Goal: Task Accomplishment & Management: Complete application form

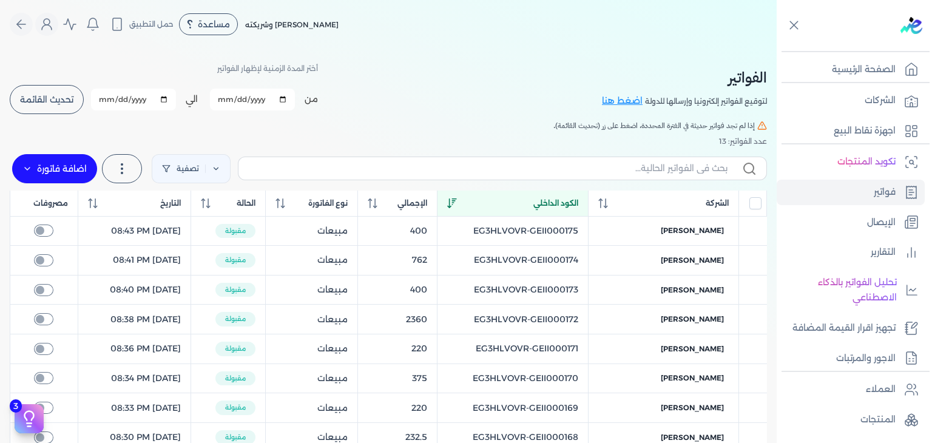
type input "[DATE]"
click at [109, 96] on input "[DATE]" at bounding box center [133, 100] width 85 height 22
type input "[DATE]"
click at [114, 99] on input "0001-01-11" at bounding box center [133, 100] width 85 height 22
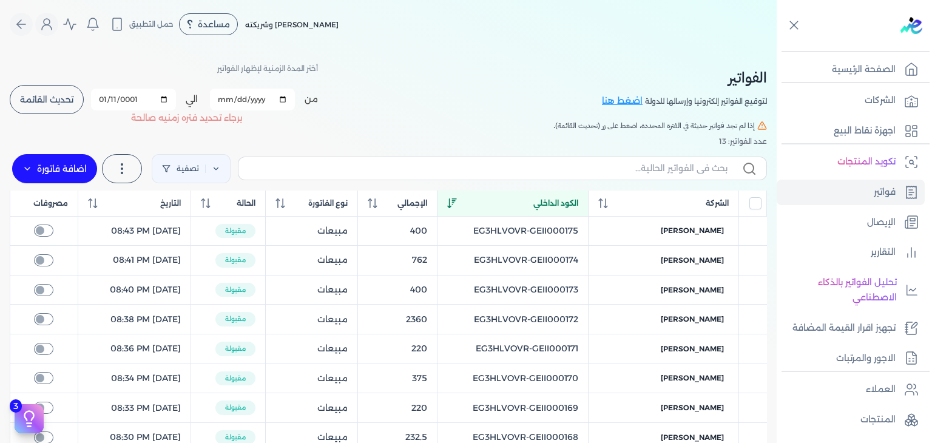
click at [123, 120] on h5 "إذا لم تجد فواتير حديثة في الفترة المحددة، اضغط على زر (تحديث القائمة)." at bounding box center [388, 125] width 757 height 11
click at [104, 96] on input "0001-01-11" at bounding box center [133, 100] width 85 height 22
type input "[DATE]"
click at [81, 109] on button "تحديث القائمة" at bounding box center [47, 99] width 74 height 29
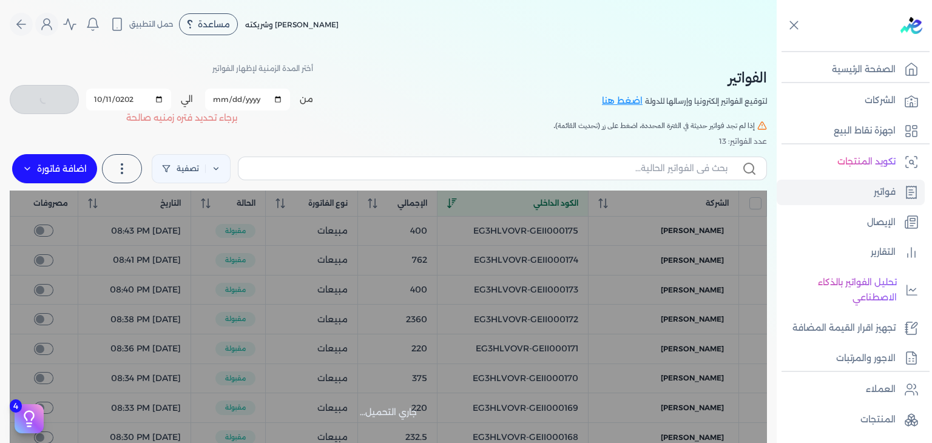
checkbox input "false"
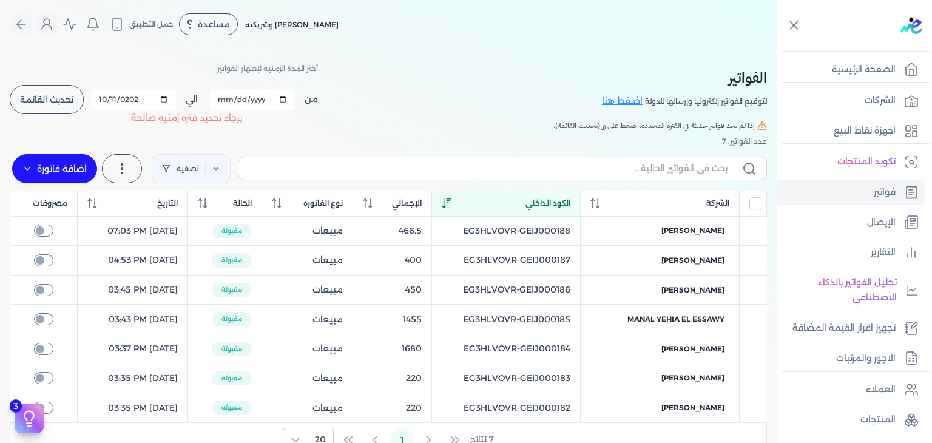
click at [572, 260] on table "الشركة الكود الداخلي الإجمالي نوع الفاتورة الحالة التاريخ مصروفات [PERSON_NAME]…" at bounding box center [388, 306] width 757 height 232
click at [512, 170] on input "text" at bounding box center [487, 168] width 479 height 13
paste input "EG3HLVOVR-GEIJ000188"
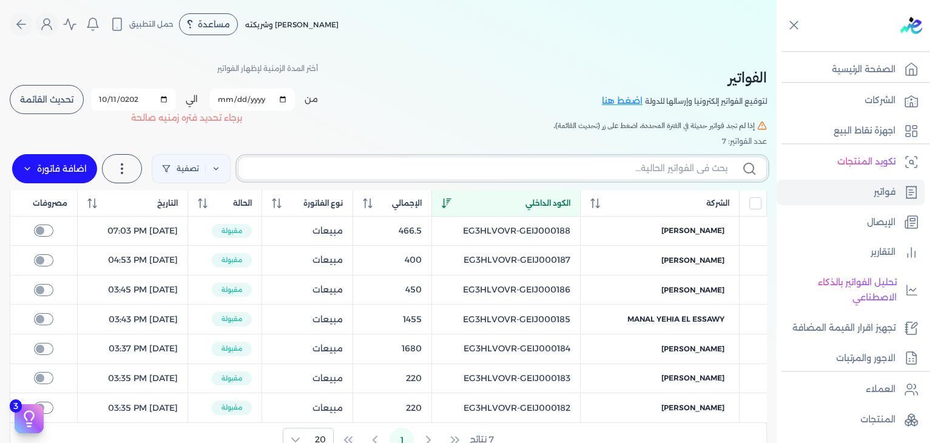
type input "EG3HLVOVR-GEIJ000188"
checkbox input "false"
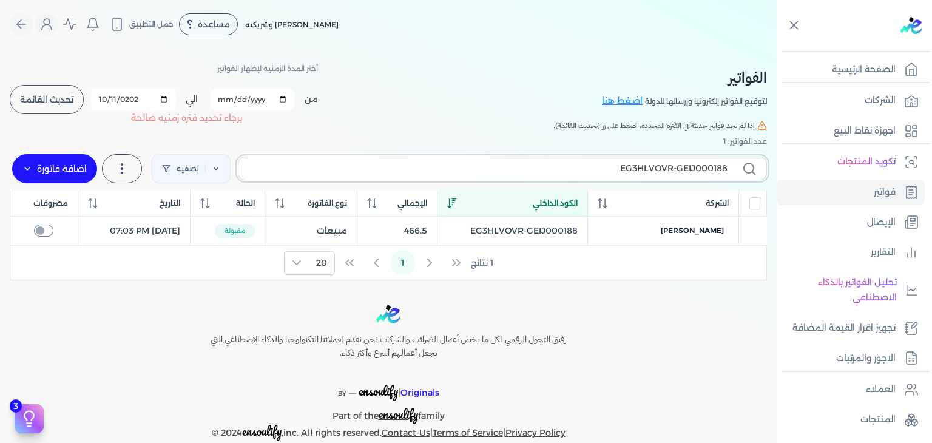
click at [628, 163] on input "EG3HLVOVR-GEIJ000188" at bounding box center [487, 168] width 479 height 13
paste input "9"
type input "EG3HLVOVR-GEIJ000189"
checkbox input "false"
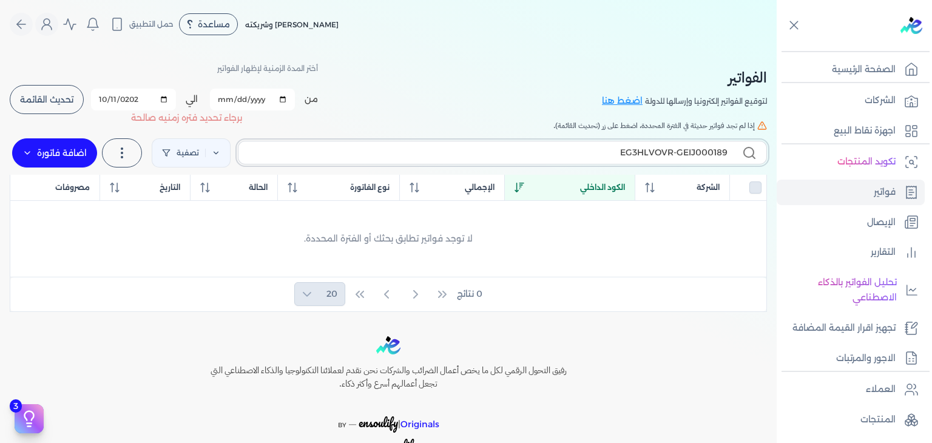
type input "EG3HLVOVR-GEIJ000189"
click at [81, 158] on label "اضافة فاتورة" at bounding box center [54, 152] width 85 height 29
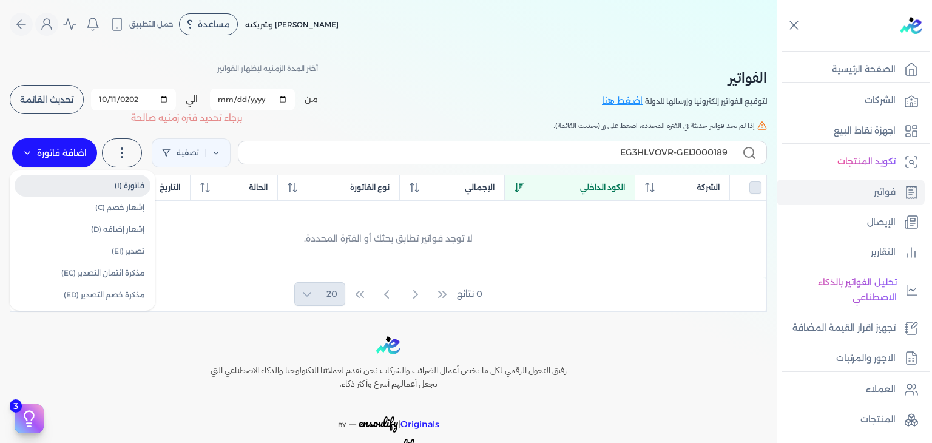
click at [99, 187] on link "فاتورة (I)" at bounding box center [83, 186] width 136 height 22
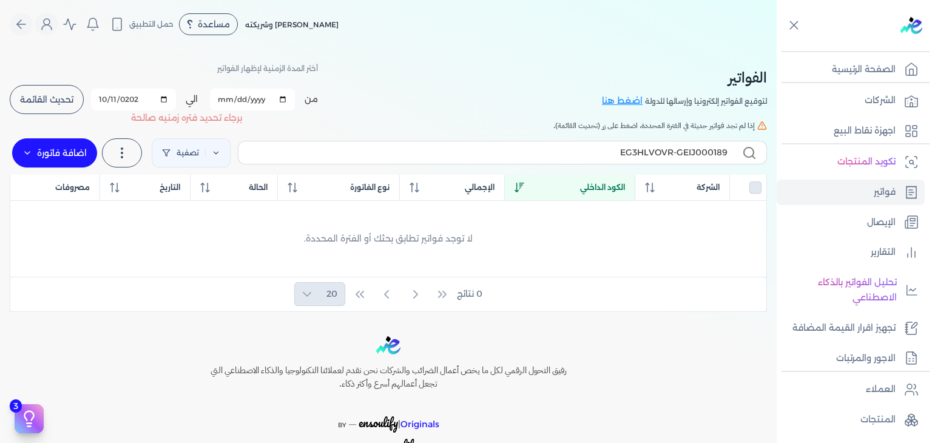
select select "EGP"
select select "B"
select select "EGS"
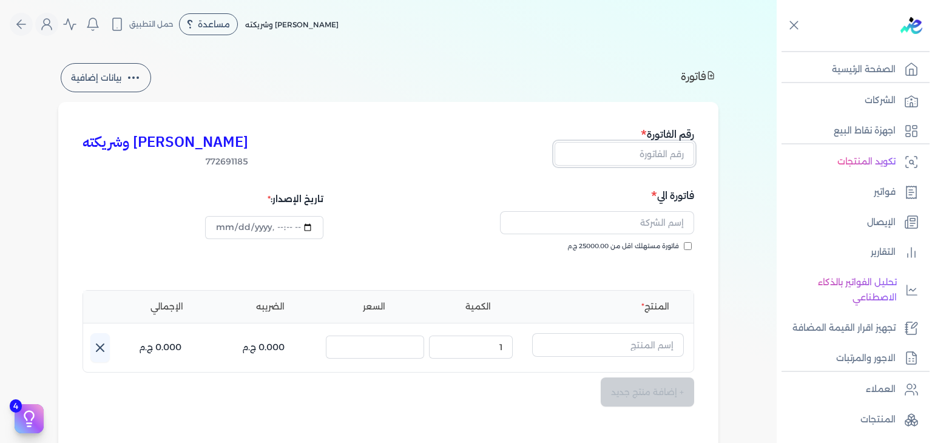
click at [624, 153] on input "text" at bounding box center [623, 153] width 139 height 23
paste input "EG3HLVOVR-GEIJ000189"
type input "EG3HLVOVR-GEIJ000189"
type input "[DATE]T22:12:26"
click at [660, 334] on input "text" at bounding box center [608, 344] width 152 height 23
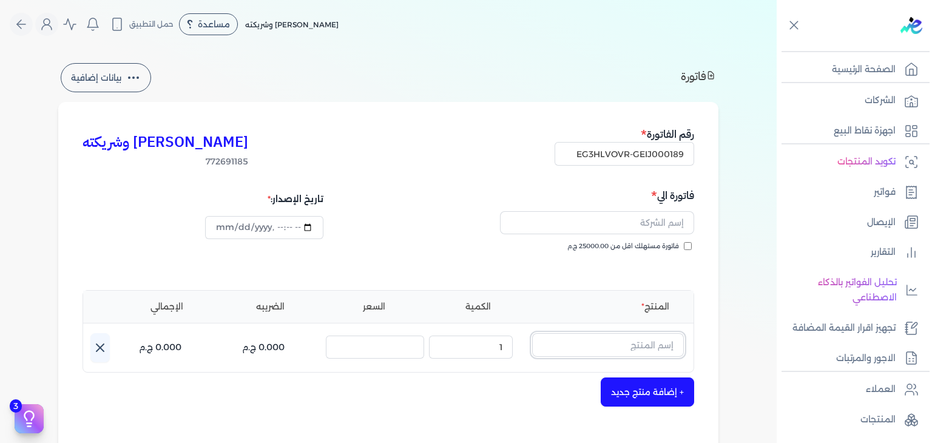
paste input "سكاندل او دي بيرفيوم نسائي - 100 مللي"
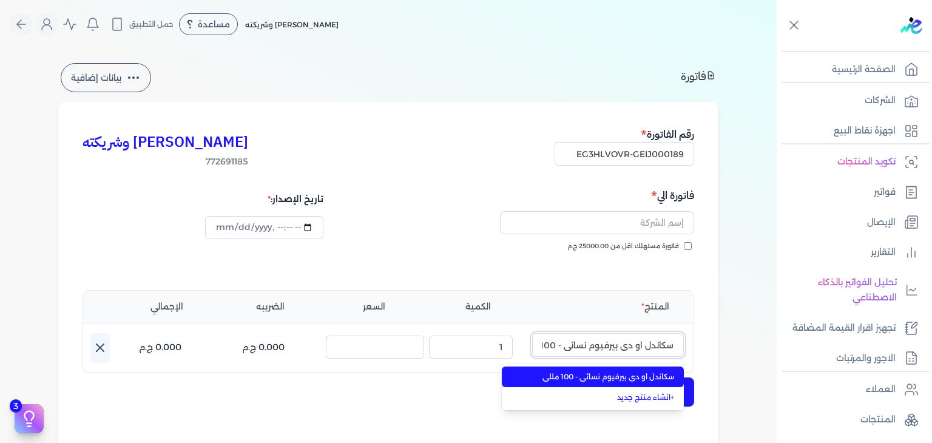
scroll to position [0, -22]
type input "سكاندل او دي بيرفيوم نسائي - 100 مللي"
click at [650, 374] on span "سكاندل او دي بيرفيوم نسائي - 100 مللي" at bounding box center [600, 376] width 148 height 11
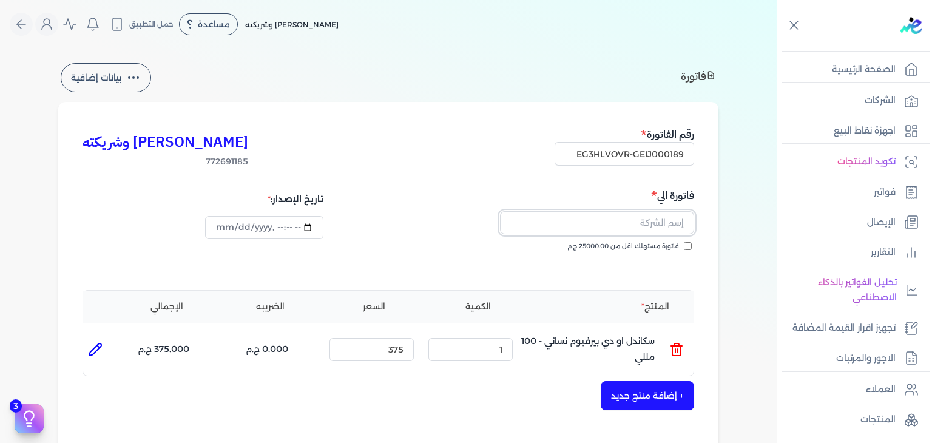
click at [635, 229] on input "text" at bounding box center [597, 222] width 194 height 23
paste input "نمارق الطيب"
type input "نمارق الطيب"
click at [716, 240] on div "[PERSON_NAME] وشريكته 772691185 رقم الفاتورة EG3HLVOVR-GEIJ000189 فاتورة الي نم…" at bounding box center [388, 378] width 660 height 553
click at [687, 247] on input "فاتورة مستهلك اقل من 25000.00 ج.م" at bounding box center [687, 246] width 8 height 8
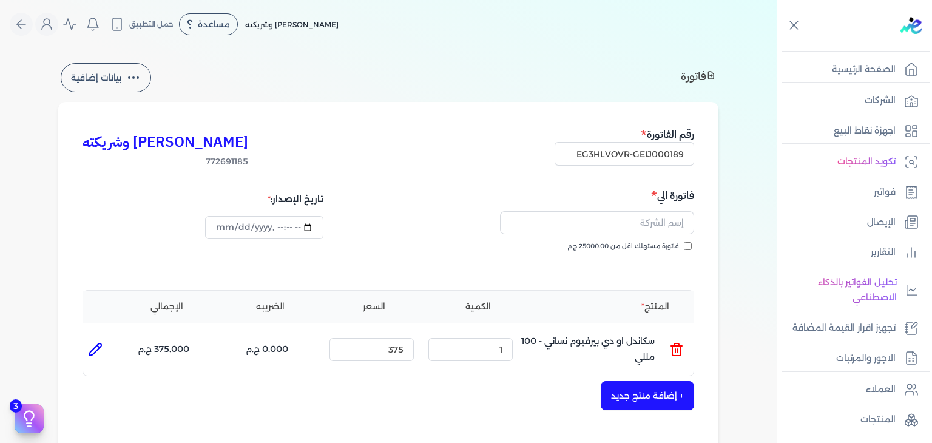
checkbox input "true"
click at [655, 221] on input "text" at bounding box center [597, 222] width 194 height 23
paste input "نمارق الطيب"
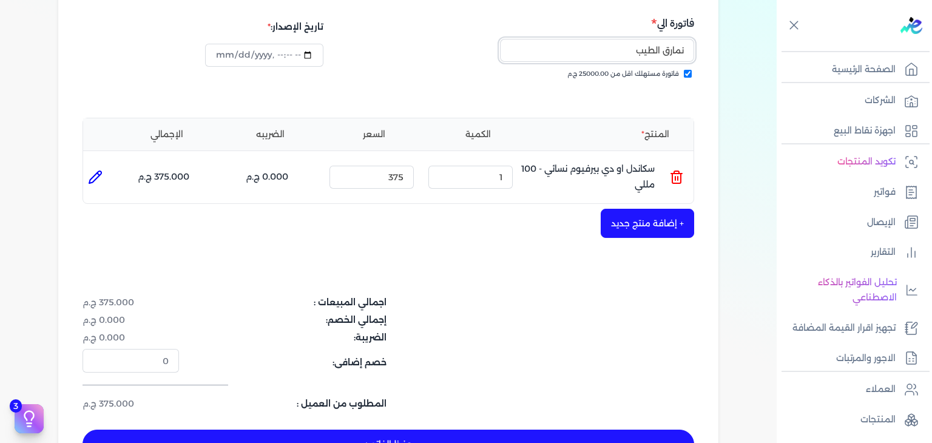
scroll to position [243, 0]
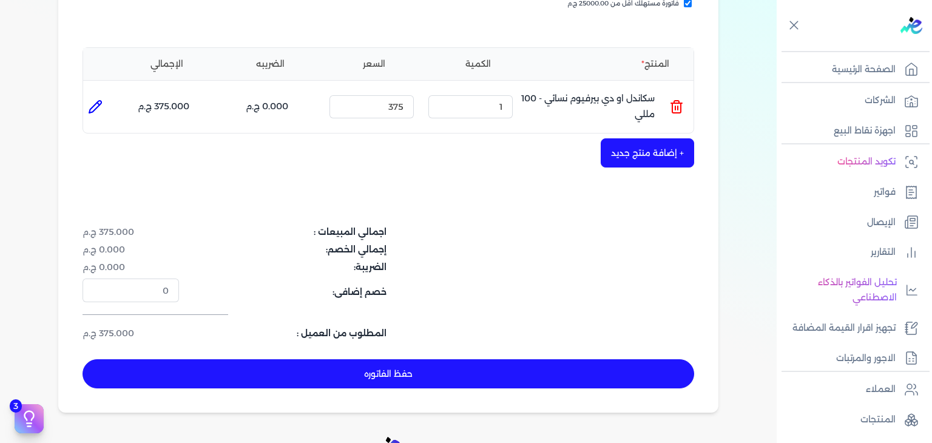
type input "نمارق الطيب"
click at [463, 361] on button "حفظ الفاتوره" at bounding box center [387, 373] width 611 height 29
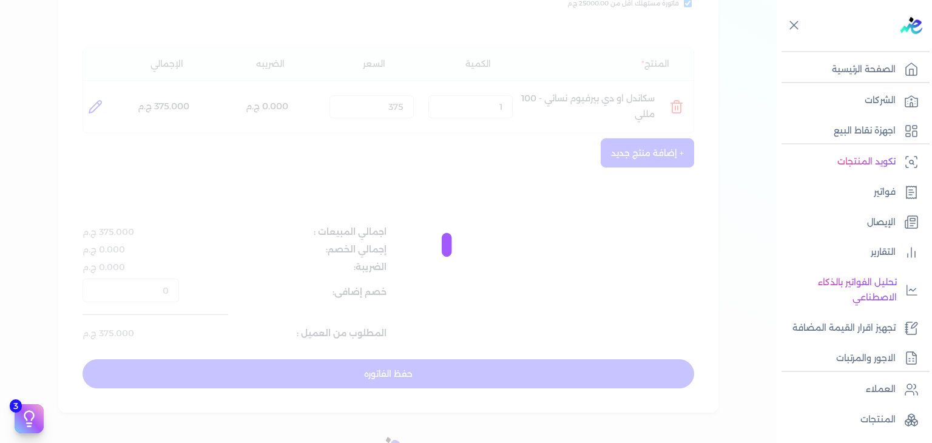
type input "[DATE]"
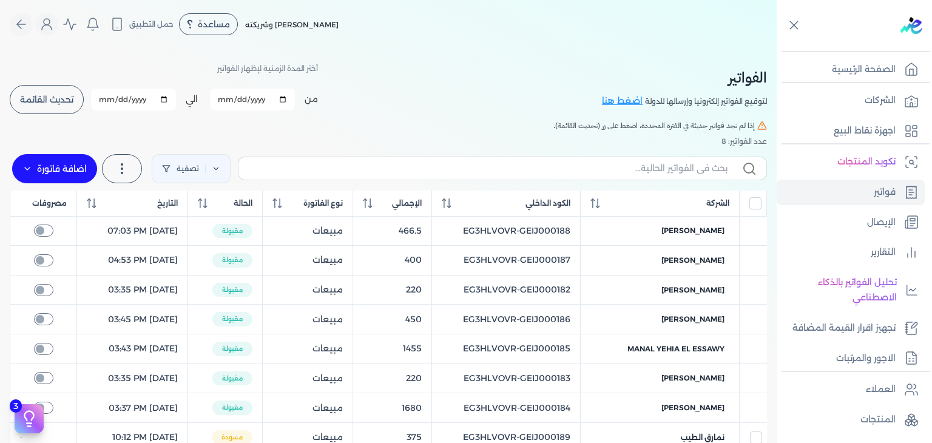
click at [696, 155] on div "تصفية استخرج العملاء استخرج المنتجات اضافة فاتورة فاتورة (I) إشعار خصم (C) إشعا…" at bounding box center [388, 169] width 757 height 44
click at [695, 159] on label at bounding box center [502, 167] width 529 height 23
click at [695, 162] on input "text" at bounding box center [487, 168] width 479 height 13
paste input "EG3HLVOVR-GEIJ000189"
type input "EG3HLVOVR-GEIJ000189"
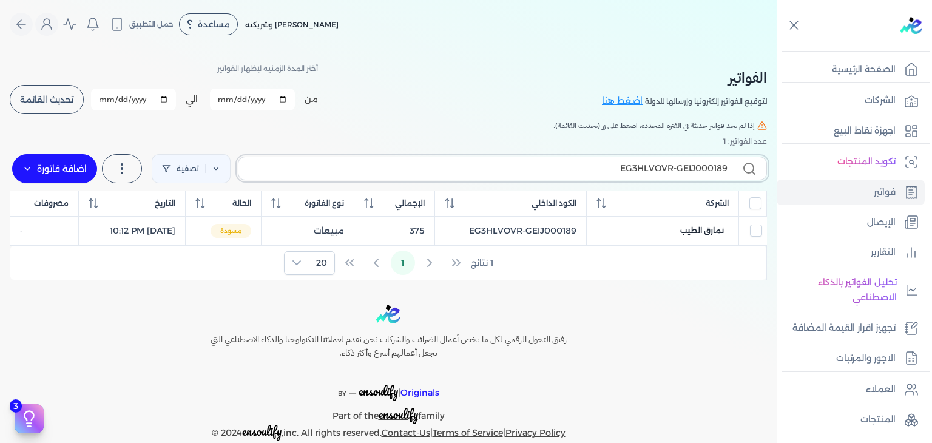
checkbox input "false"
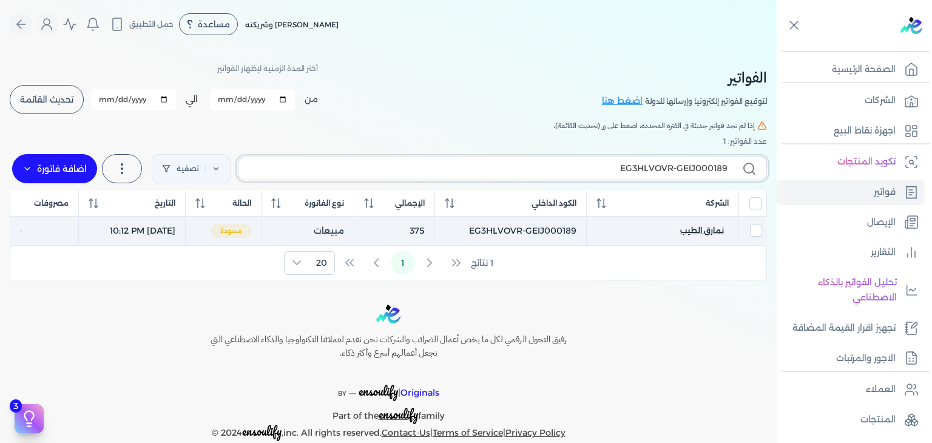
type input "EG3HLVOVR-GEIJ000189"
click at [713, 232] on span "نمارق الطيب" at bounding box center [702, 230] width 44 height 11
select select "EGP"
select select "B"
select select "EGS"
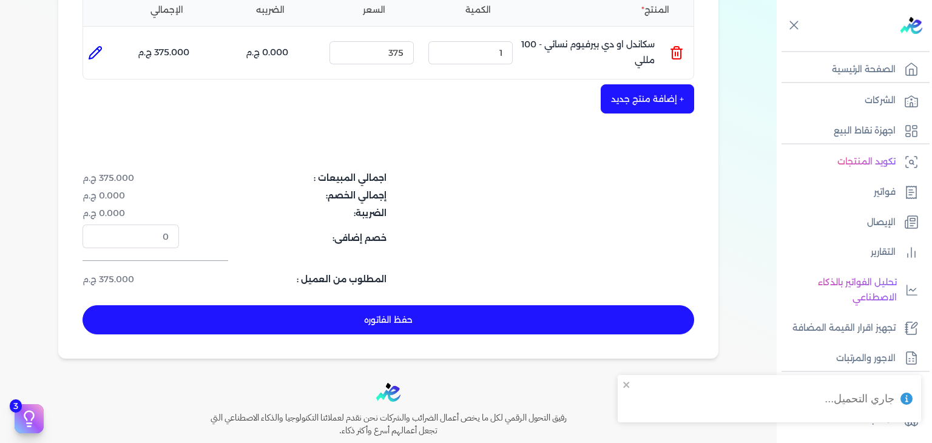
scroll to position [303, 0]
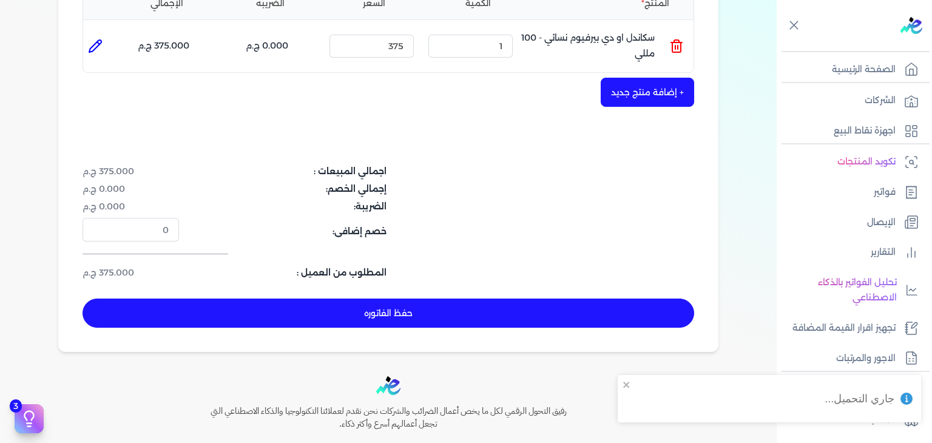
click at [544, 314] on button "حفظ الفاتوره" at bounding box center [387, 312] width 611 height 29
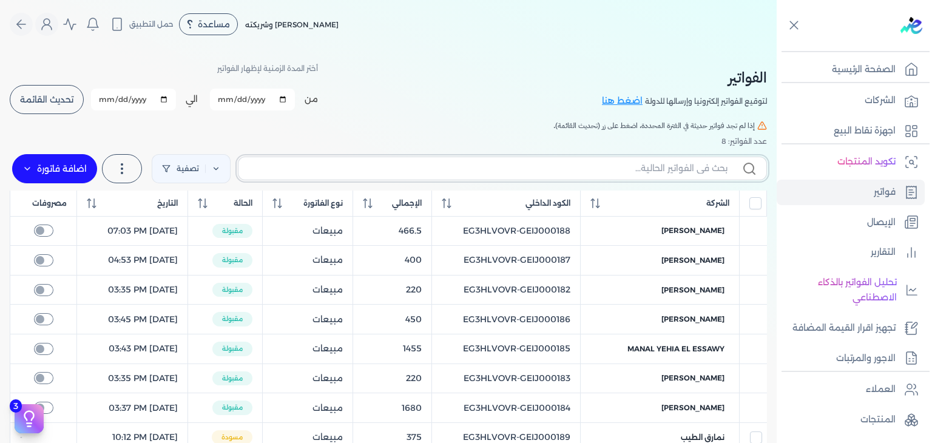
click at [619, 172] on input "text" at bounding box center [487, 168] width 479 height 13
paste input "EG3HLVOVR-GEIJ000190"
type input "EG3HLVOVR-GEIJ000190"
checkbox input "false"
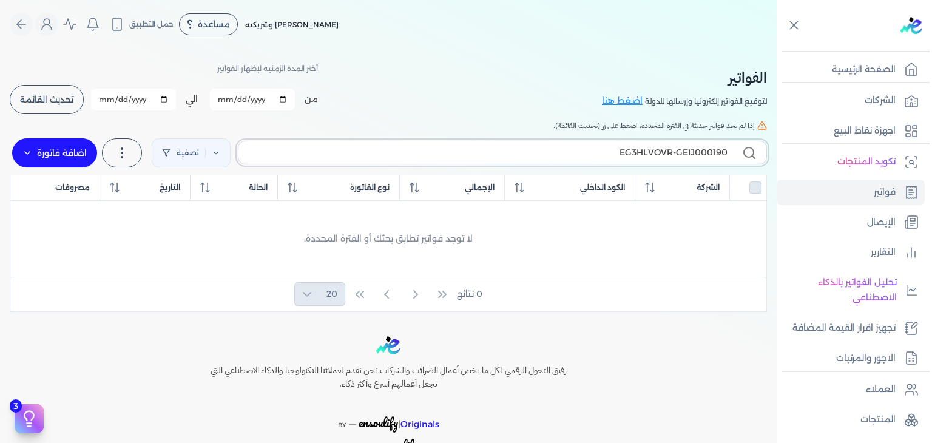
type input "EG3HLVOVR-GEIJ000190"
click at [44, 153] on label "اضافة فاتورة" at bounding box center [54, 152] width 85 height 29
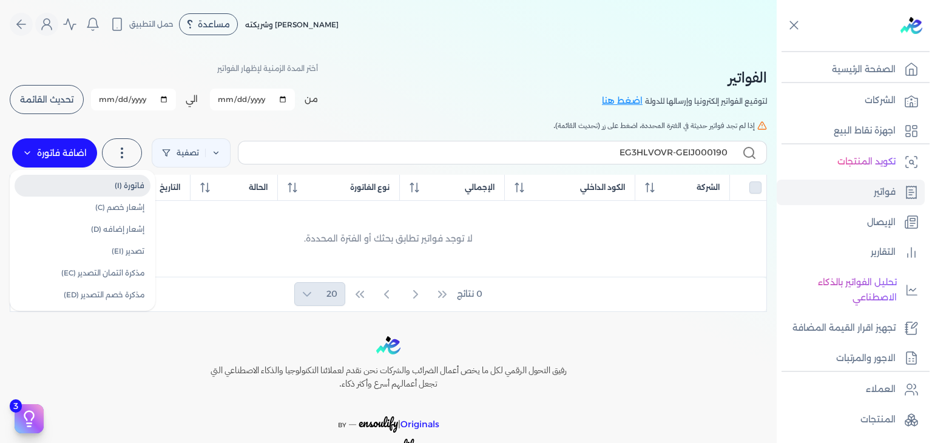
click at [68, 183] on link "فاتورة (I)" at bounding box center [83, 186] width 136 height 22
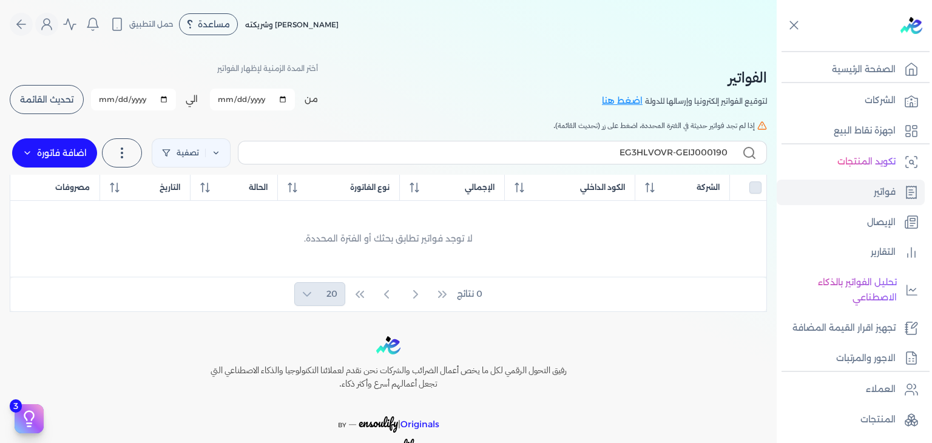
select select "EGP"
select select "B"
select select "EGS"
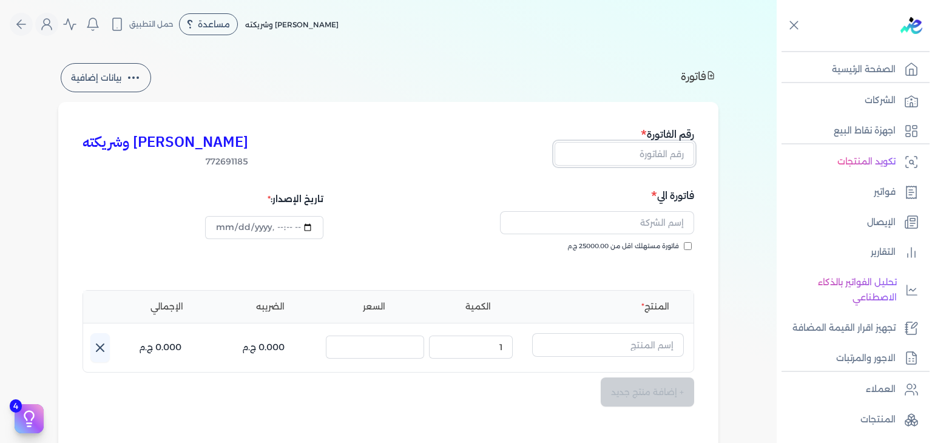
click at [674, 149] on input "text" at bounding box center [623, 153] width 139 height 23
paste input "EG3HLVOVR-GEIJ000190"
type input "EG3HLVOVR-GEIJ000190"
click at [690, 248] on input "فاتورة مستهلك اقل من 25000.00 ج.م" at bounding box center [687, 246] width 8 height 8
checkbox input "true"
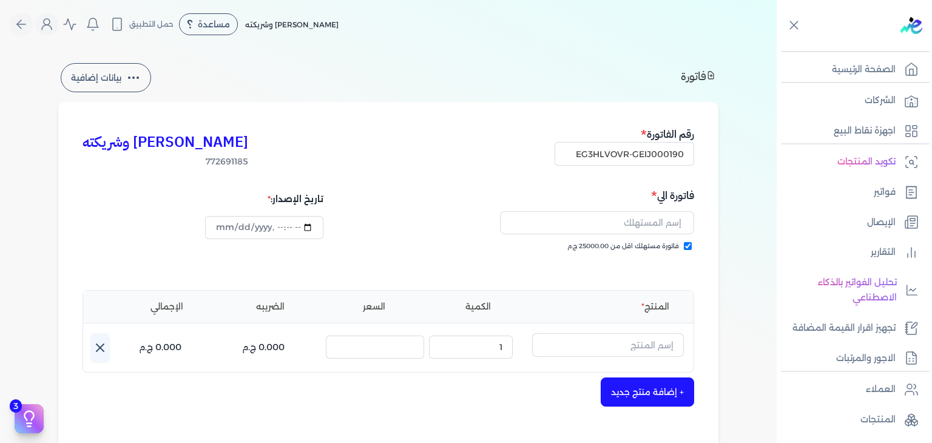
type input "[DATE]T22:13:29"
paste input "[PERSON_NAME] سيد"
click at [677, 220] on input "text" at bounding box center [597, 222] width 194 height 23
type input "[PERSON_NAME] سيد"
click at [638, 341] on input "text" at bounding box center [608, 344] width 152 height 23
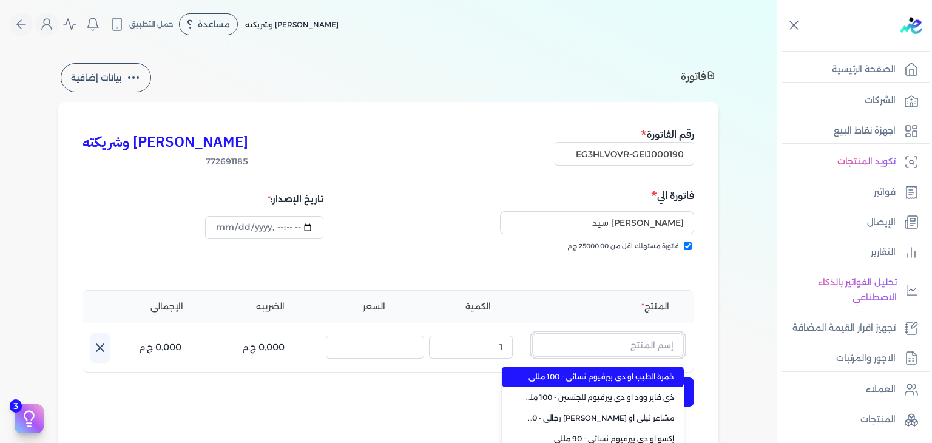
paste input "كلمات او [PERSON_NAME] للجنسين - 100 مللي"
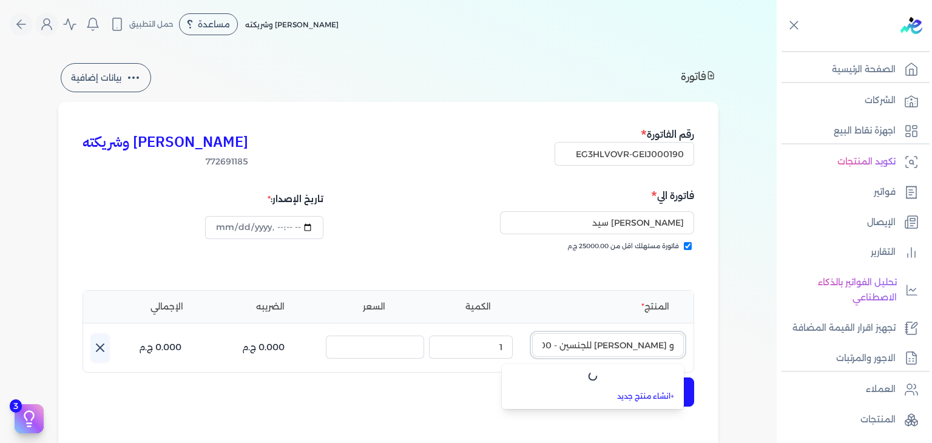
type input "كلمات او [PERSON_NAME] للجنسين - 100 مللي"
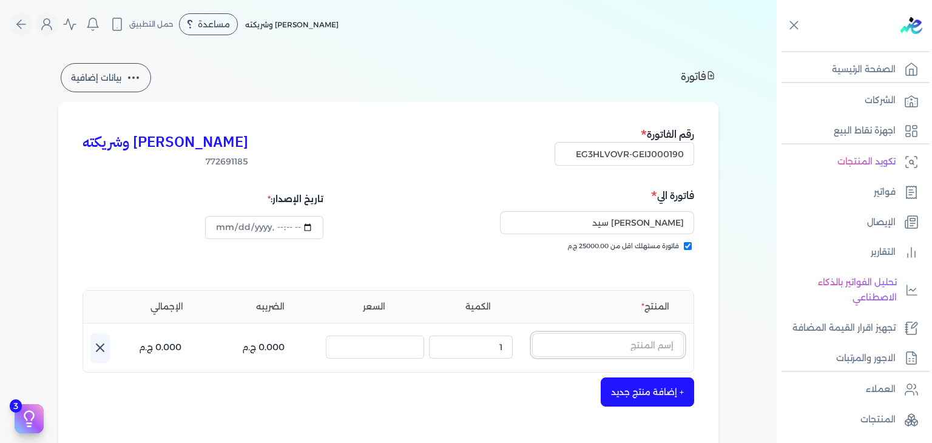
scroll to position [0, 0]
paste input "كلمات او [PERSON_NAME] للجنسين - 100 مللي"
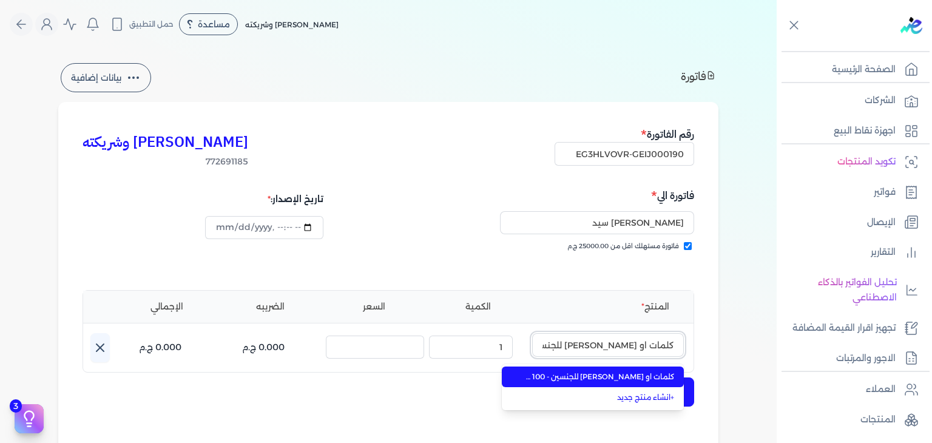
scroll to position [0, -27]
type input "كلمات او [PERSON_NAME] للجنسين - 100 مللي"
click at [638, 379] on span "كلمات او [PERSON_NAME] للجنسين - 100 مللي" at bounding box center [600, 376] width 148 height 11
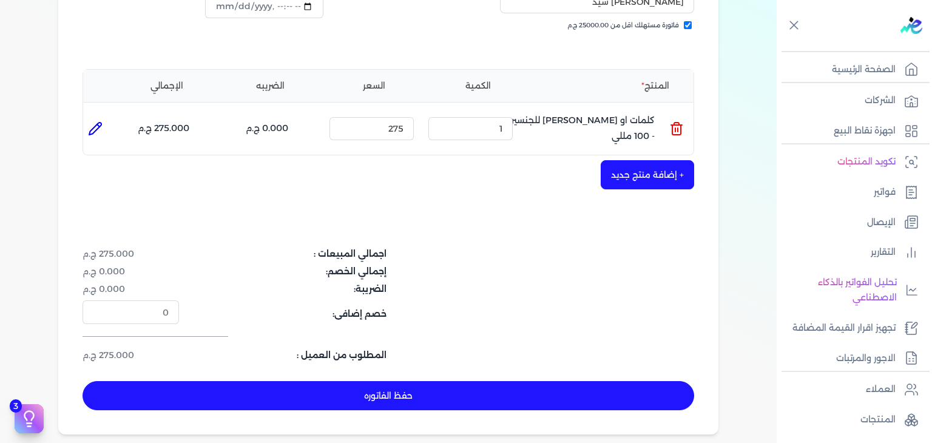
scroll to position [243, 0]
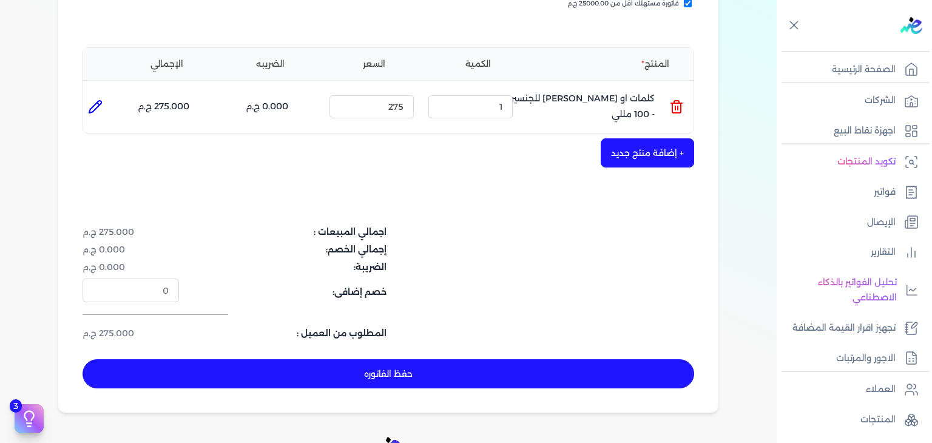
click at [571, 372] on button "حفظ الفاتوره" at bounding box center [387, 373] width 611 height 29
type input "[DATE]"
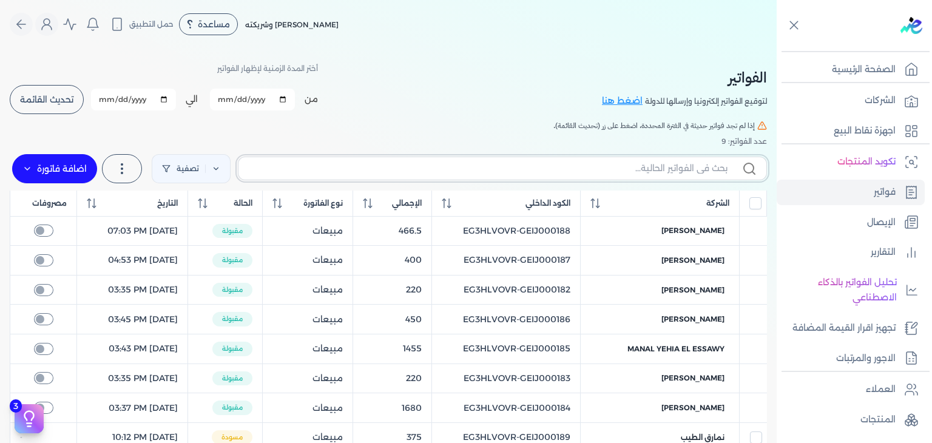
click at [622, 170] on input "text" at bounding box center [487, 168] width 479 height 13
paste input "EG3HLVOVR-GEIJ000190"
type input "EG3HLVOVR-GEIJ000190"
checkbox input "false"
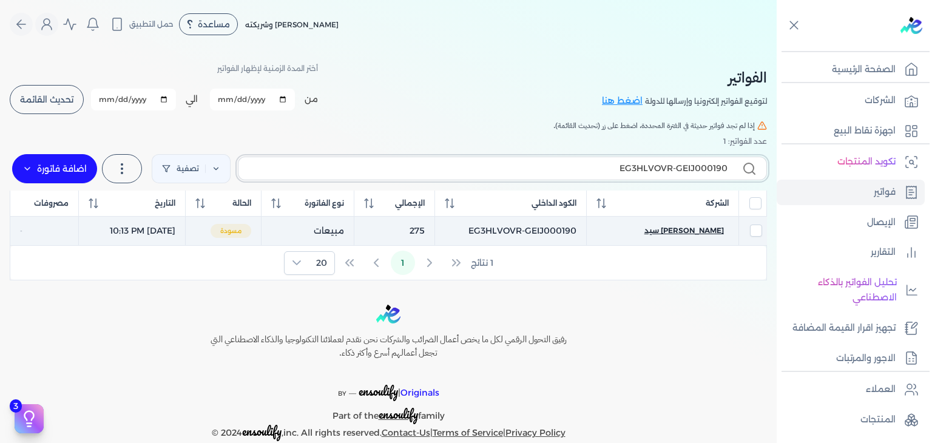
type input "EG3HLVOVR-GEIJ000190"
click at [690, 233] on span "[PERSON_NAME] سيد" at bounding box center [683, 230] width 79 height 11
select select "EGP"
select select "B"
select select "EGS"
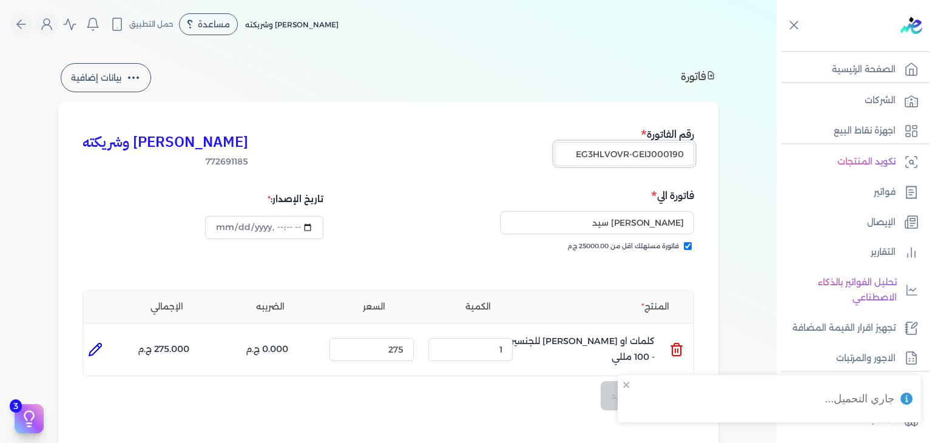
click at [650, 155] on input "EG3HLVOVR-GEIJ000190" at bounding box center [623, 153] width 139 height 23
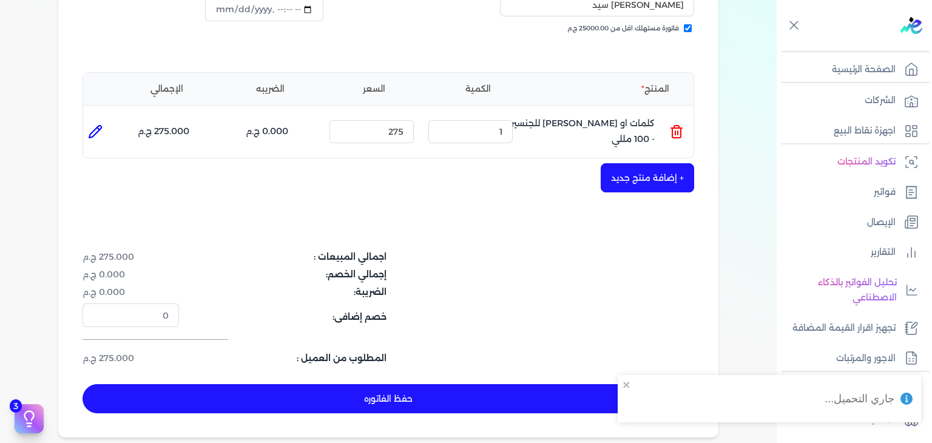
scroll to position [364, 0]
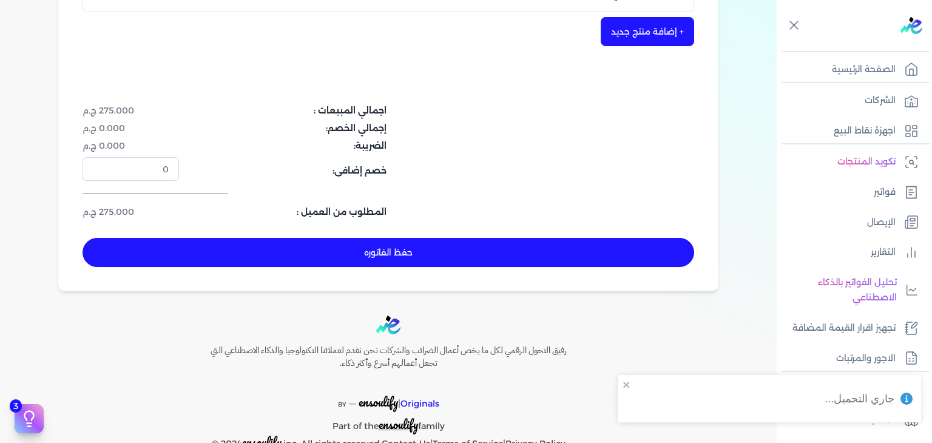
click at [483, 260] on button "حفظ الفاتوره" at bounding box center [387, 252] width 611 height 29
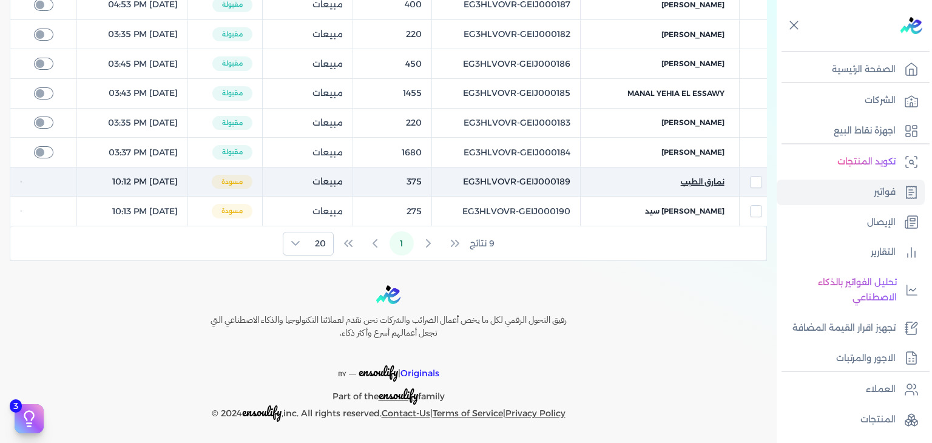
scroll to position [13, 0]
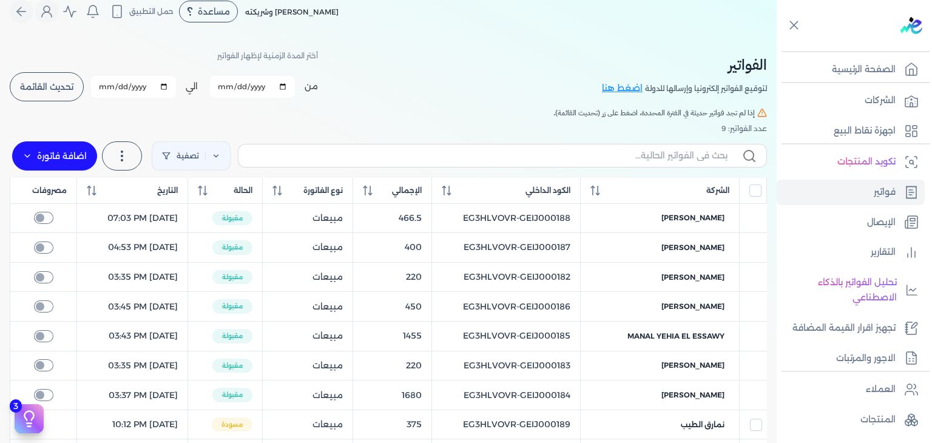
click at [64, 90] on span "تحديث القائمة" at bounding box center [46, 86] width 53 height 8
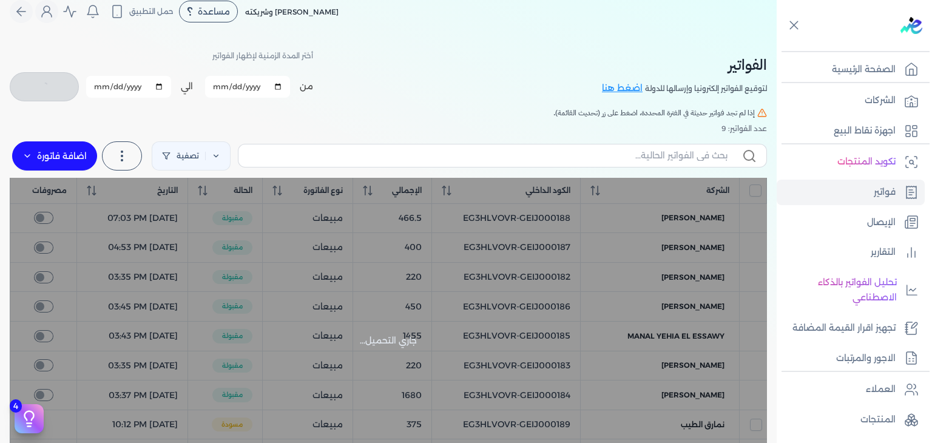
checkbox input "false"
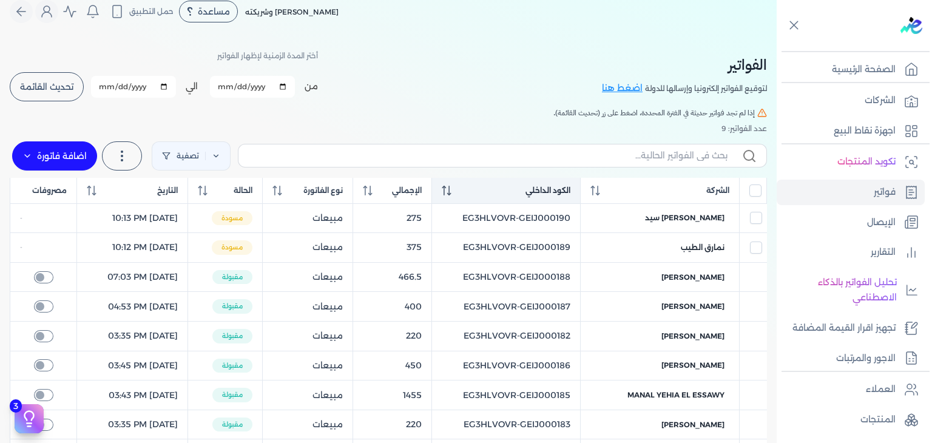
click at [477, 197] on th "الكود الداخلي" at bounding box center [506, 191] width 149 height 26
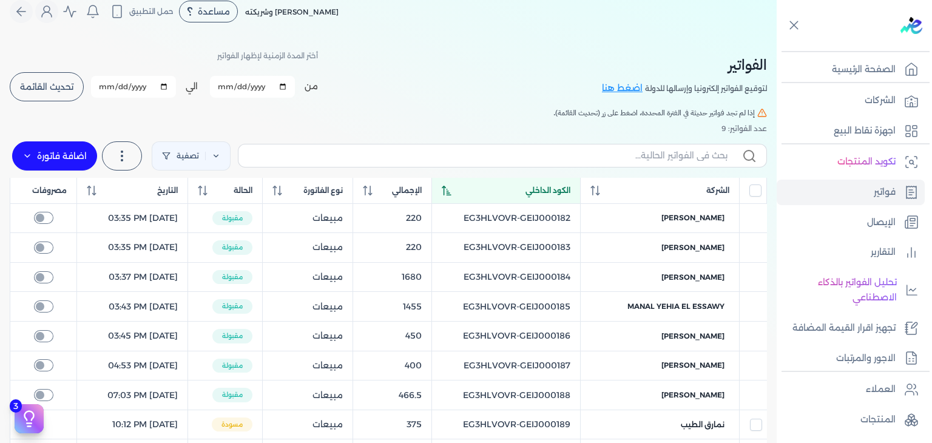
click at [477, 197] on th "الكود الداخلي" at bounding box center [506, 191] width 149 height 26
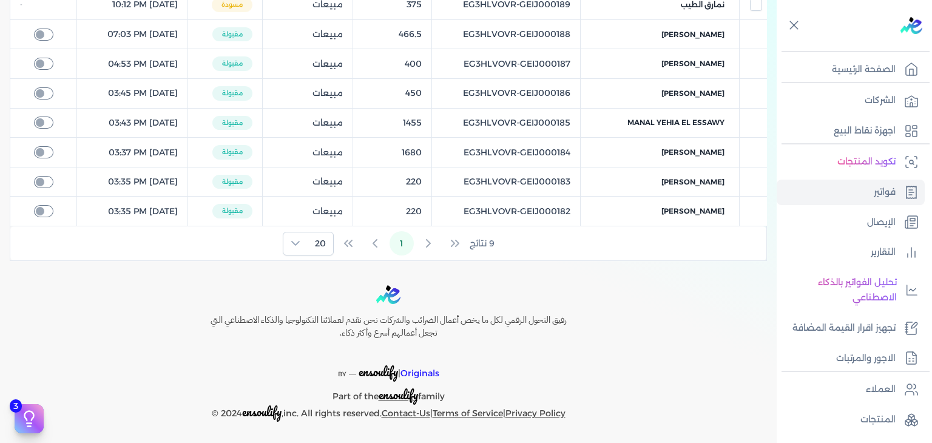
scroll to position [0, 0]
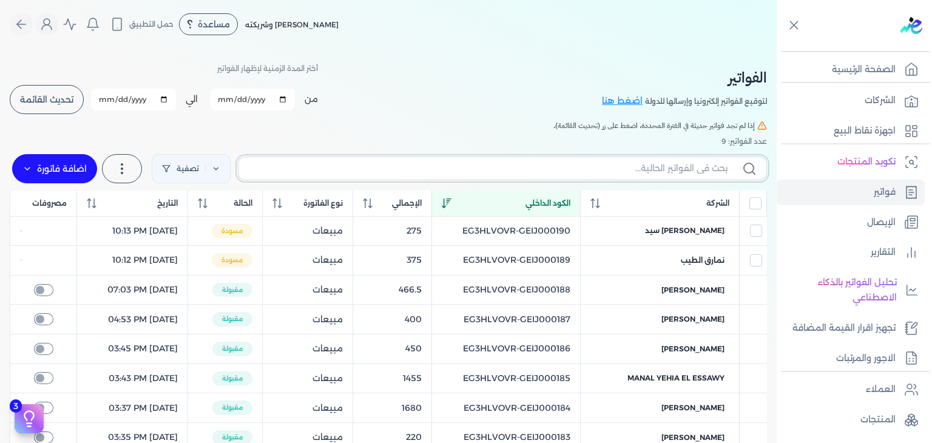
click at [622, 172] on input "text" at bounding box center [487, 168] width 479 height 13
paste input "EG3HLVOVR-GEIJ000191"
type input "EG3HLVOVR-GEIJ000191"
checkbox input "false"
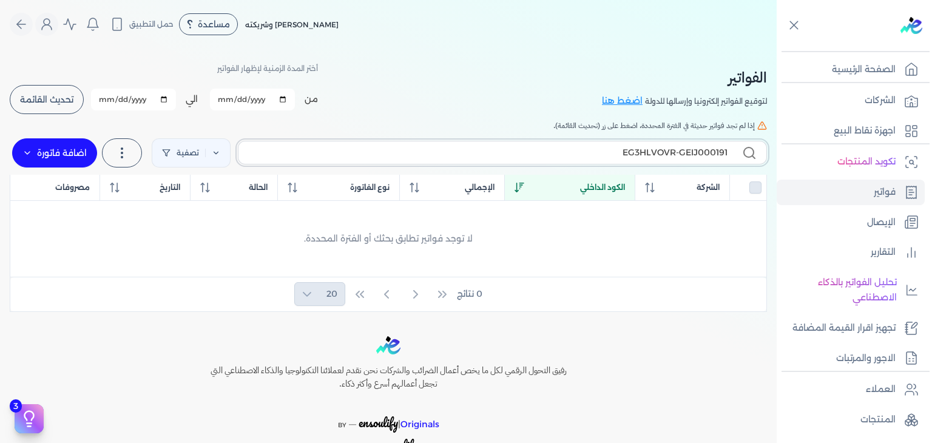
type input "EG3HLVOVR-GEIJ000191"
click at [88, 152] on label "اضافة فاتورة" at bounding box center [54, 152] width 85 height 29
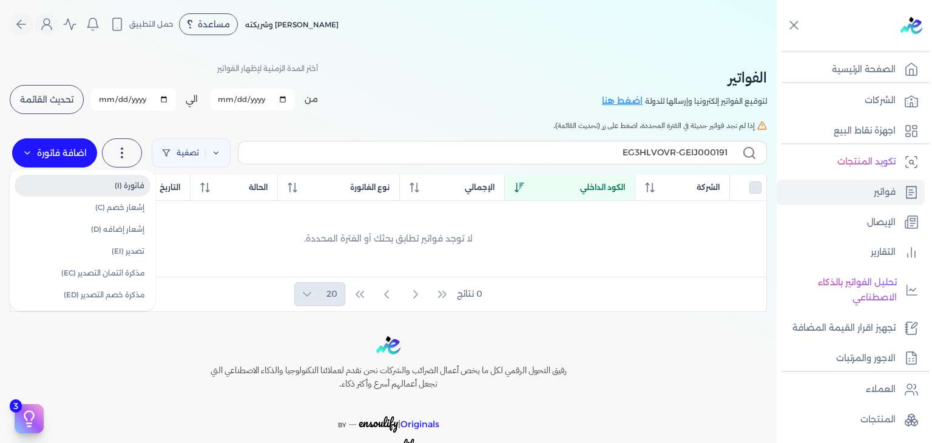
click at [133, 180] on link "فاتورة (I)" at bounding box center [83, 186] width 136 height 22
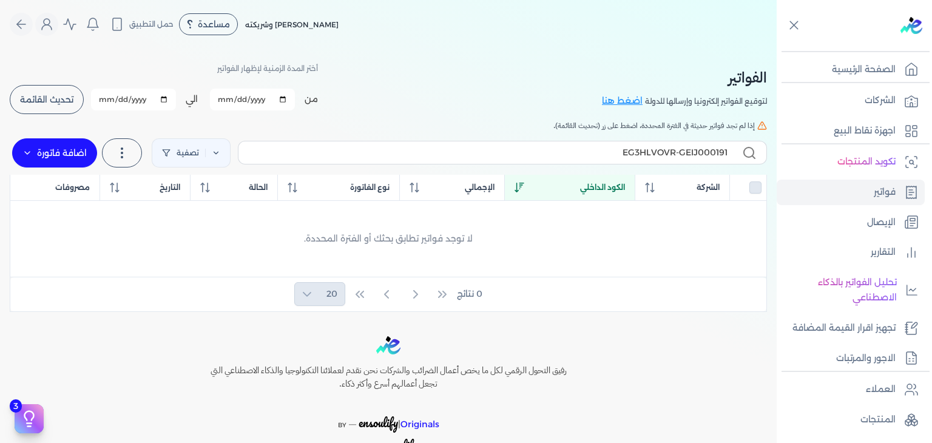
select select "EGP"
select select "B"
select select "EGS"
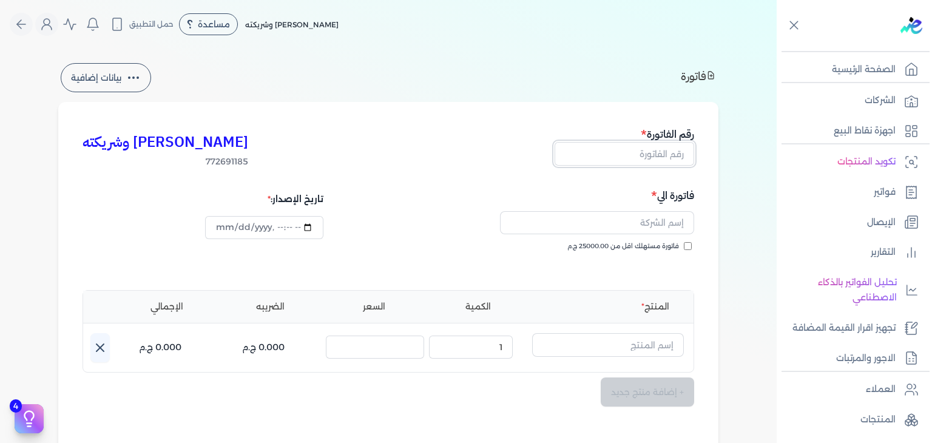
click at [642, 153] on input "text" at bounding box center [623, 153] width 139 height 23
paste input "EG3HLVOVR-GEIJ000191"
type input "EG3HLVOVR-GEIJ000191"
click at [687, 243] on input "فاتورة مستهلك اقل من 25000.00 ج.م" at bounding box center [687, 246] width 8 height 8
checkbox input "true"
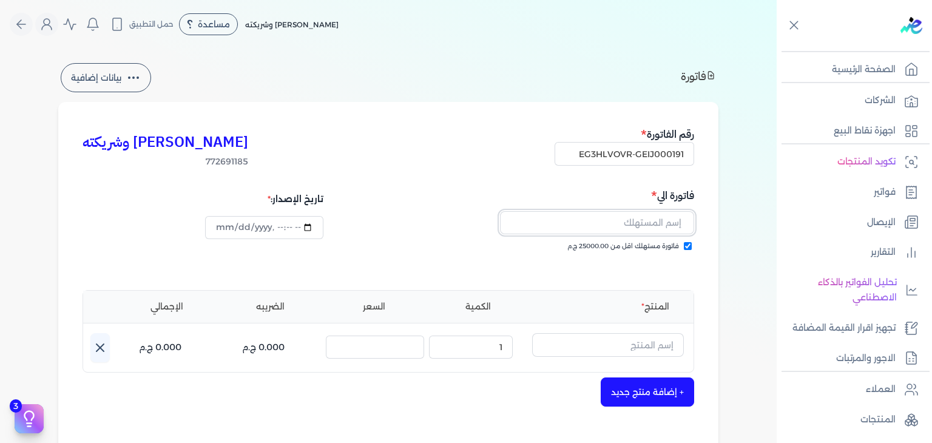
click at [678, 217] on input "text" at bounding box center [597, 222] width 194 height 23
paste input "[PERSON_NAME]"
type input "[PERSON_NAME]"
click at [654, 346] on input "text" at bounding box center [608, 344] width 152 height 23
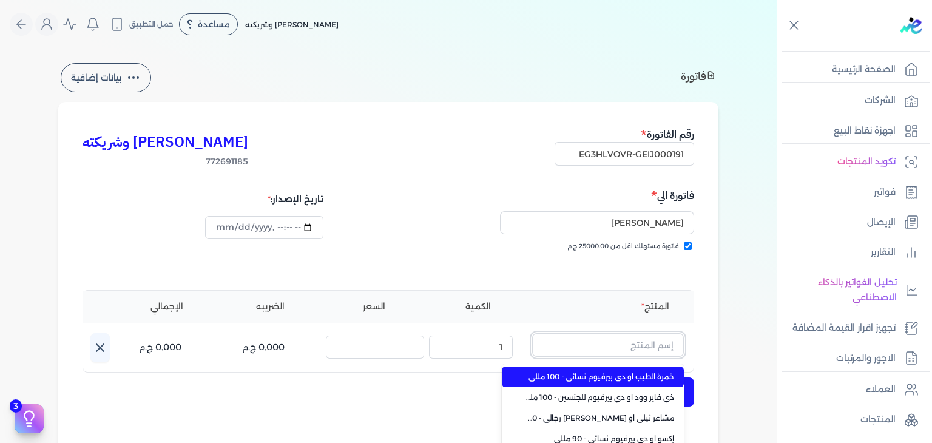
paste input "سكاندل او دي بيرفيوم نسائي - 100 مللي"
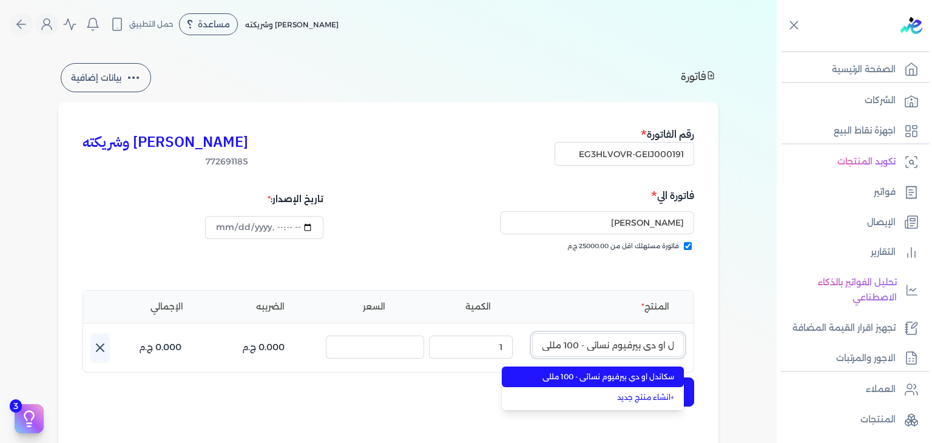
type input "سكاندل او دي بيرفيوم نسائي - 100 مللي"
click at [652, 381] on span "سكاندل او دي بيرفيوم نسائي - 100 مللي" at bounding box center [600, 376] width 148 height 11
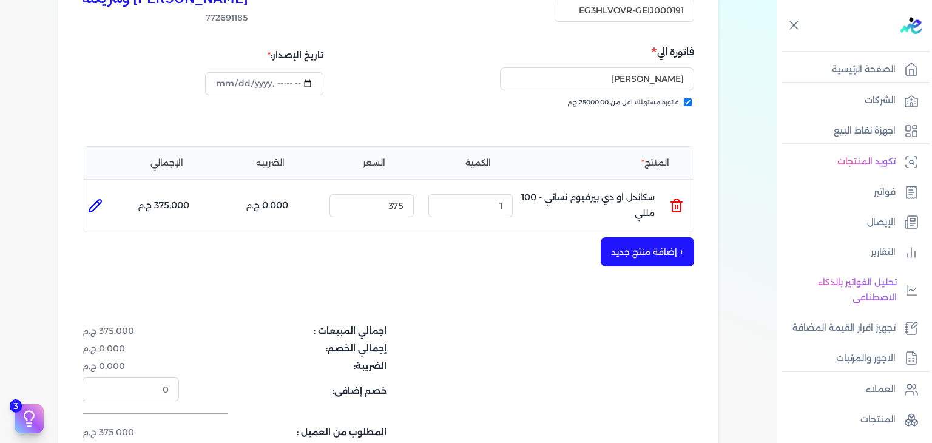
scroll to position [243, 0]
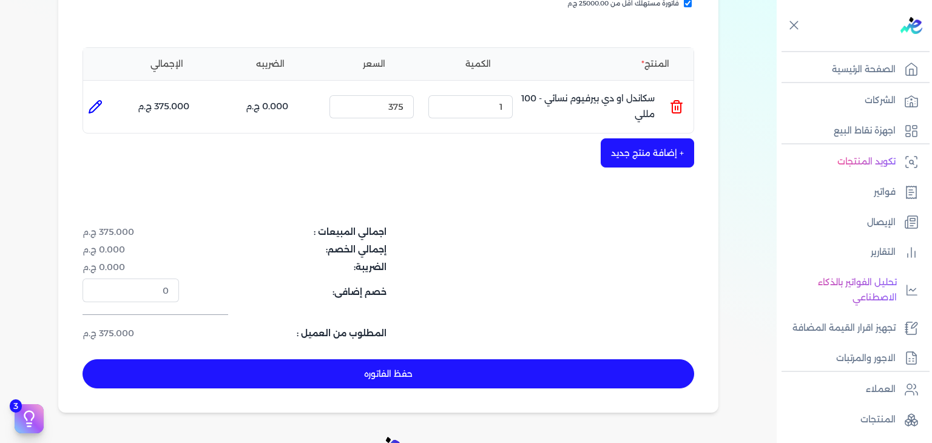
drag, startPoint x: 546, startPoint y: 369, endPoint x: 568, endPoint y: 374, distance: 22.5
click at [546, 368] on button "حفظ الفاتوره" at bounding box center [387, 373] width 611 height 29
type input "[DATE]"
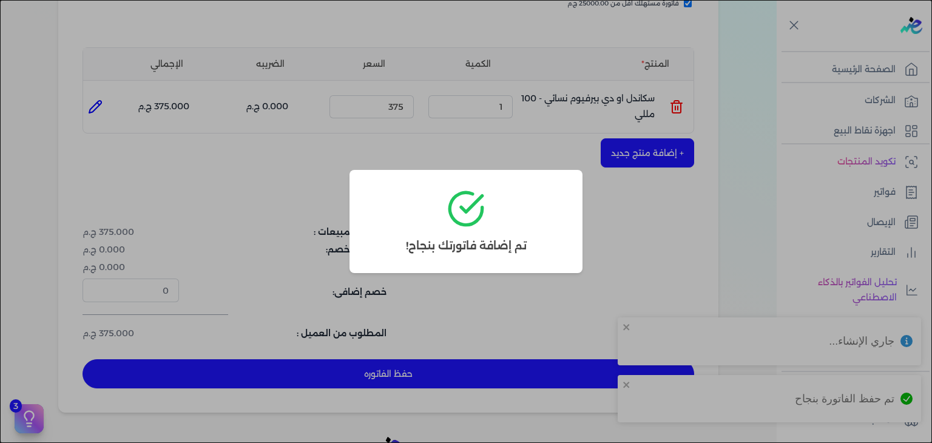
type input "[DATE]T22:14:40"
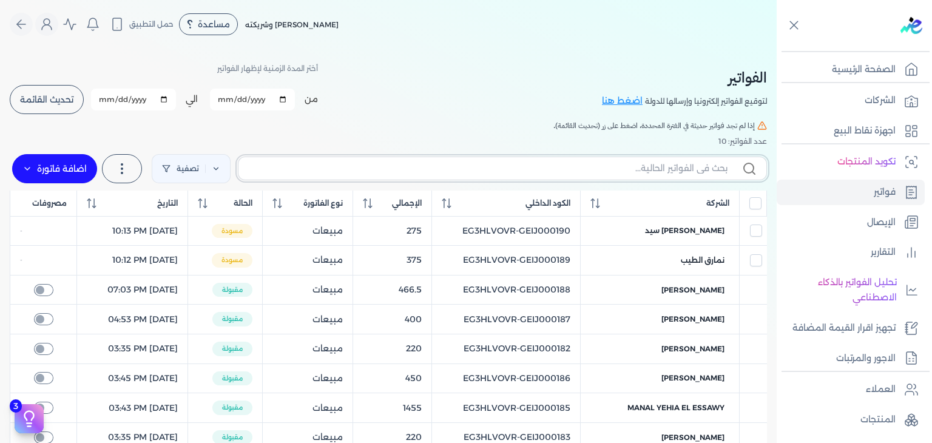
click at [643, 164] on input "text" at bounding box center [487, 168] width 479 height 13
paste input "EG3HLVOVR-GEIJ000191"
type input "EG3HLVOVR-GEIJ000191"
checkbox input "false"
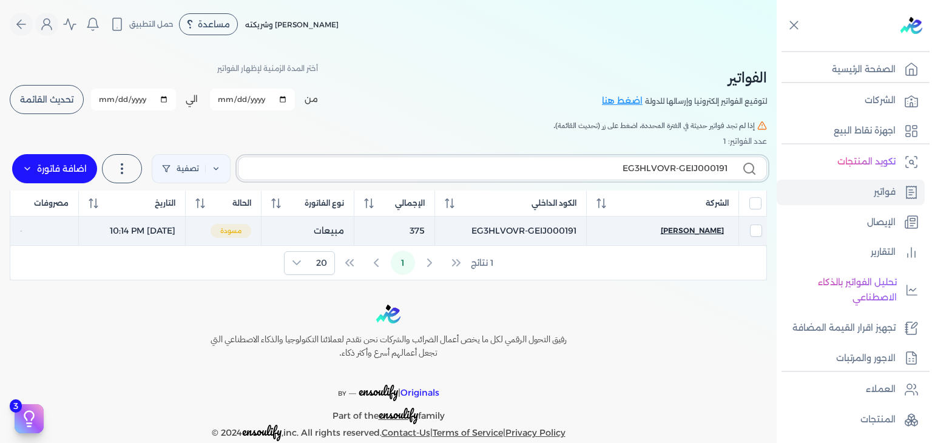
type input "EG3HLVOVR-GEIJ000191"
click at [683, 231] on span "[PERSON_NAME]" at bounding box center [691, 230] width 63 height 11
select select "EGP"
select select "B"
select select "EGS"
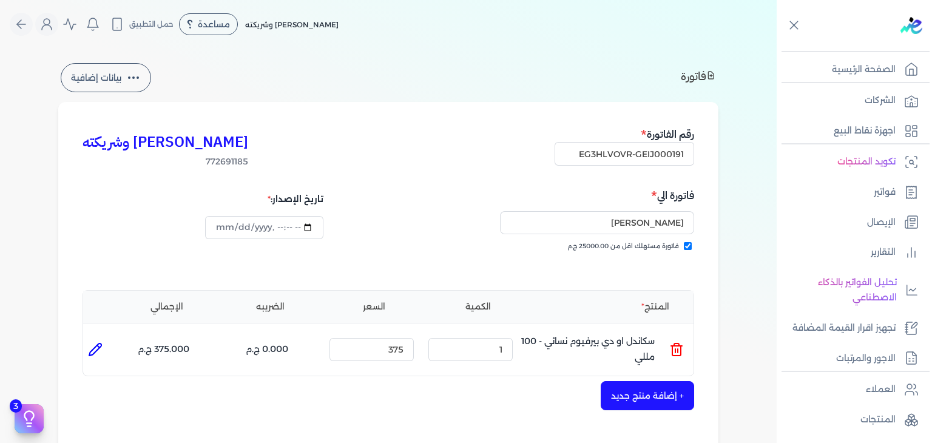
scroll to position [243, 0]
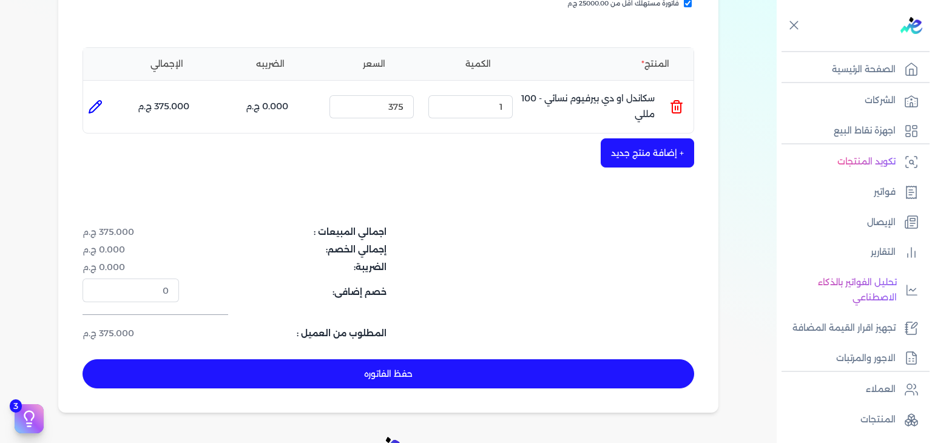
click at [587, 362] on button "حفظ الفاتوره" at bounding box center [387, 373] width 611 height 29
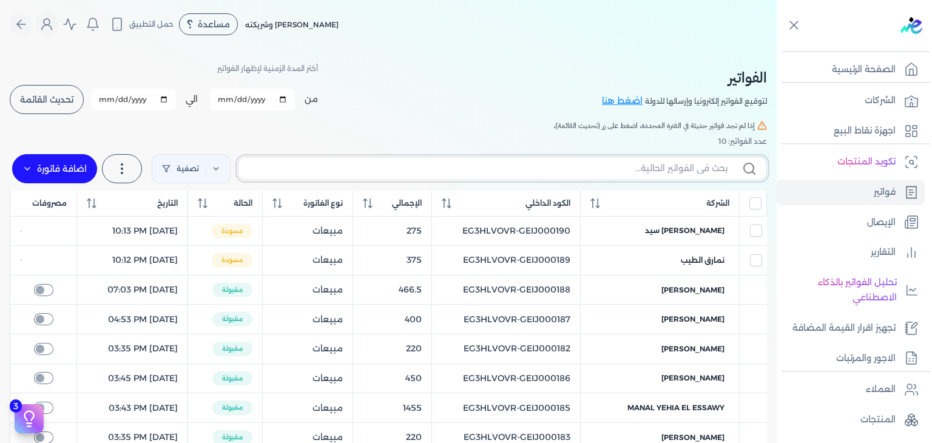
click at [547, 170] on input "text" at bounding box center [487, 168] width 479 height 13
paste input "EG3HLVOVR-GEIJ000191"
type input "EG3HLVOVR-GEIJ000191"
checkbox input "false"
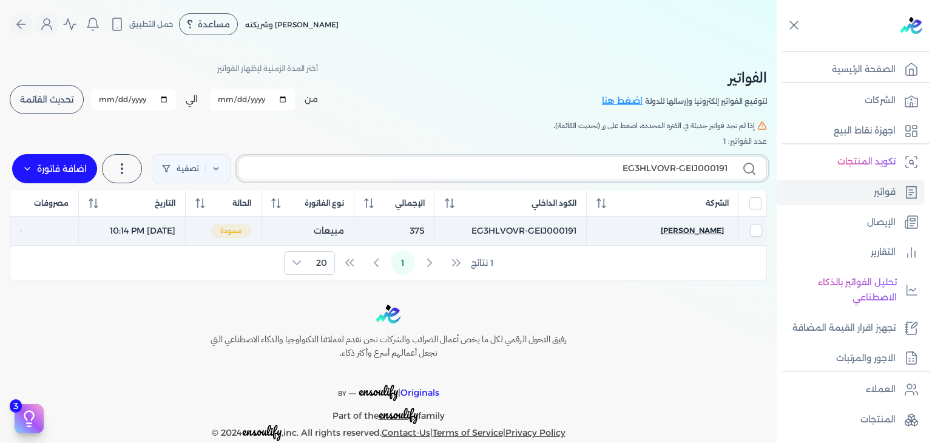
type input "EG3HLVOVR-GEIJ000191"
click at [667, 230] on span "[PERSON_NAME]" at bounding box center [691, 230] width 63 height 11
select select "EGP"
select select "B"
select select "EGS"
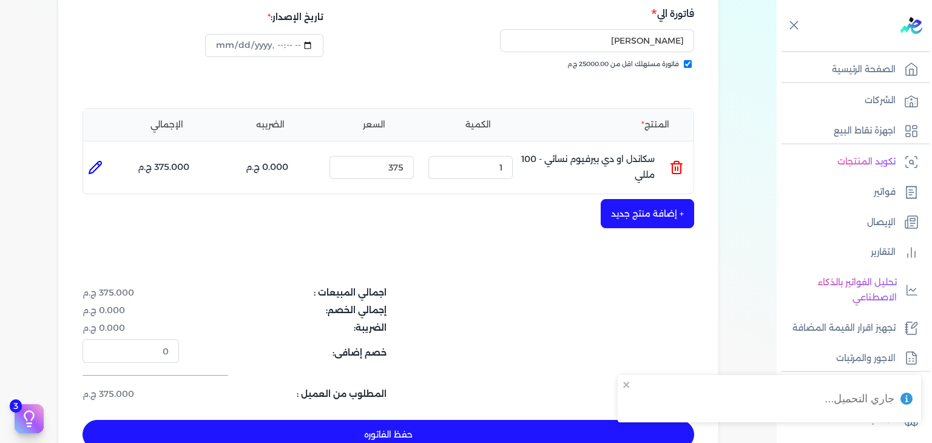
scroll to position [303, 0]
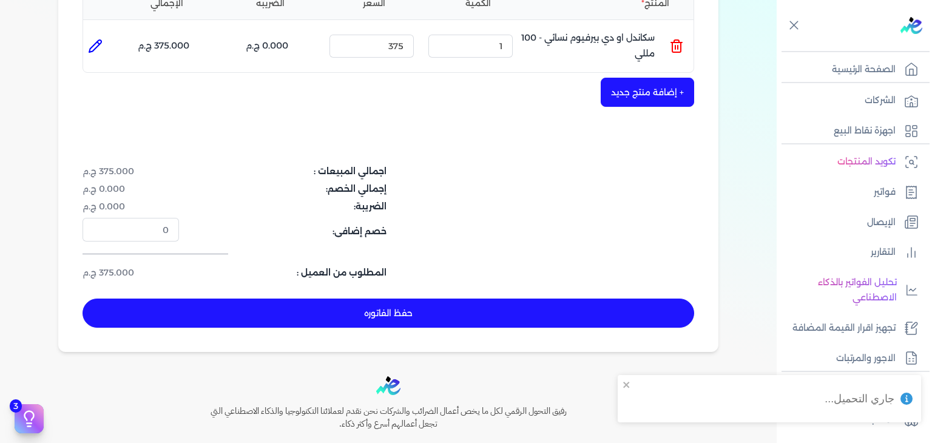
click at [513, 307] on button "حفظ الفاتوره" at bounding box center [387, 312] width 611 height 29
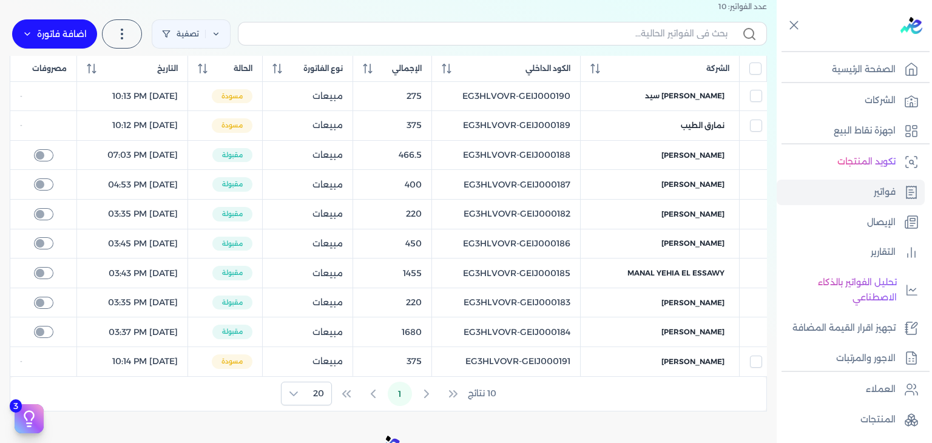
scroll to position [42, 0]
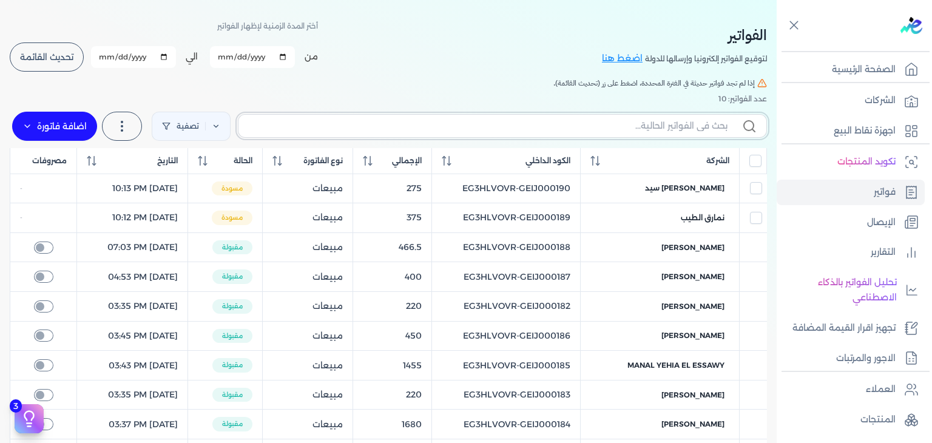
click at [611, 124] on input "text" at bounding box center [487, 125] width 479 height 13
paste input "EG3HLVOVR-GEIJ000192"
type input "EG3HLVOVR-GEIJ000192"
checkbox input "false"
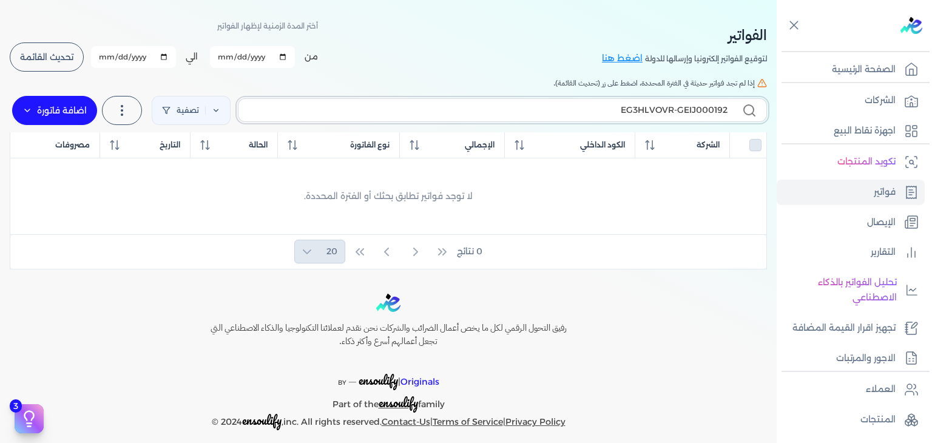
type input "EG3HLVOVR-GEIJ000192"
click at [47, 105] on label "اضافة فاتورة" at bounding box center [54, 110] width 85 height 29
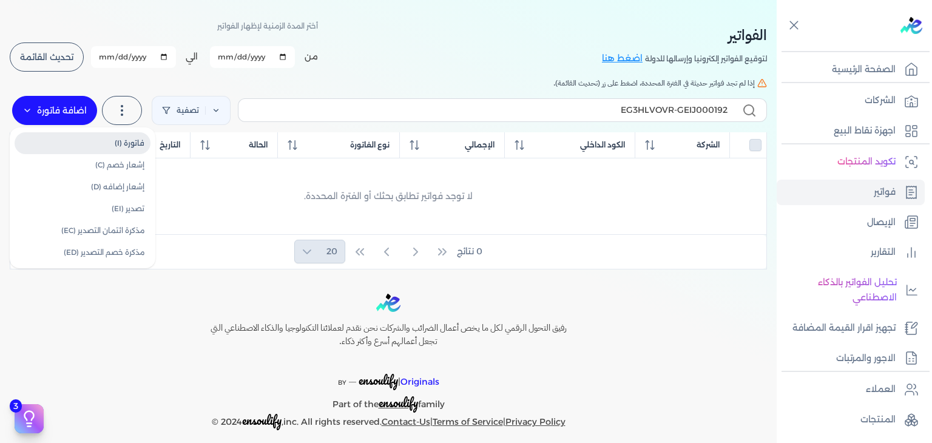
click at [124, 139] on link "فاتورة (I)" at bounding box center [83, 143] width 136 height 22
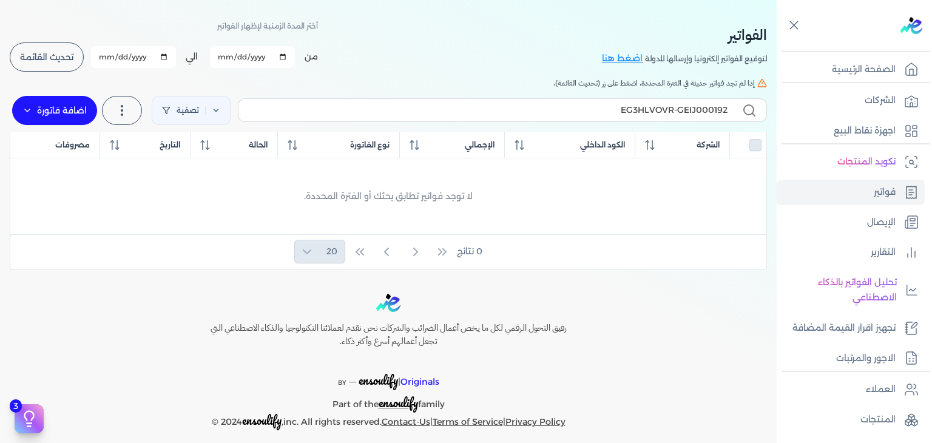
select select "EGP"
select select "B"
select select "EGS"
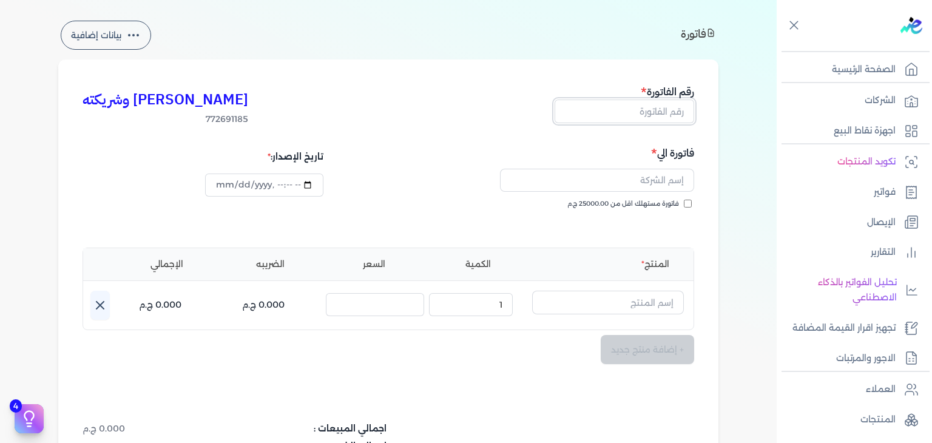
click at [671, 116] on input "text" at bounding box center [623, 110] width 139 height 23
paste input "EG3HLVOVR-GEIJ000192"
type input "EG3HLVOVR-GEIJ000192"
click at [691, 204] on input "فاتورة مستهلك اقل من 25000.00 ج.م" at bounding box center [687, 204] width 8 height 8
checkbox input "true"
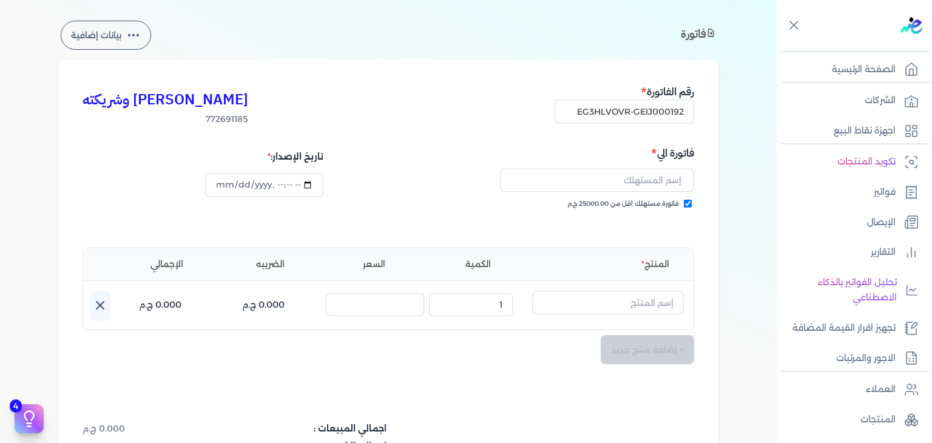
type input "[DATE]T22:17:59"
click at [602, 183] on input "text" at bounding box center [597, 180] width 194 height 23
paste input "[PERSON_NAME]"
type input "[PERSON_NAME]"
click at [611, 306] on input "text" at bounding box center [608, 301] width 152 height 23
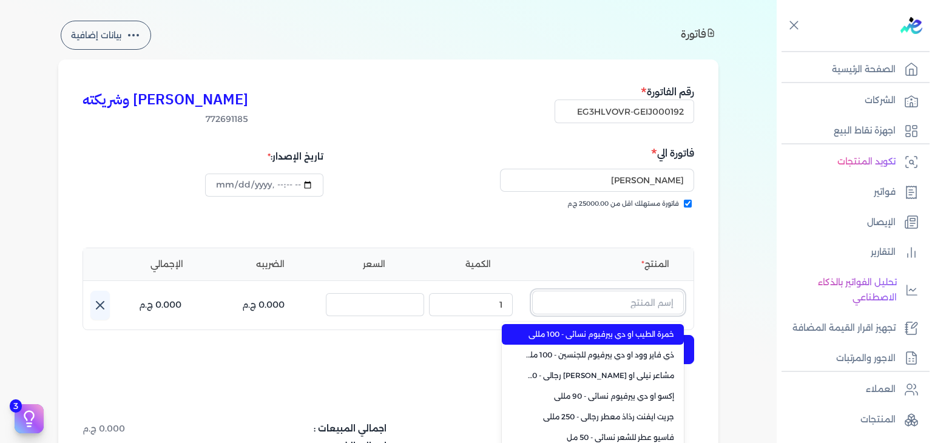
paste input "[PERSON_NAME] بودي سبلاش نسائي - 250 مللي"
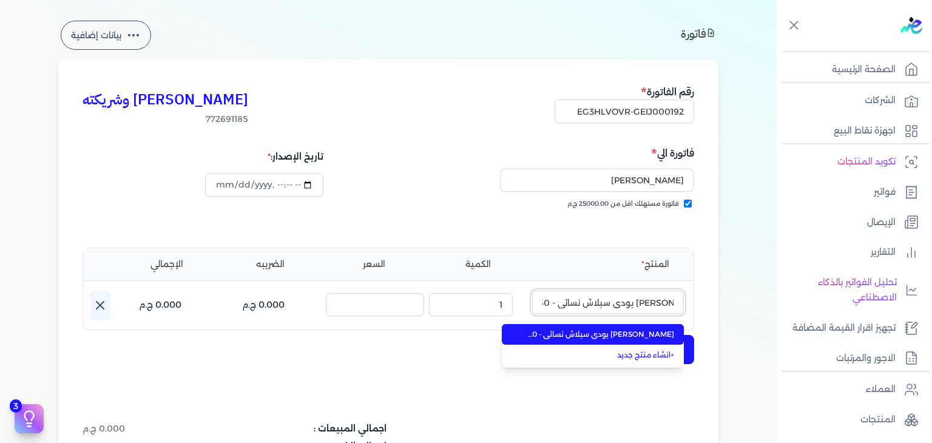
type input "[PERSON_NAME] بودي سبلاش نسائي - 250 مللي"
click at [651, 334] on span "[PERSON_NAME] بودي سبلاش نسائي - 250 مللي" at bounding box center [600, 334] width 148 height 11
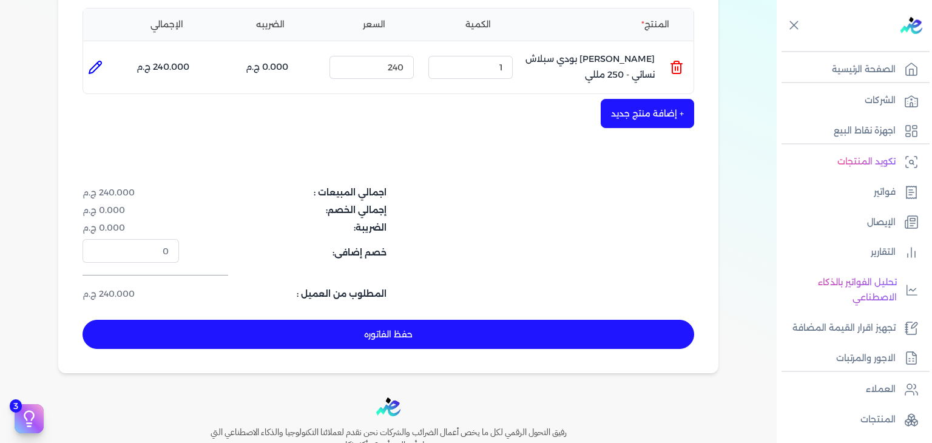
scroll to position [285, 0]
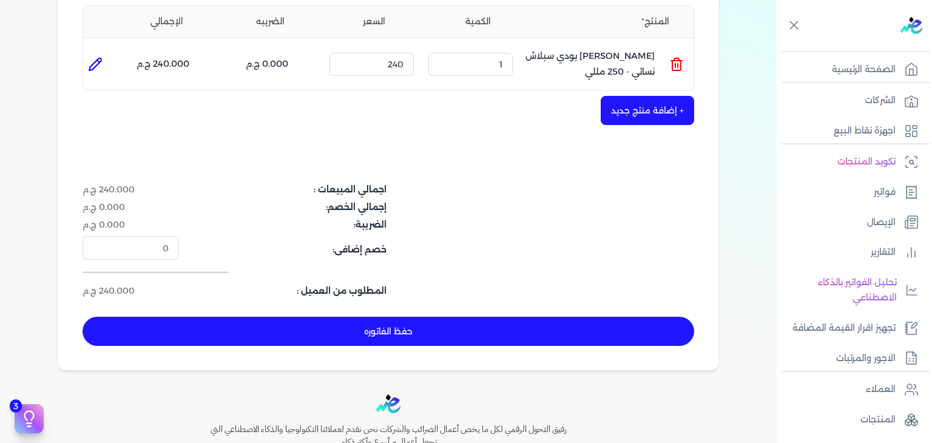
click at [557, 331] on button "حفظ الفاتوره" at bounding box center [387, 331] width 611 height 29
type input "[DATE]"
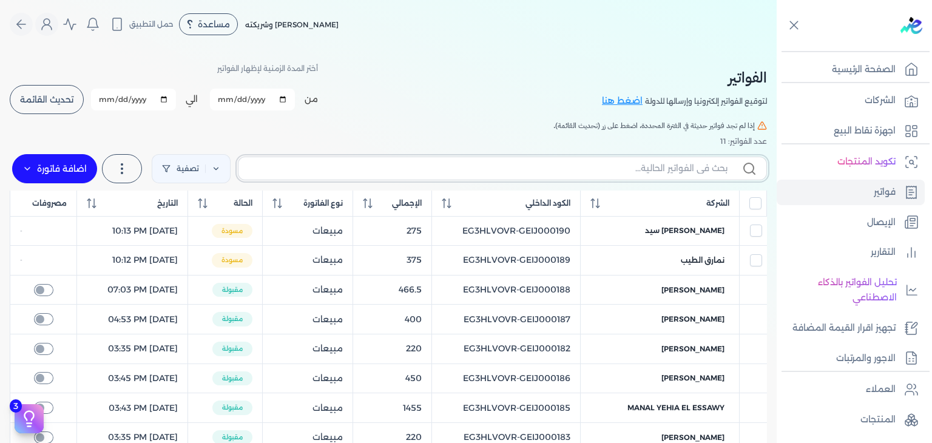
click at [603, 167] on input "text" at bounding box center [487, 168] width 479 height 13
paste input "[PERSON_NAME] بودي سبلاش نسائي - 250 مللي"
type input "[PERSON_NAME] بودي سبلاش نسائي - 250 مللي"
checkbox input "false"
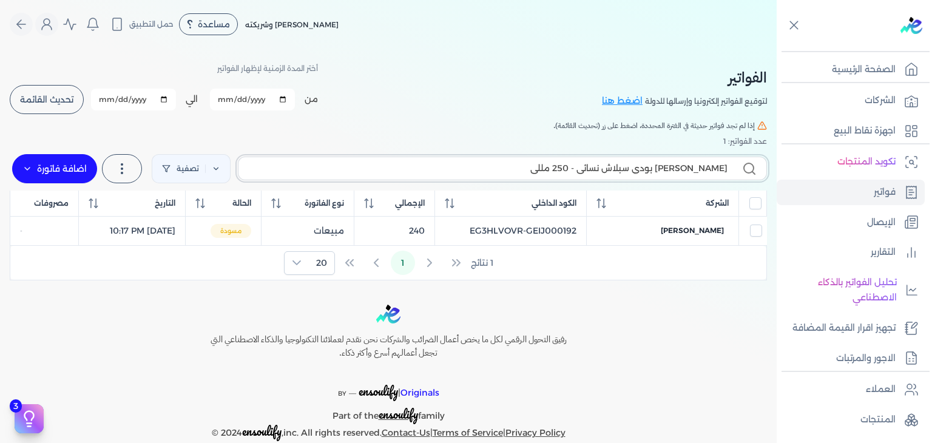
click at [668, 172] on input "[PERSON_NAME] بودي سبلاش نسائي - 250 مللي" at bounding box center [487, 168] width 479 height 13
paste input "EG3HLVOVR-GEIJ000192"
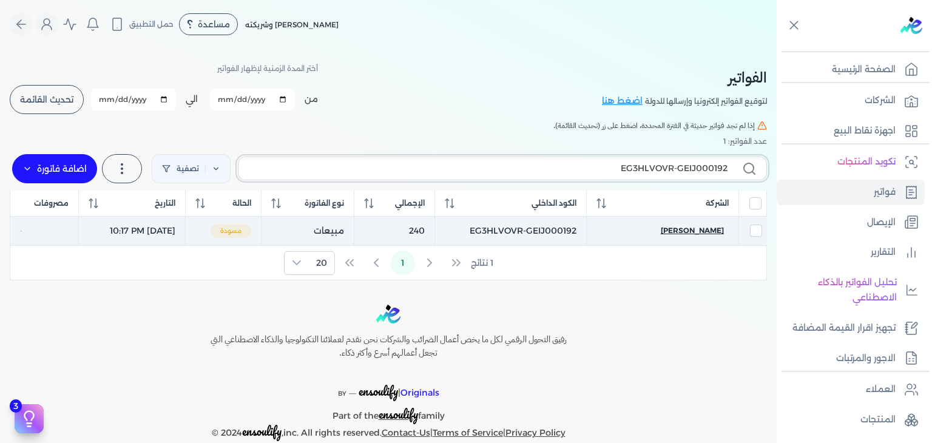
type input "EG3HLVOVR-GEIJ000192"
click at [706, 229] on span "[PERSON_NAME]" at bounding box center [691, 230] width 63 height 11
select select "EGP"
select select "B"
select select "EGS"
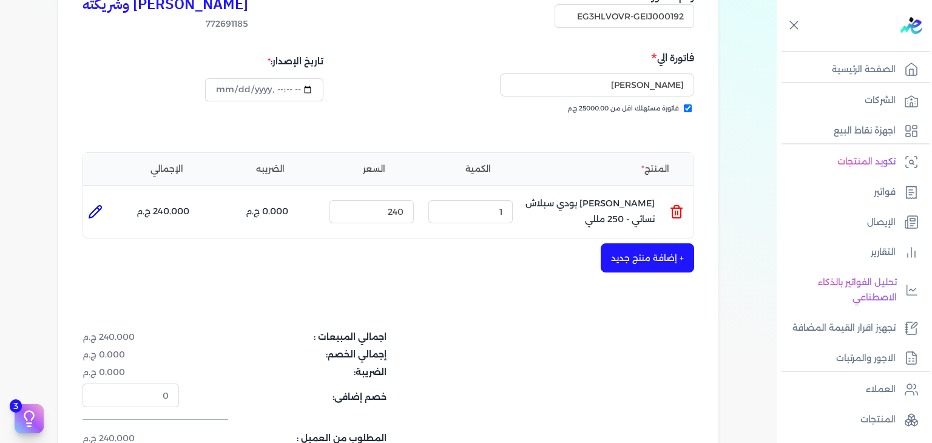
scroll to position [303, 0]
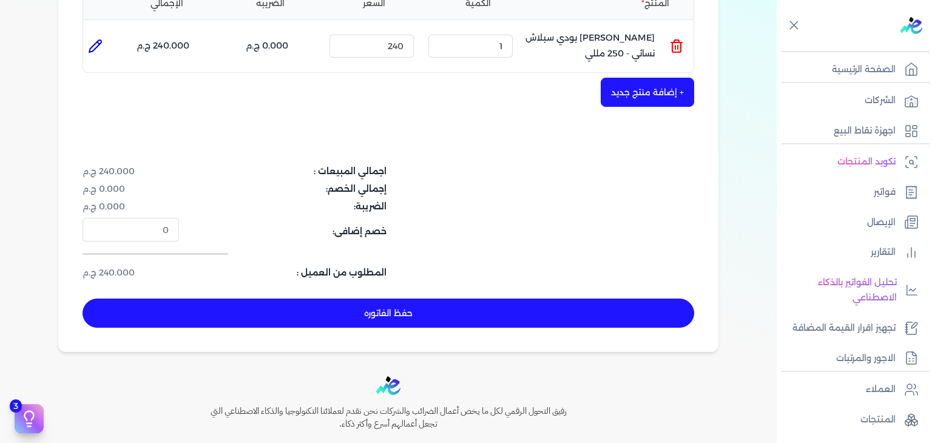
click at [495, 311] on button "حفظ الفاتوره" at bounding box center [387, 312] width 611 height 29
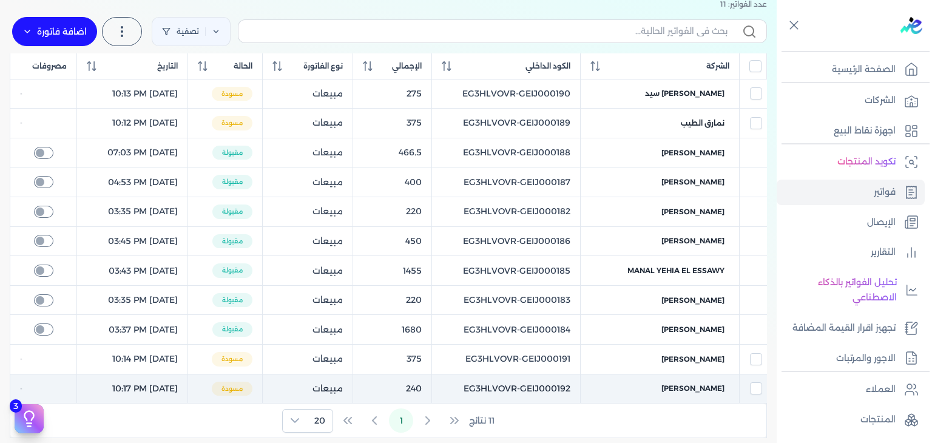
scroll to position [49, 0]
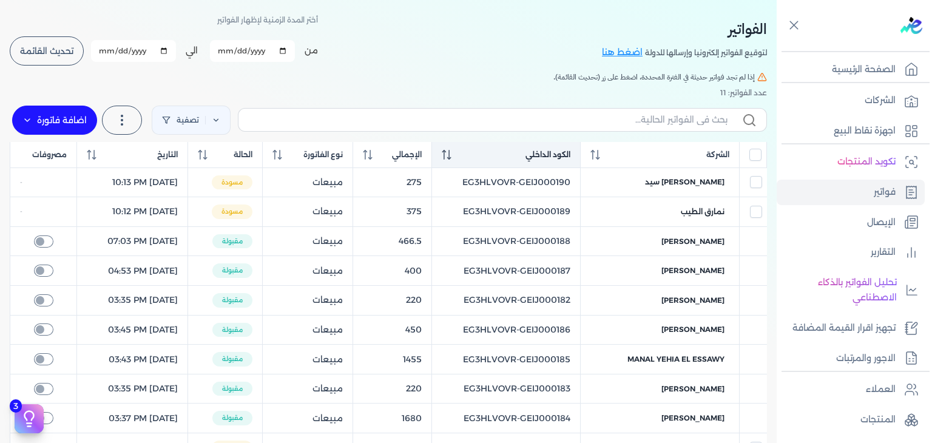
click at [473, 155] on div "الكود الداخلي" at bounding box center [506, 154] width 129 height 11
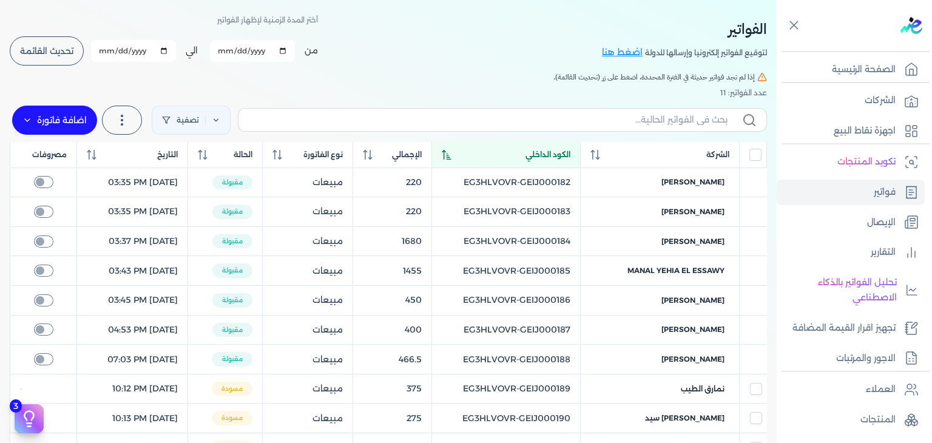
click at [470, 162] on th "الكود الداخلي" at bounding box center [506, 155] width 149 height 26
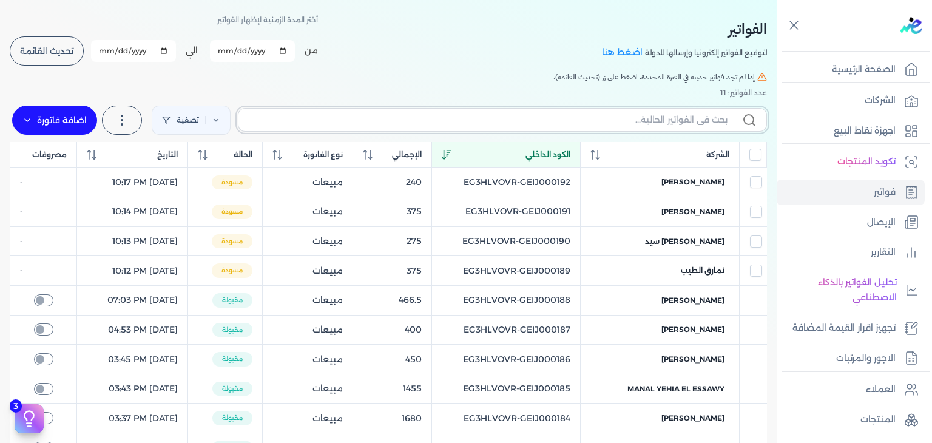
click at [653, 114] on input "text" at bounding box center [487, 119] width 479 height 13
paste input "EG3HLVOVR-GEIJ000193"
type input "EG3HLVOVR-GEIJ000193"
checkbox input "false"
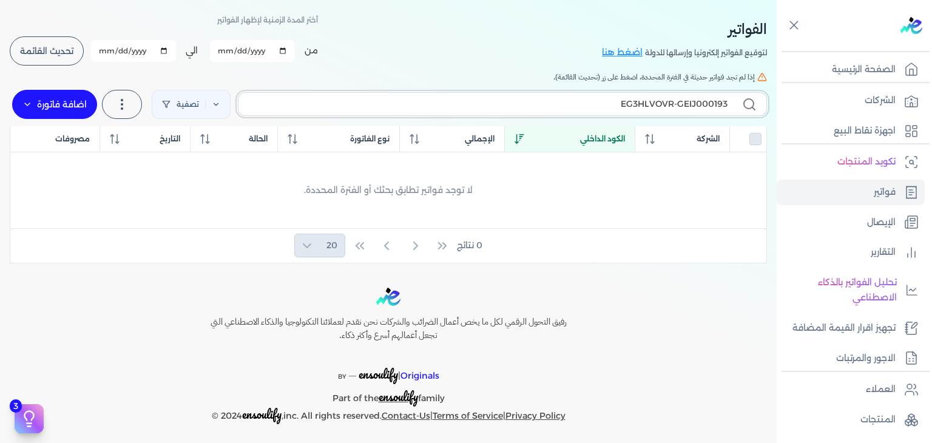
type input "EG3HLVOVR-GEIJ000193"
click at [30, 100] on icon at bounding box center [27, 104] width 10 height 10
click at [143, 141] on link "فاتورة (I)" at bounding box center [83, 137] width 136 height 22
select select "EGP"
select select "B"
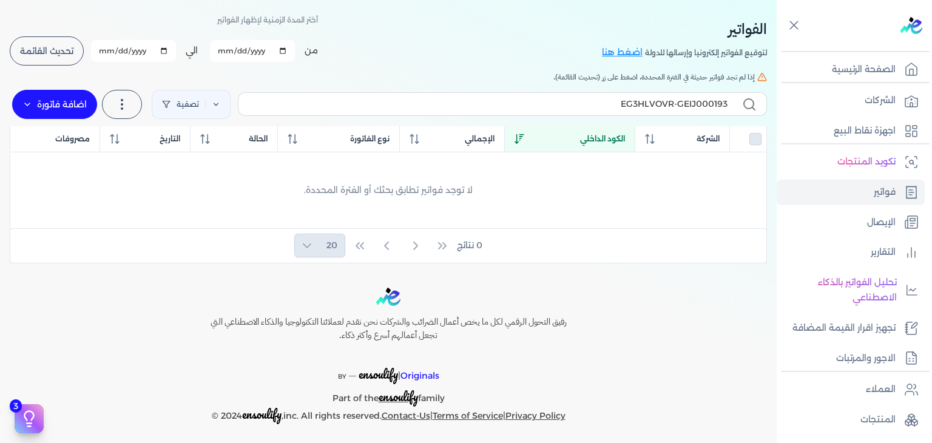
select select "EGS"
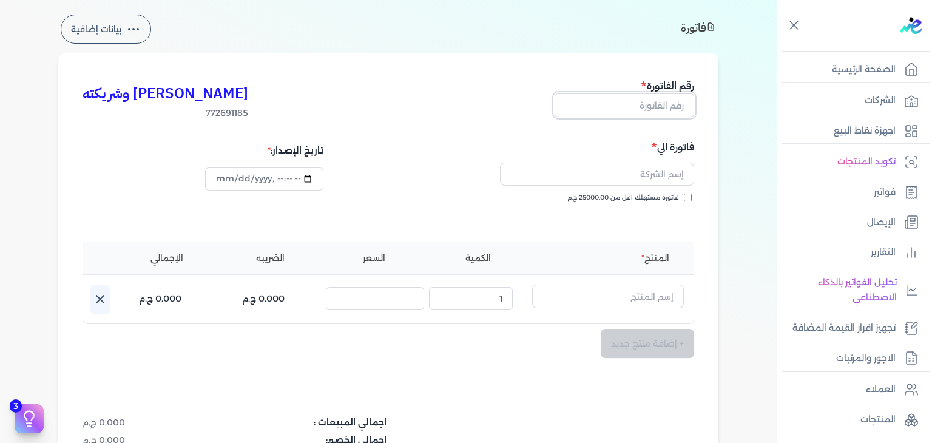
click at [679, 102] on input "text" at bounding box center [623, 104] width 139 height 23
paste input "EG3HLVOVR-GEIJ000193"
type input "EG3HLVOVR-GEIJ000193"
click at [686, 195] on input "فاتورة مستهلك اقل من 25000.00 ج.م" at bounding box center [687, 197] width 8 height 8
checkbox input "true"
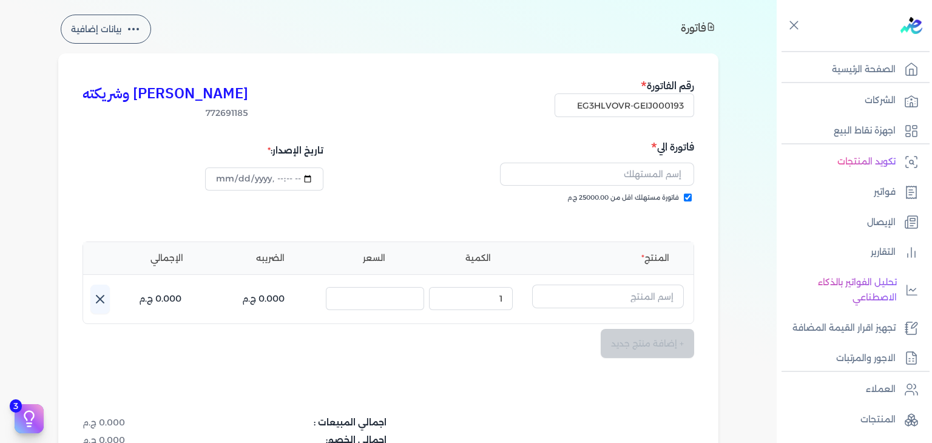
type input "[DATE]T22:20:02"
click at [662, 175] on input "text" at bounding box center [597, 174] width 194 height 23
paste input "[PERSON_NAME]"
type input "[PERSON_NAME]"
click at [656, 295] on input "text" at bounding box center [608, 295] width 152 height 23
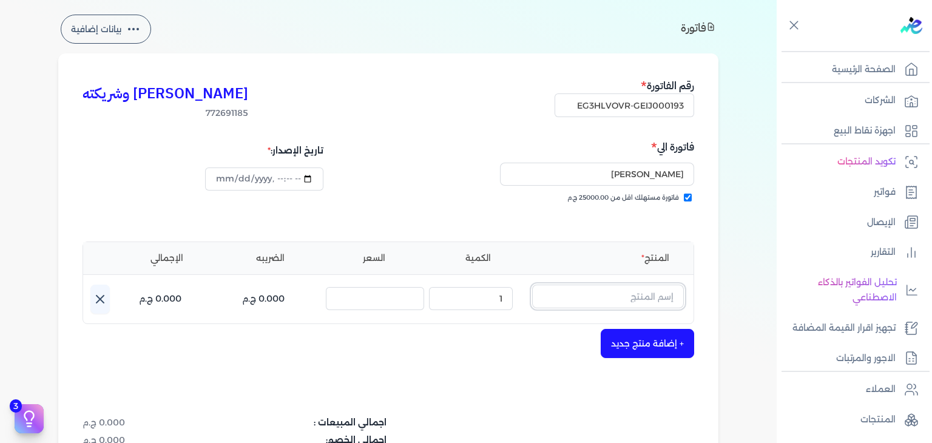
paste input "[PERSON_NAME] بودي سبلاش نسائي - 250 مللي"
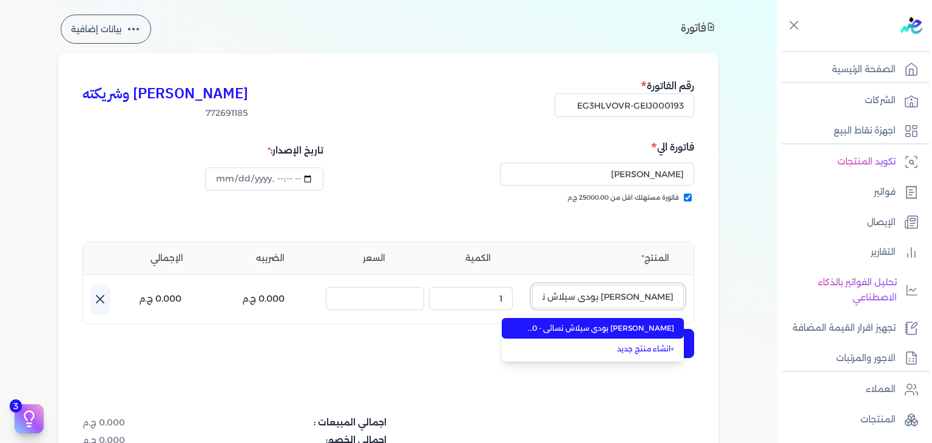
scroll to position [0, -40]
type input "[PERSON_NAME] بودي سبلاش نسائي - 250 مللي"
click at [653, 331] on span "[PERSON_NAME] بودي سبلاش نسائي - 250 مللي" at bounding box center [600, 328] width 148 height 11
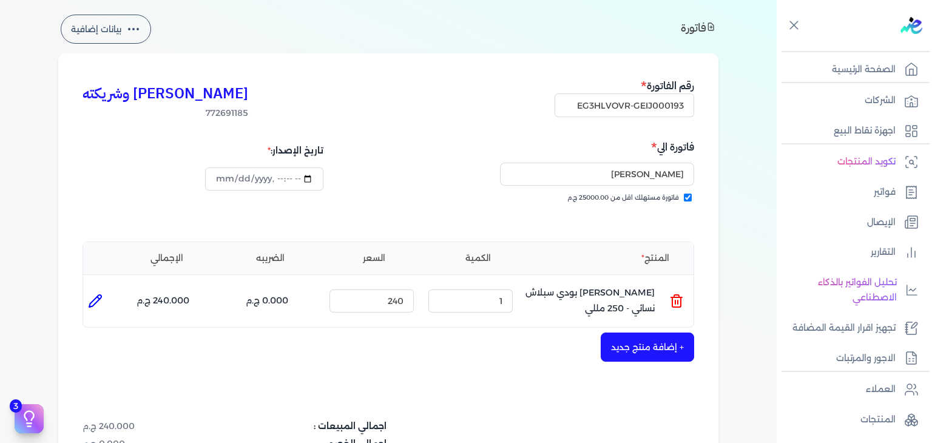
click at [655, 338] on button "+ إضافة منتج جديد" at bounding box center [646, 346] width 93 height 29
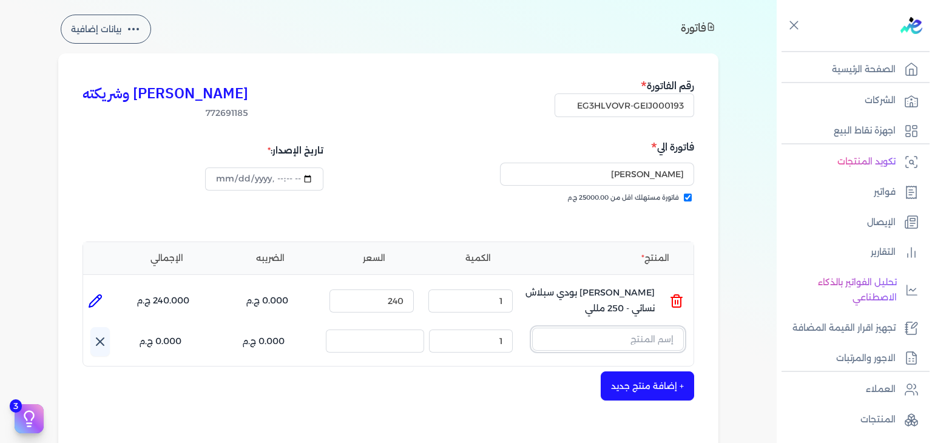
click at [653, 340] on input "text" at bounding box center [608, 338] width 152 height 23
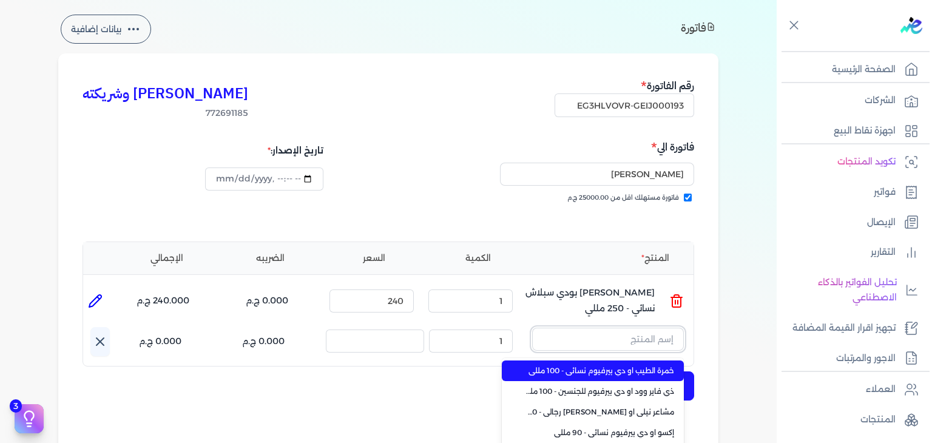
paste input "[PERSON_NAME] بودي سبلاش نسائي - 250 مللي"
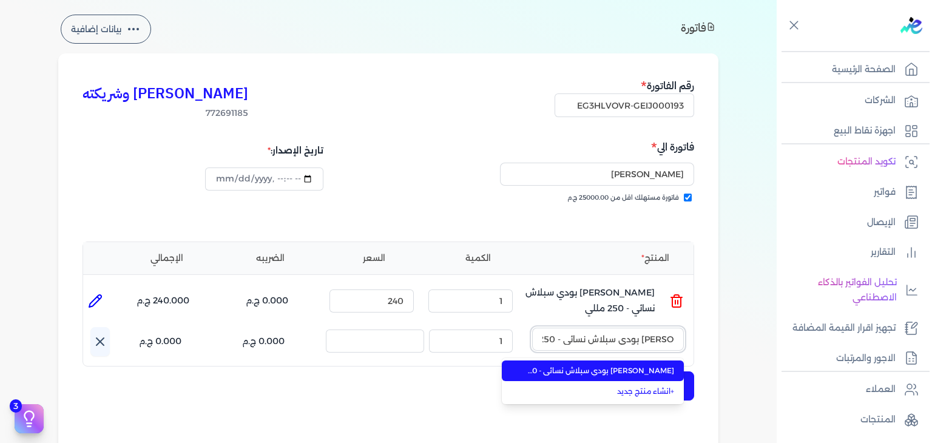
type input "[PERSON_NAME] بودي سبلاش نسائي - 250 مللي"
click at [651, 367] on span "[PERSON_NAME] بودي سبلاش نسائي - 250 مللي" at bounding box center [600, 370] width 148 height 11
type input "2"
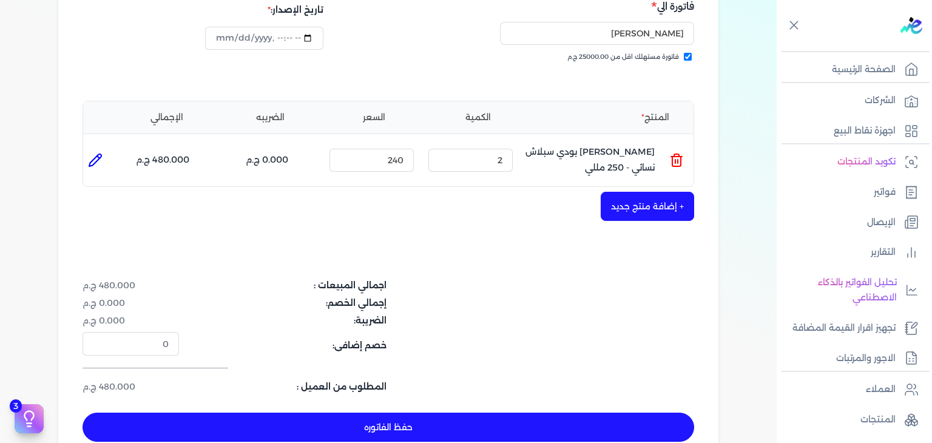
scroll to position [352, 0]
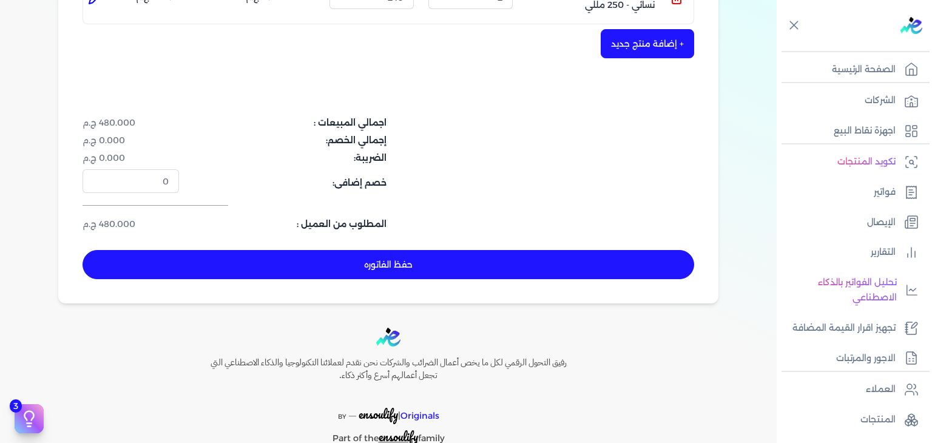
click at [416, 267] on button "حفظ الفاتوره" at bounding box center [387, 264] width 611 height 29
type input "[DATE]"
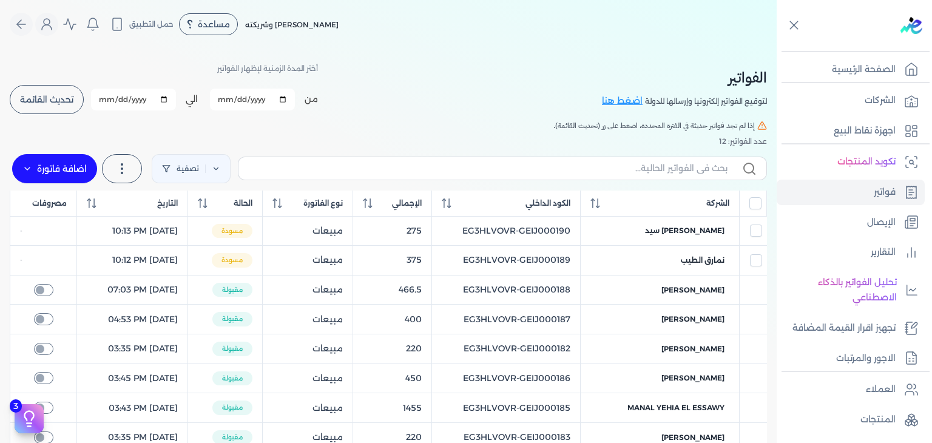
click at [663, 161] on label at bounding box center [502, 167] width 529 height 23
click at [674, 176] on label at bounding box center [502, 167] width 529 height 23
click at [674, 175] on input "text" at bounding box center [487, 168] width 479 height 13
paste input "EG3HLVOVR-GEIJ000193"
type input "EG3HLVOVR-GEIJ000193"
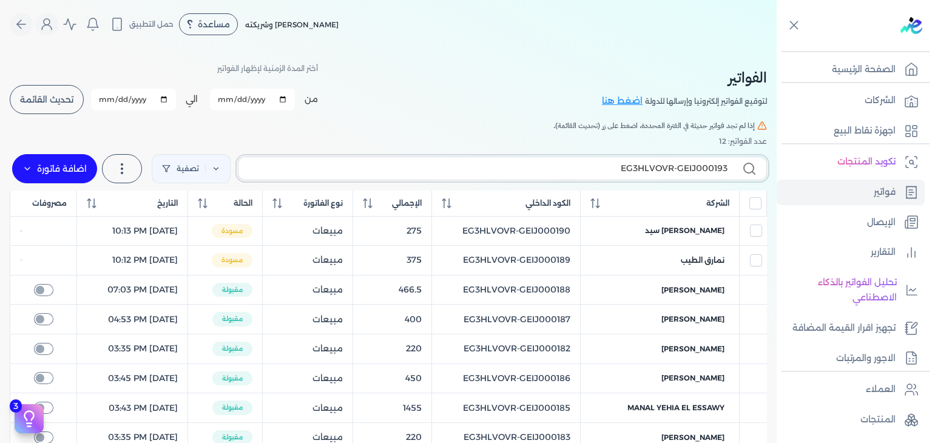
checkbox input "false"
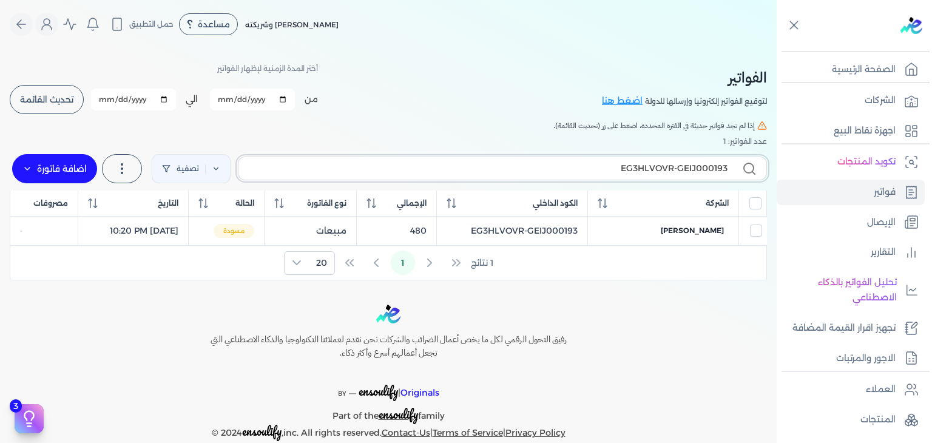
type input "EG3HLVOVR-GEIJ000193"
click at [585, 147] on div "EG3HLVOVR-GEIJ000193 تصفية استخرج العملاء استخرج المنتجات اضافة فاتورة فاتورة (…" at bounding box center [388, 169] width 757 height 44
click at [662, 175] on label "EG3HLVOVR-GEIJ000193" at bounding box center [502, 167] width 529 height 23
click at [662, 175] on input "EG3HLVOVR-GEIJ000193" at bounding box center [487, 168] width 479 height 13
click at [504, 64] on div "الفواتير لتوقيع الفواتير إلكترونيا وإرسالها للدولة اضغط هنا أختر المدة الزمنية …" at bounding box center [388, 88] width 757 height 55
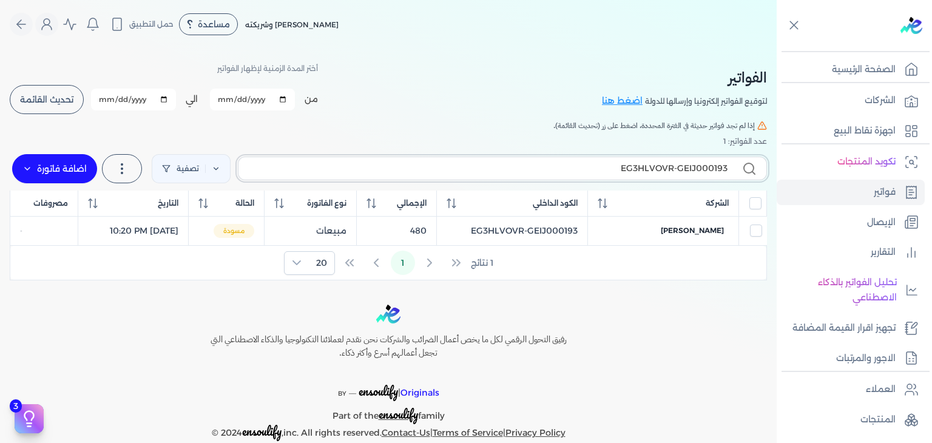
click at [696, 166] on input "EG3HLVOVR-GEIJ000193" at bounding box center [487, 168] width 479 height 13
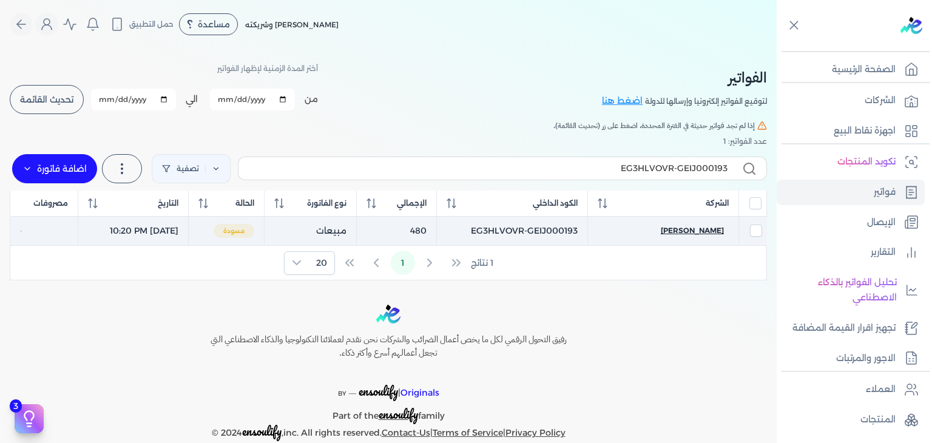
click at [712, 233] on span "[PERSON_NAME]" at bounding box center [691, 230] width 63 height 11
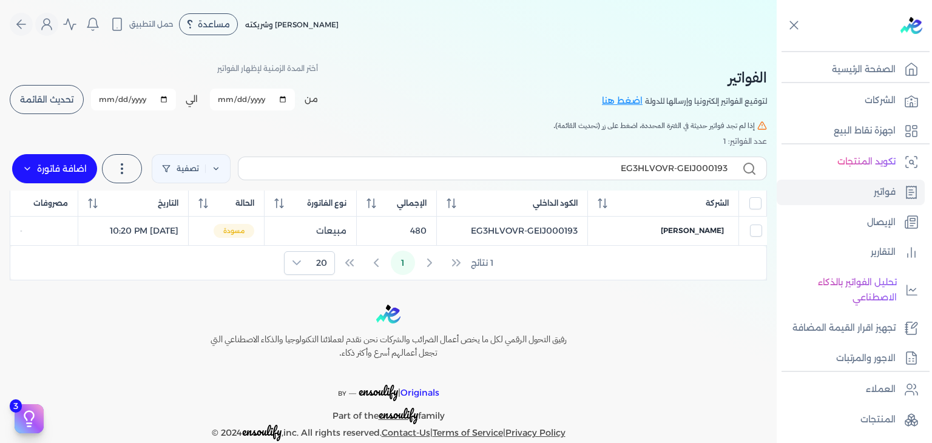
select select "EGP"
select select "B"
select select "EGS"
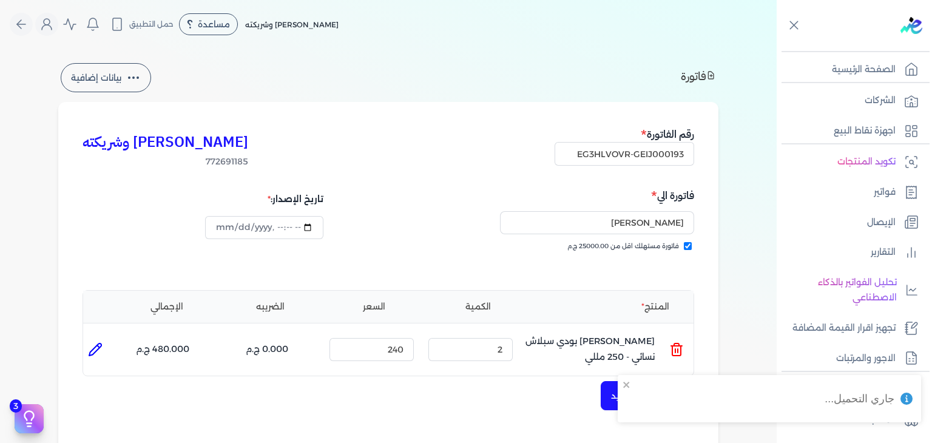
scroll to position [364, 0]
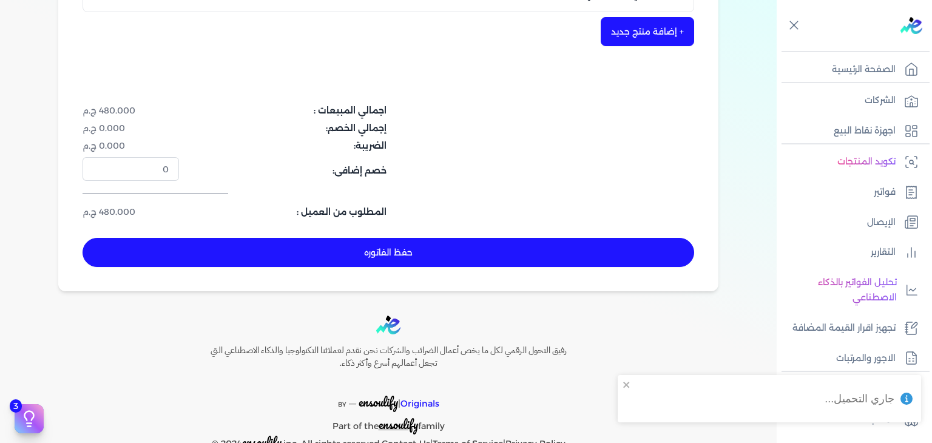
click at [524, 255] on button "حفظ الفاتوره" at bounding box center [387, 252] width 611 height 29
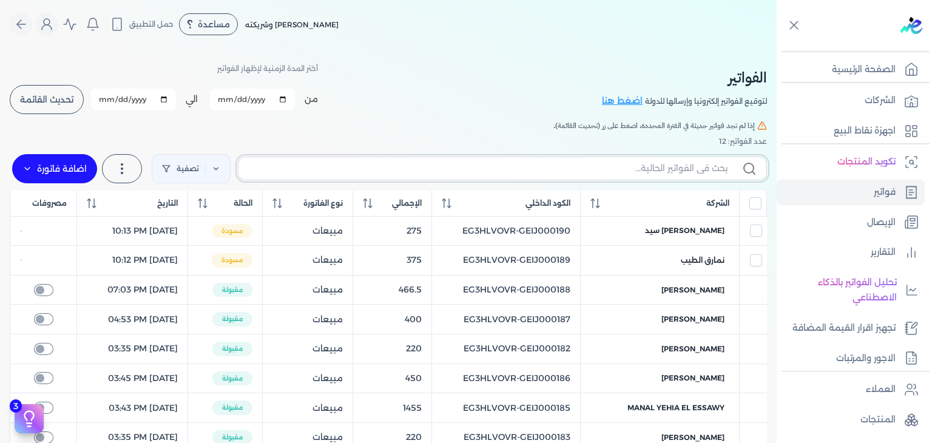
click at [603, 162] on input "text" at bounding box center [487, 168] width 479 height 13
paste input "EG3HLVOVR-GEIJ000194"
type input "EG3HLVOVR-GEIJ000194"
checkbox input "false"
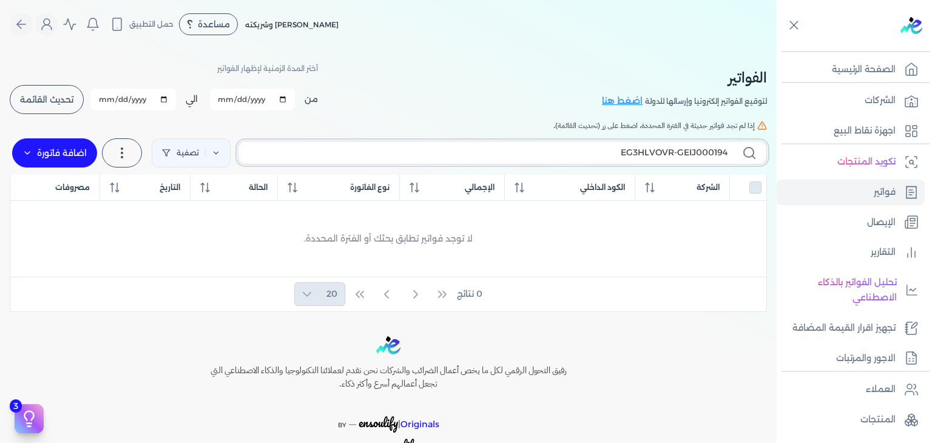
type input "EG3HLVOVR-GEIJ000194"
click at [86, 156] on label "اضافة فاتورة" at bounding box center [54, 152] width 85 height 29
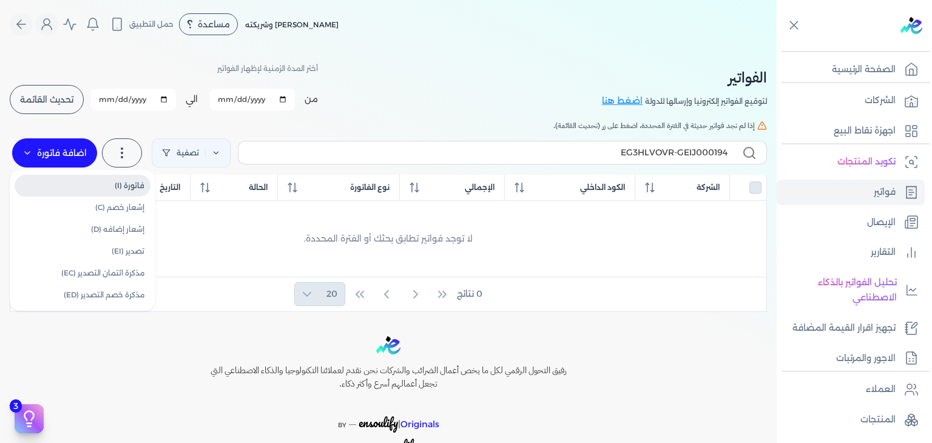
click at [95, 187] on link "فاتورة (I)" at bounding box center [83, 186] width 136 height 22
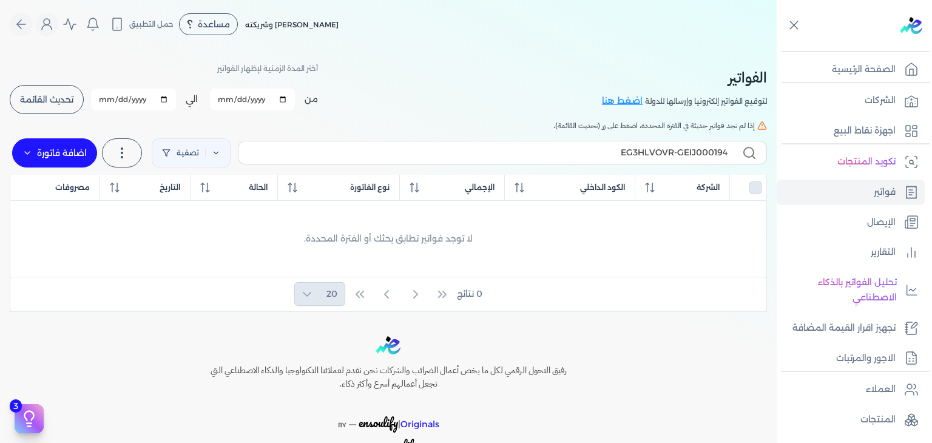
select select "EGP"
select select "B"
select select "EGS"
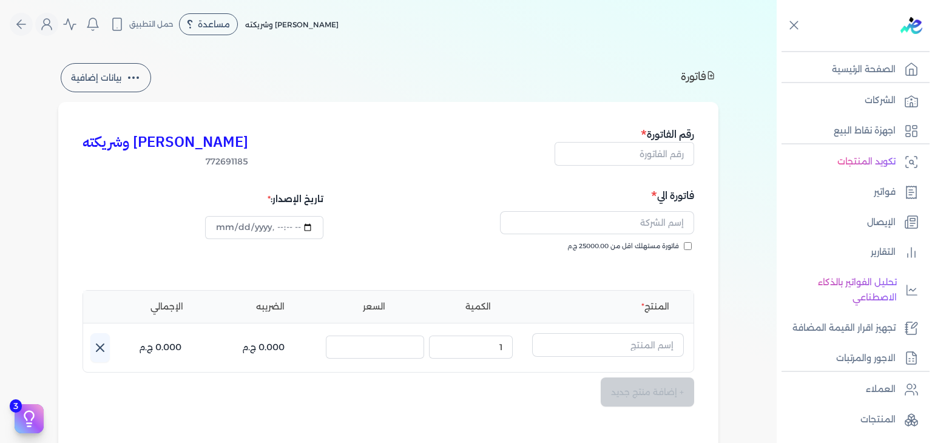
click at [663, 167] on div "رقم الفاتورة" at bounding box center [623, 147] width 139 height 42
click at [665, 163] on input "text" at bounding box center [623, 153] width 139 height 23
paste input "EG3HLVOVR-GEIJ000194"
type input "EG3HLVOVR-GEIJ000194"
click at [691, 246] on input "فاتورة مستهلك اقل من 25000.00 ج.م" at bounding box center [687, 246] width 8 height 8
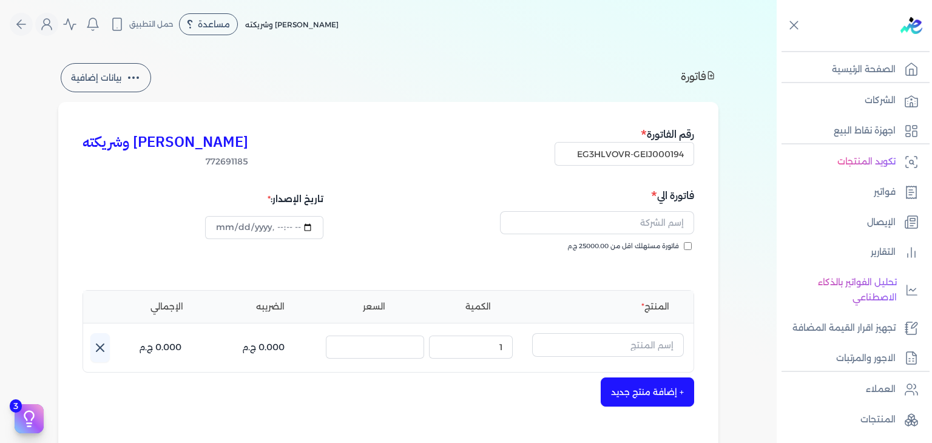
checkbox input "true"
click at [677, 218] on input "text" at bounding box center [597, 222] width 194 height 23
paste input "amr afifi"
type input "amr afifi"
click at [670, 337] on input "text" at bounding box center [608, 344] width 152 height 23
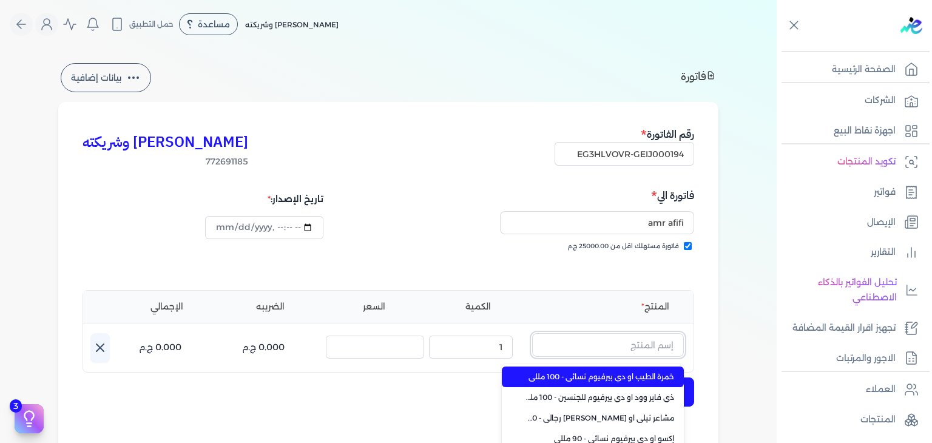
paste input "طقم هدايا ليجند مكون من ( او دي تواليت 100مللي - سبراي بيرفيوم 200مللي) رجالي"
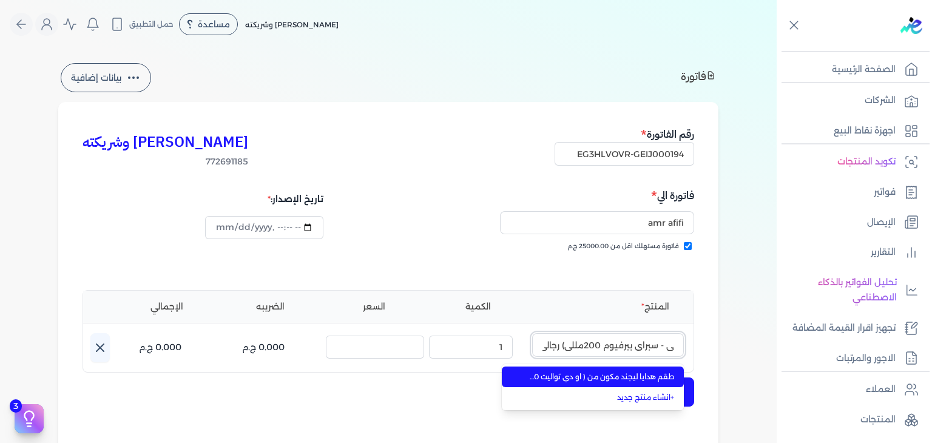
type input "طقم هدايا ليجند مكون من ( او دي تواليت 100مللي - سبراي بيرفيوم 200مللي) رجالي"
click at [662, 376] on span "طقم هدايا ليجند مكون من ( او دي تواليت 100مللي - سبراي بيرفيوم 200مللي) رجالي" at bounding box center [600, 376] width 148 height 11
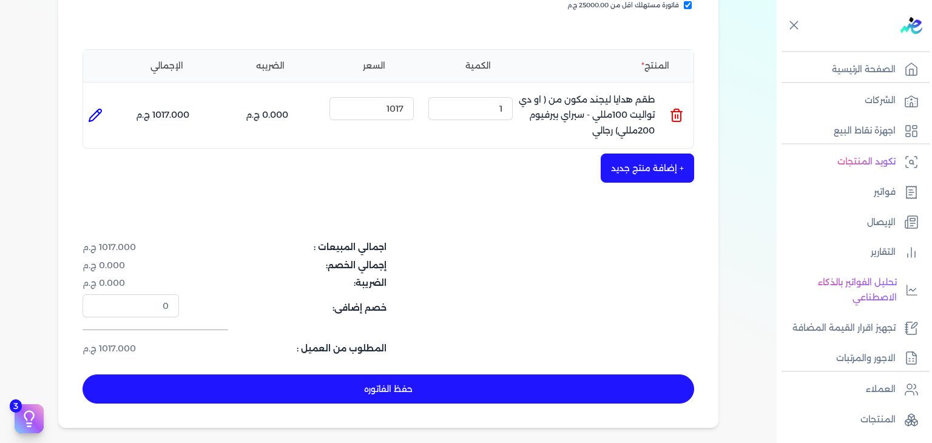
scroll to position [243, 0]
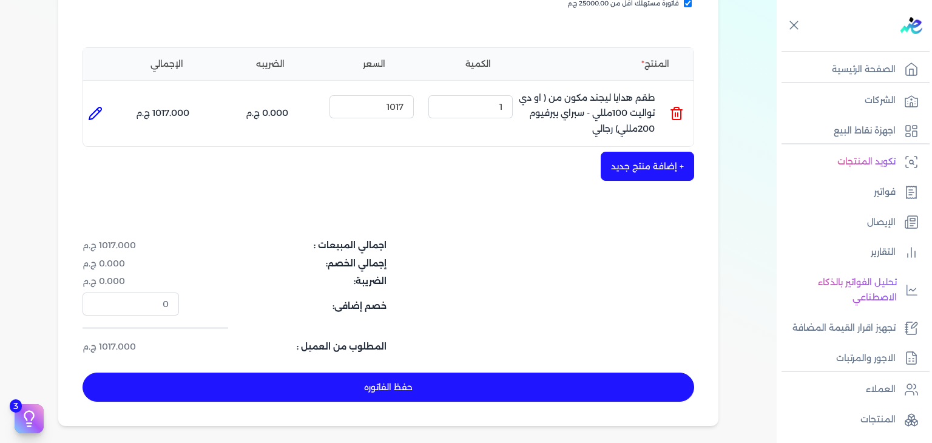
click at [482, 398] on button "حفظ الفاتوره" at bounding box center [387, 386] width 611 height 29
type input "[DATE]"
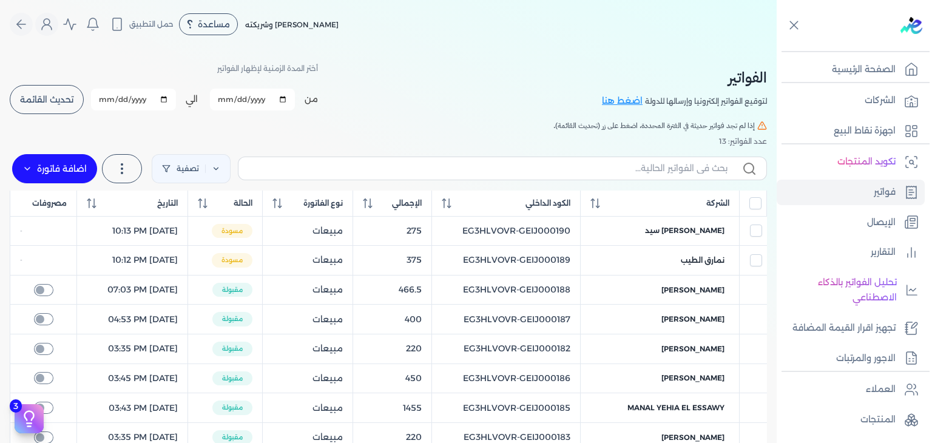
click at [646, 156] on label at bounding box center [502, 167] width 529 height 23
click at [646, 162] on input "text" at bounding box center [487, 168] width 479 height 13
click at [644, 166] on input "text" at bounding box center [487, 168] width 479 height 13
paste input "EG3HLVOVR-GEIJ000194"
type input "EG3HLVOVR-GEIJ000194"
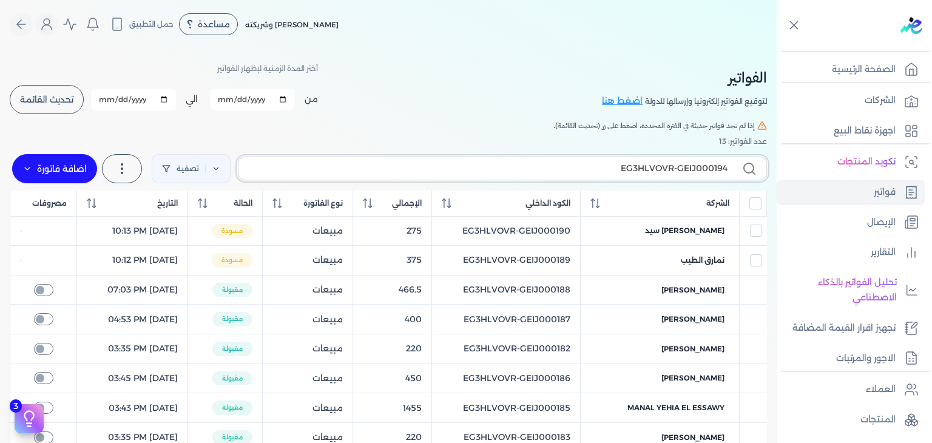
checkbox input "false"
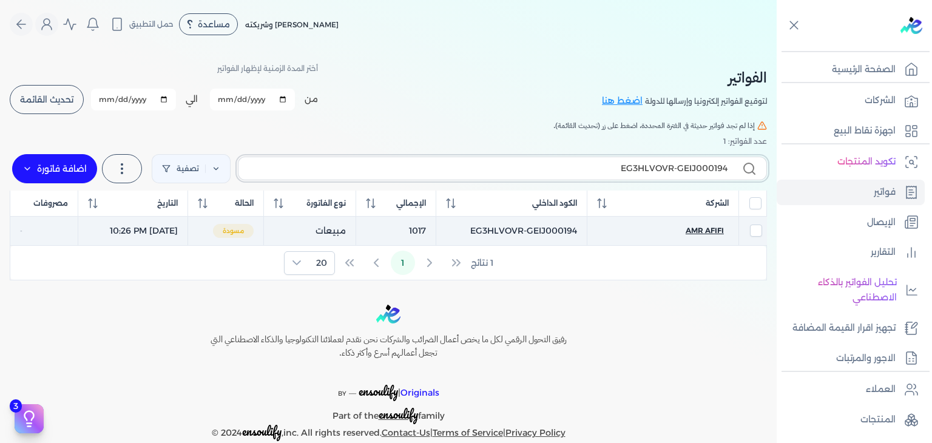
type input "EG3HLVOVR-GEIJ000194"
click at [713, 229] on span "amr afifi" at bounding box center [704, 230] width 38 height 11
select select "EGP"
select select "B"
select select "EGS"
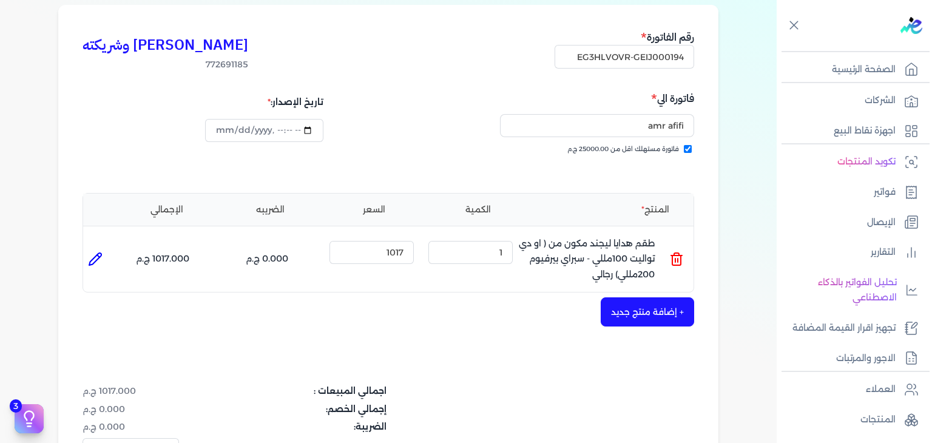
scroll to position [243, 0]
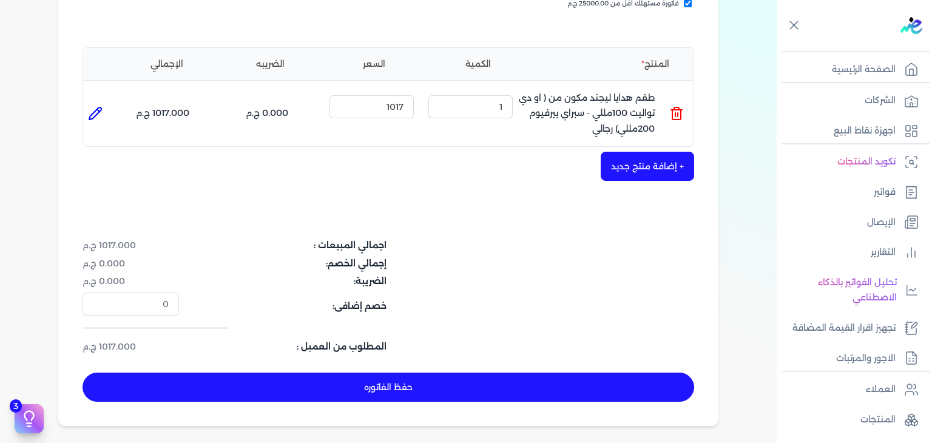
click at [533, 394] on button "حفظ الفاتوره" at bounding box center [387, 386] width 611 height 29
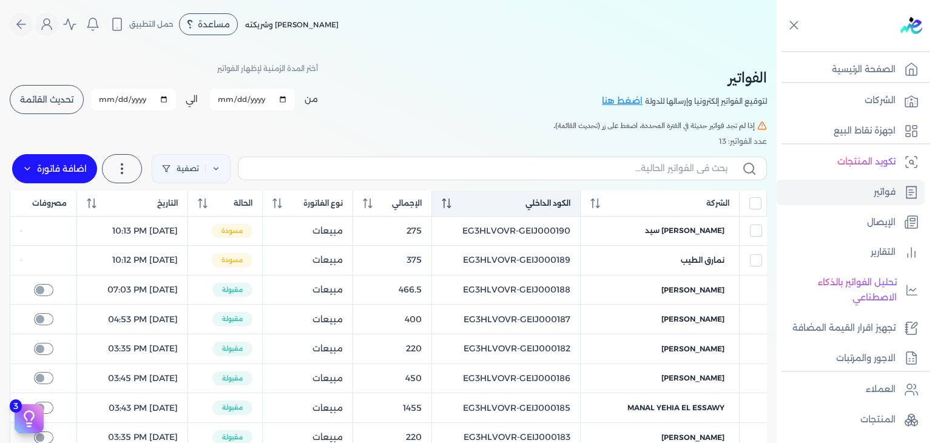
click at [451, 204] on icon at bounding box center [447, 203] width 10 height 10
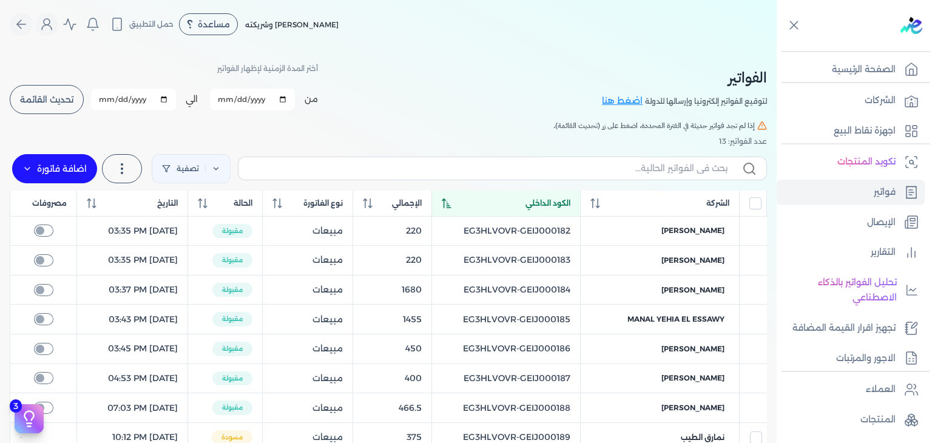
click at [451, 204] on icon at bounding box center [447, 203] width 10 height 10
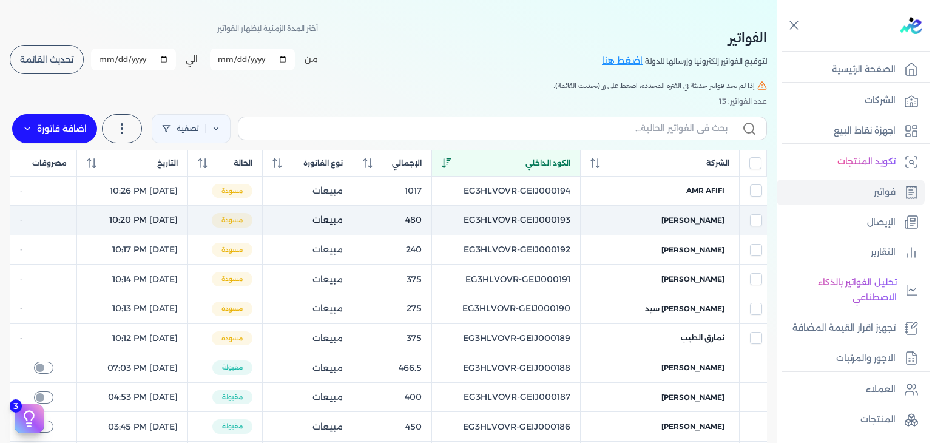
scroll to position [61, 0]
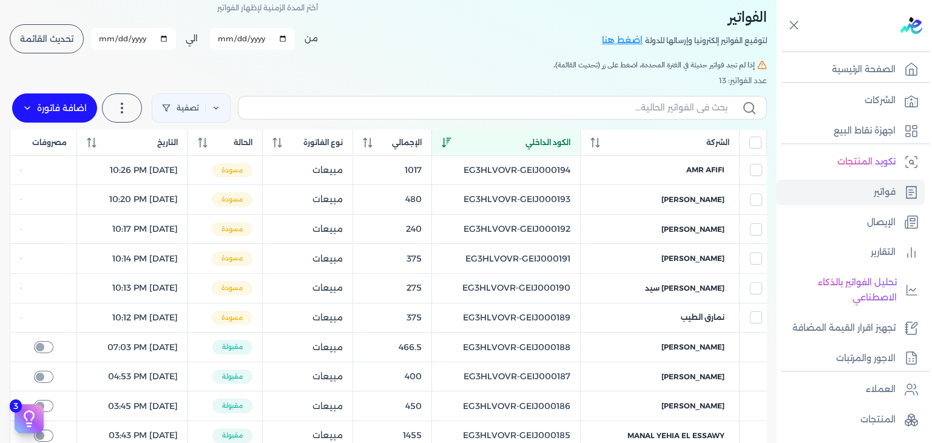
click at [73, 43] on span "تحديث القائمة" at bounding box center [46, 39] width 53 height 8
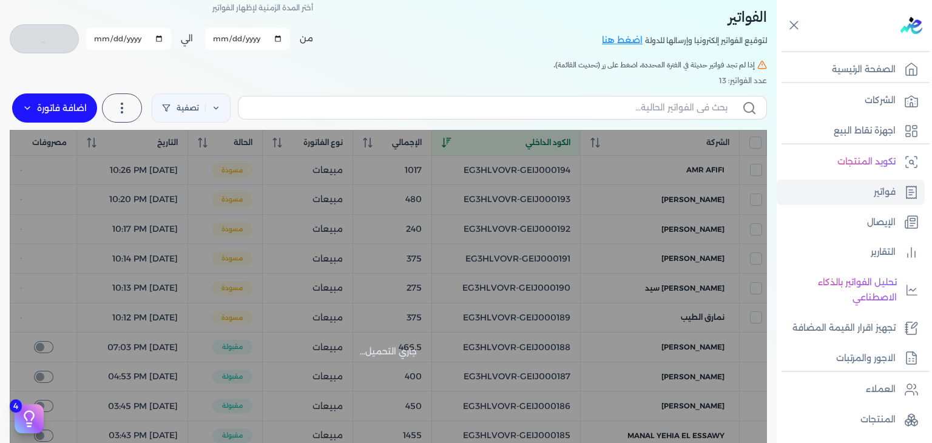
checkbox input "false"
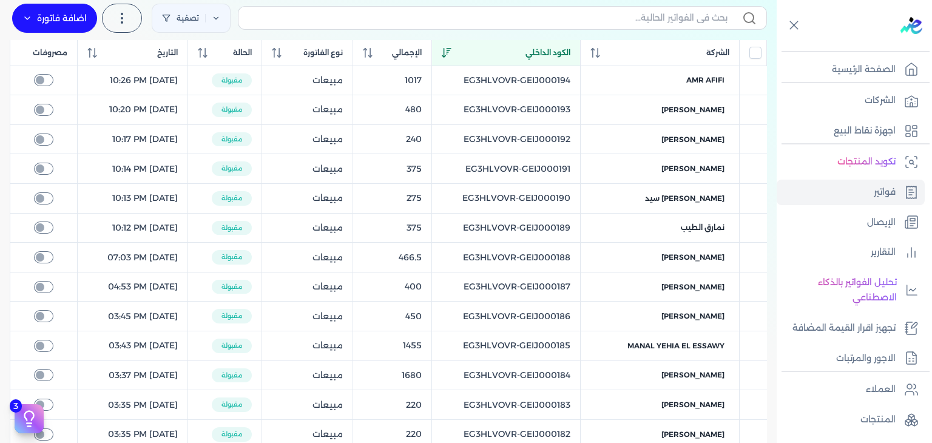
scroll to position [130, 0]
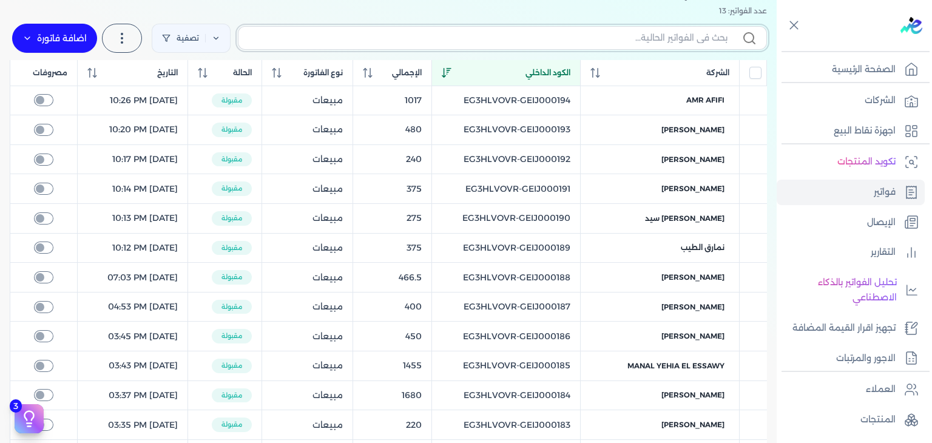
click at [622, 39] on input "text" at bounding box center [487, 38] width 479 height 13
paste input "EG3HLVOVR-GEIJ000195"
type input "EG3HLVOVR-GEIJ000195"
checkbox input "false"
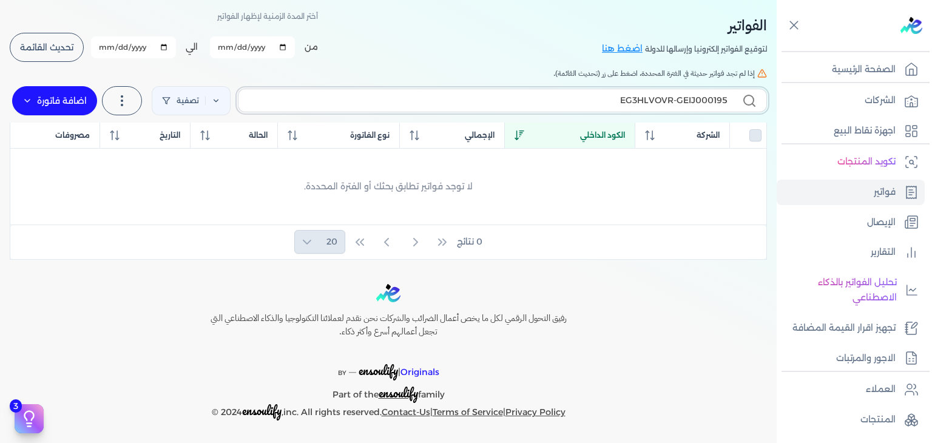
type input "EG3HLVOVR-GEIJ00019"
checkbox input "false"
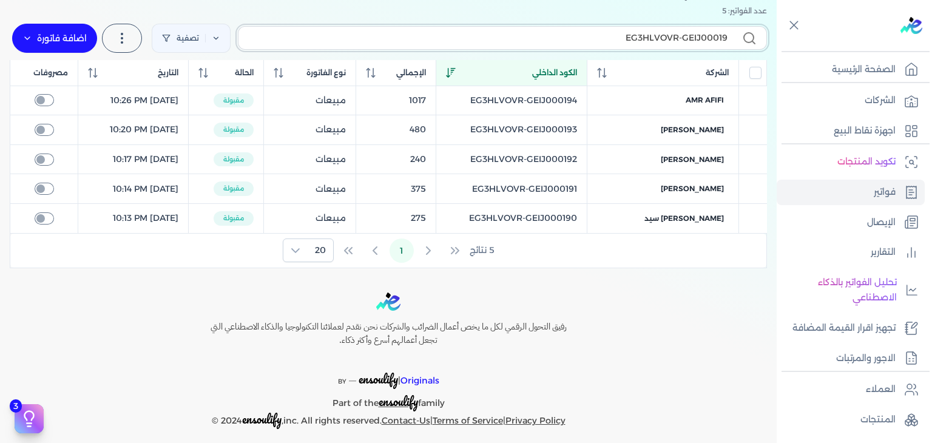
type input "EG3HLVOVR-GEIJ000194"
checkbox input "false"
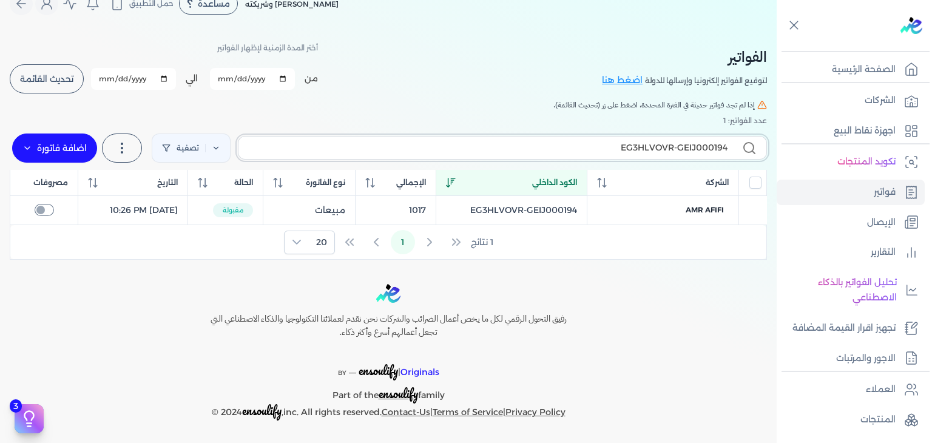
type input "EG3HLVOVR-GEIJ000194"
click at [45, 147] on label "اضافة فاتورة" at bounding box center [54, 147] width 85 height 29
click at [141, 186] on link "فاتورة (I)" at bounding box center [83, 181] width 136 height 22
select select "EGP"
select select "B"
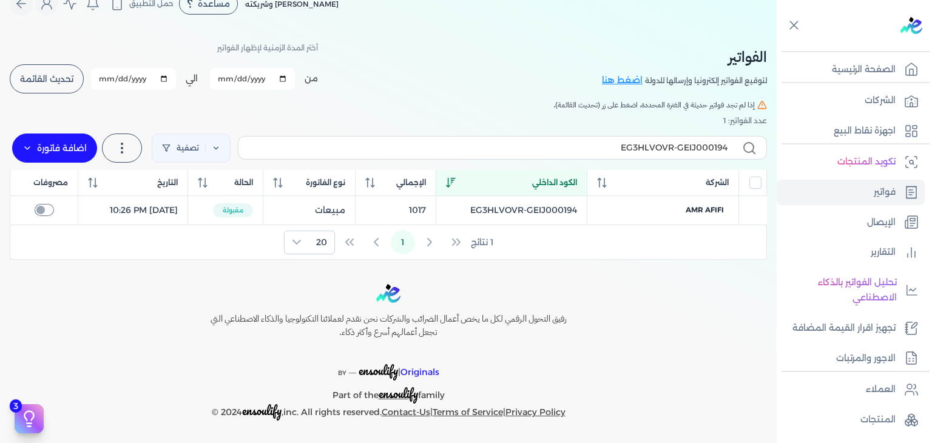
select select "EGS"
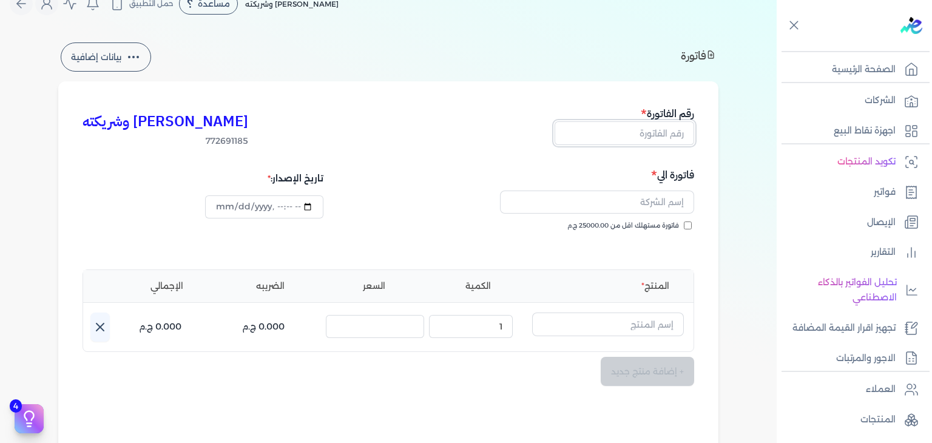
type input "[DATE]T22:53:07"
click at [659, 139] on input "text" at bounding box center [623, 132] width 139 height 23
paste input "EG3HLVOVR-GEIJ000195"
type input "EG3HLVOVR-GEIJ000195"
click at [691, 228] on input "فاتورة مستهلك اقل من 25000.00 ج.م" at bounding box center [687, 225] width 8 height 8
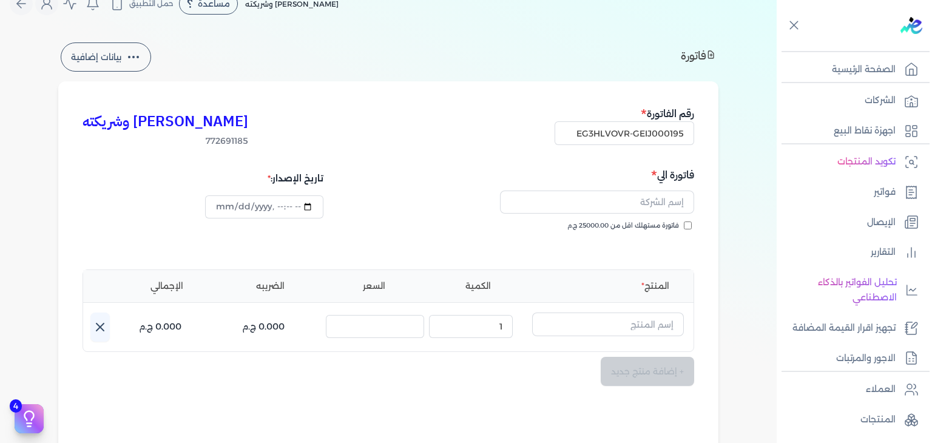
checkbox input "true"
click at [655, 197] on input "text" at bounding box center [597, 201] width 194 height 23
paste input "[PERSON_NAME]"
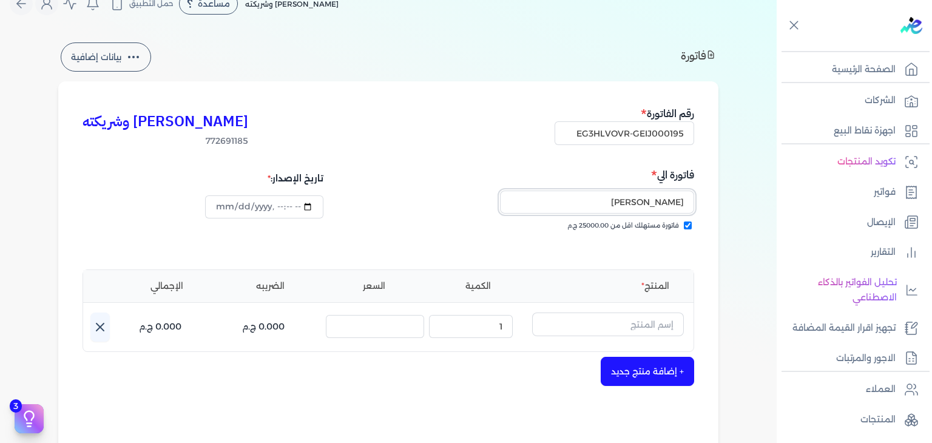
type input "[PERSON_NAME]"
click at [625, 323] on input "text" at bounding box center [608, 323] width 152 height 23
paste input "اي كاندي رذاذ عطري منعش نسائي - 250 مللي"
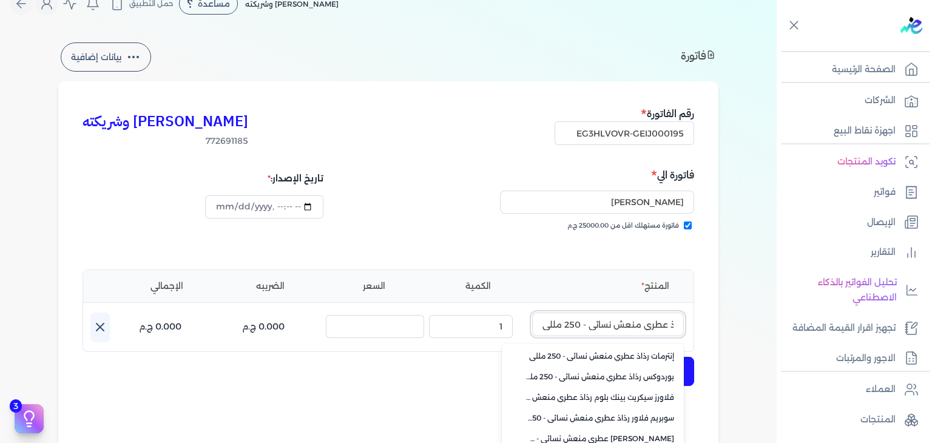
type input "اي كاندي رذاذ عطري منعش نسائي - 250 مللي"
click at [715, 318] on div "[PERSON_NAME] وشريكته 772691185 رقم الفاتورة EG3HLVOVR-GEIJ000195 فاتورة الي [P…" at bounding box center [388, 355] width 660 height 549
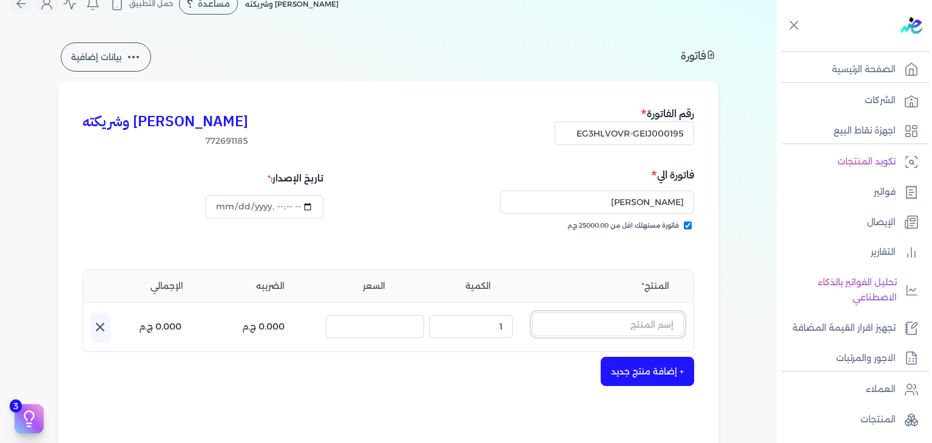
click at [665, 323] on input "text" at bounding box center [608, 323] width 152 height 23
paste input "اي كاندي رذاذ عطري منعش نسائي - 250 مللي"
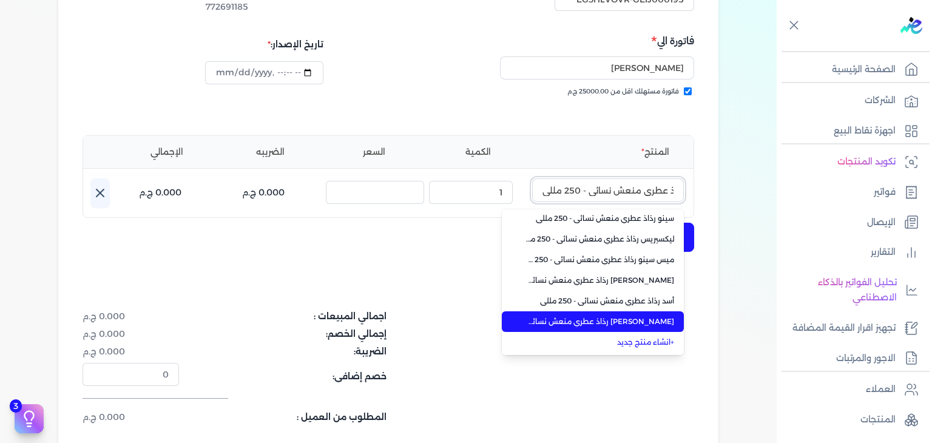
scroll to position [203, 0]
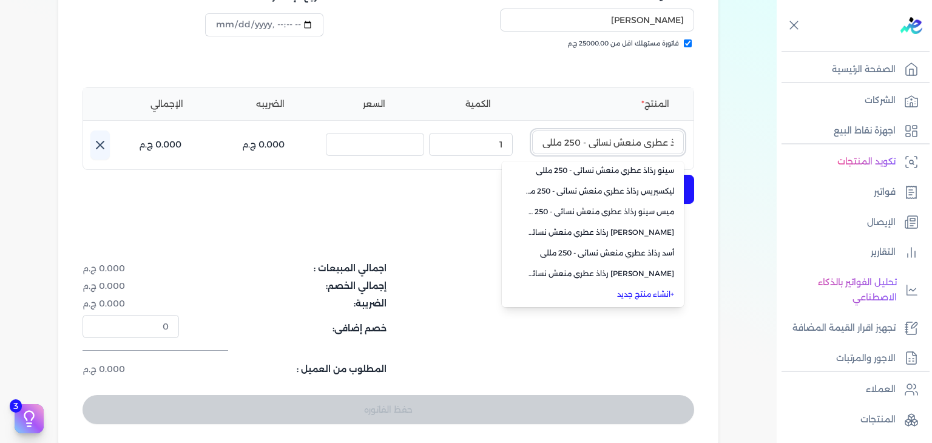
type input "اي كاندي رذاذ عطري منعش نسائي - 250 مللي"
click at [661, 296] on link "+ انشاء منتج جديد" at bounding box center [600, 294] width 148 height 11
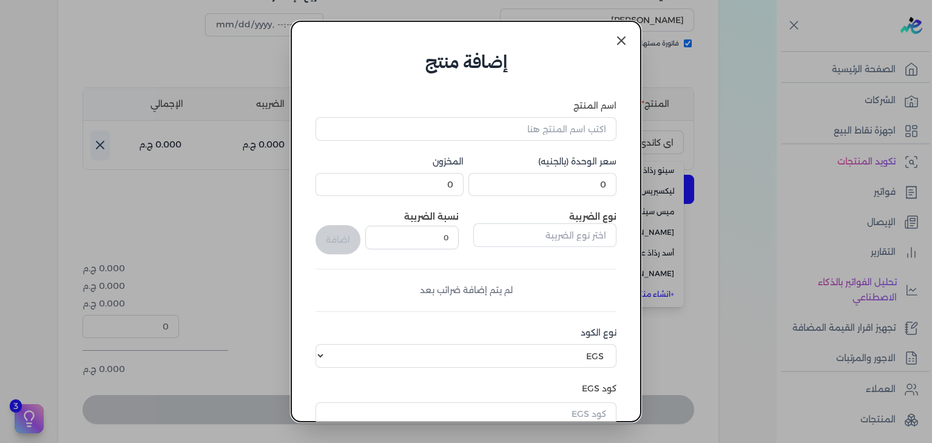
scroll to position [186, 0]
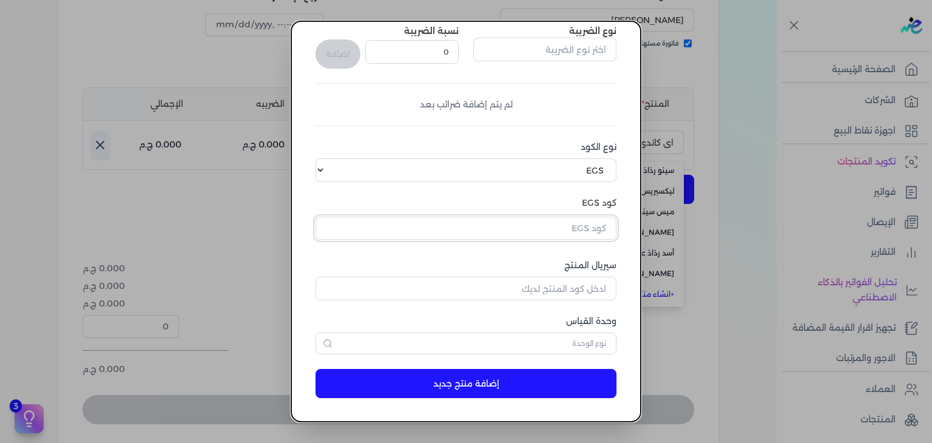
click at [580, 230] on input "text" at bounding box center [465, 228] width 301 height 23
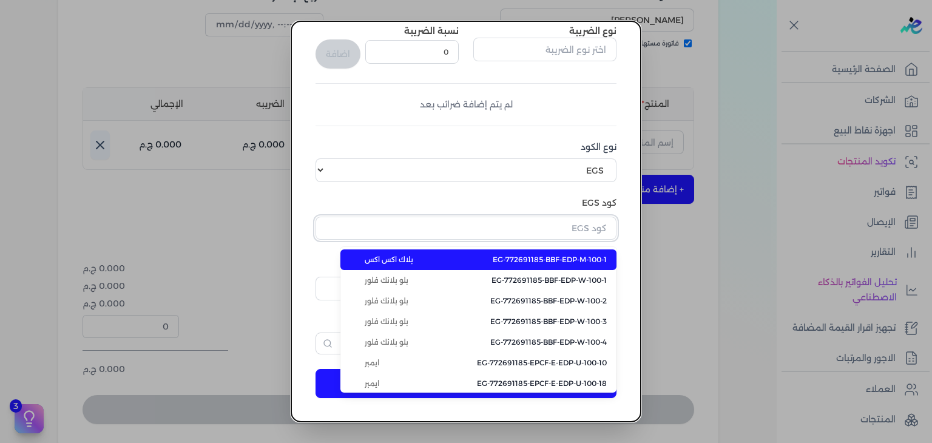
paste input "EG-772691185-EPCF-P-RFM-W-250-23"
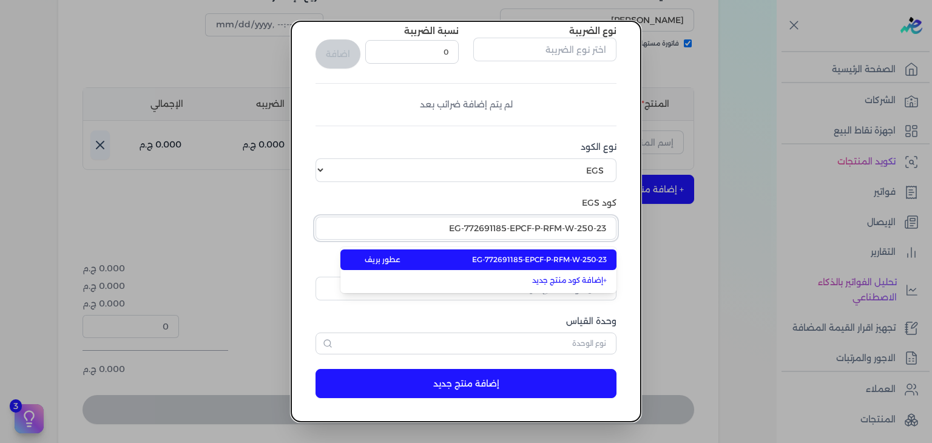
type input "EG-772691185-EPCF-P-RFM-W-250-23"
click at [580, 257] on span "EG-772691185-EPCF-P-RFM-W-250-23" at bounding box center [539, 259] width 135 height 11
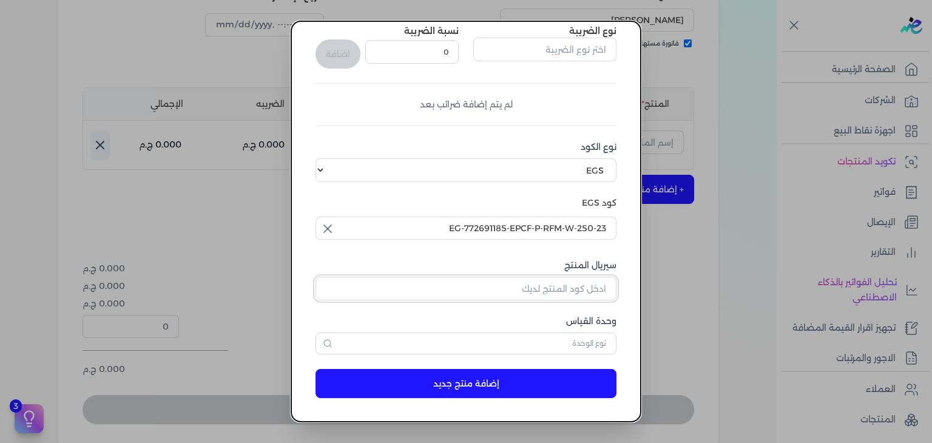
click at [572, 294] on input "سيريال المنتج" at bounding box center [465, 288] width 301 height 23
paste input "EPCF-P-RFM-W-250-23"
type input "EPCF-P-RFM-W-250-23"
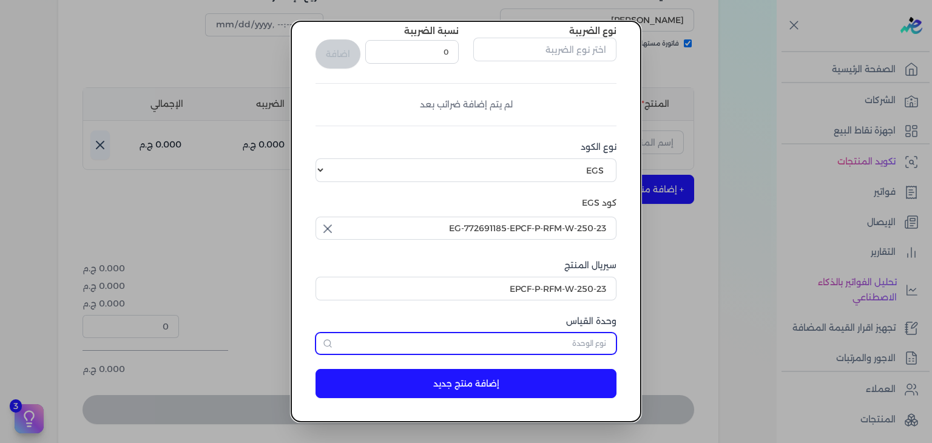
click at [577, 335] on input "text" at bounding box center [465, 343] width 301 height 22
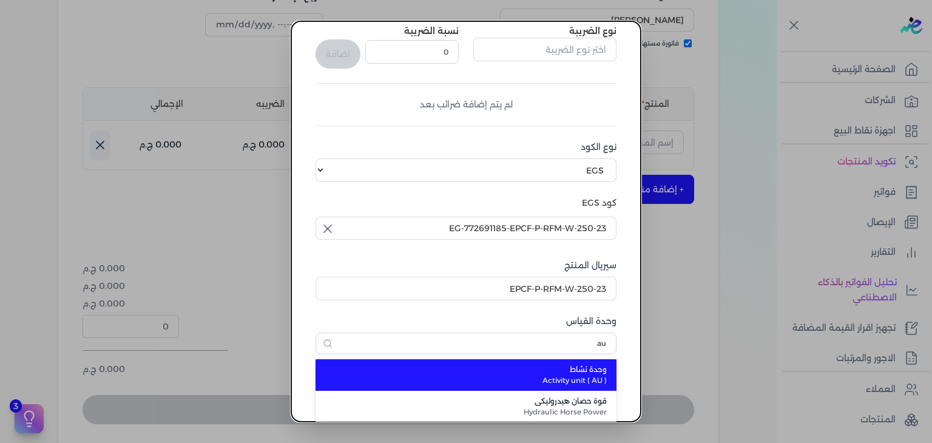
click at [580, 381] on span "Activity unit ( AU )" at bounding box center [473, 380] width 267 height 11
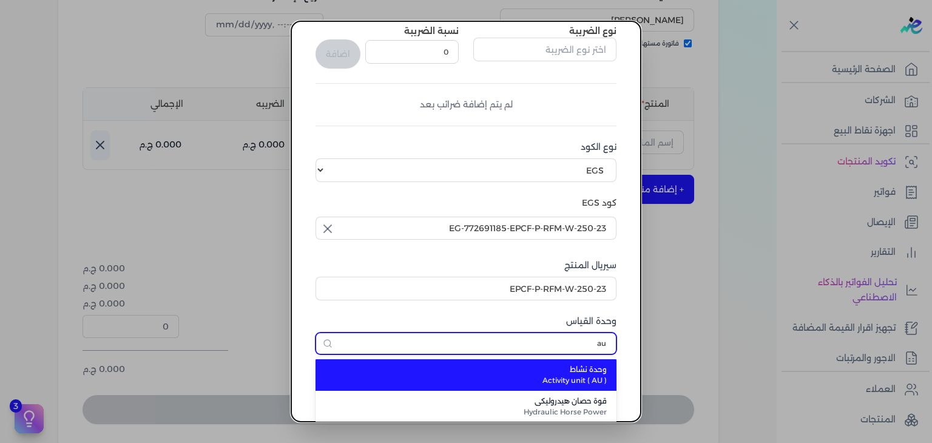
type input "وحدة نشاط"
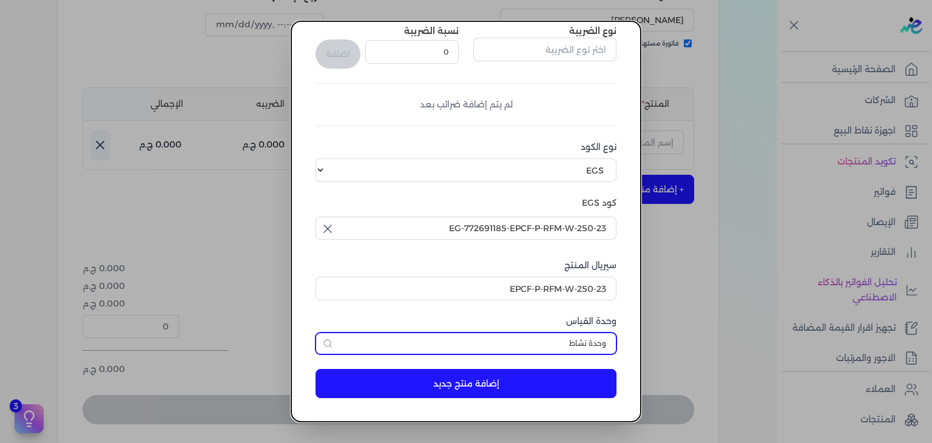
scroll to position [0, 0]
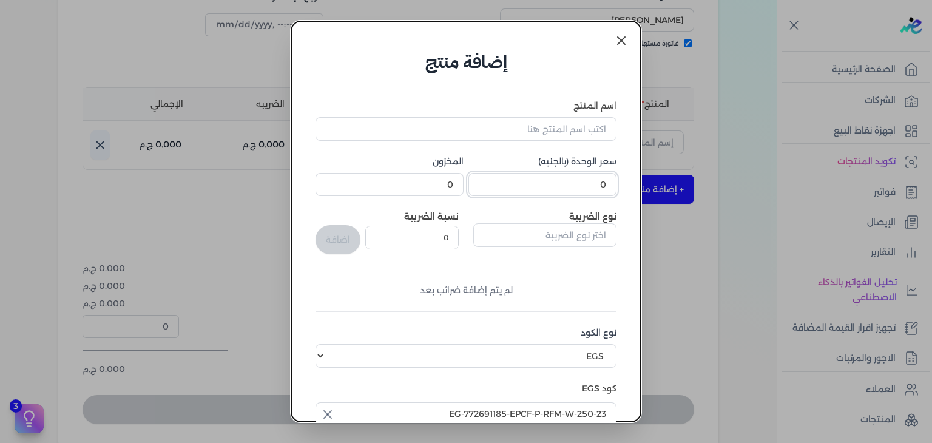
click at [591, 187] on input "0" at bounding box center [542, 184] width 148 height 23
type input "232.5"
click at [589, 133] on input "اسم المنتج" at bounding box center [465, 128] width 301 height 23
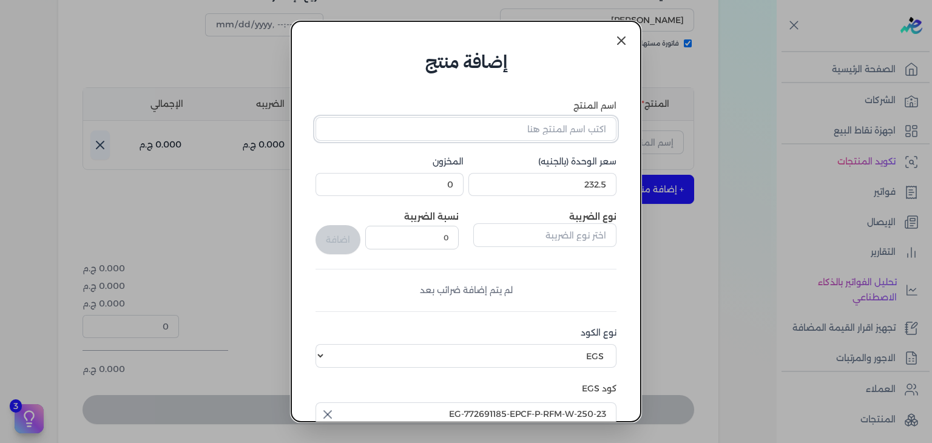
paste input "اي كاندي رذاذ عطري منعش نسائي - 250 مللي"
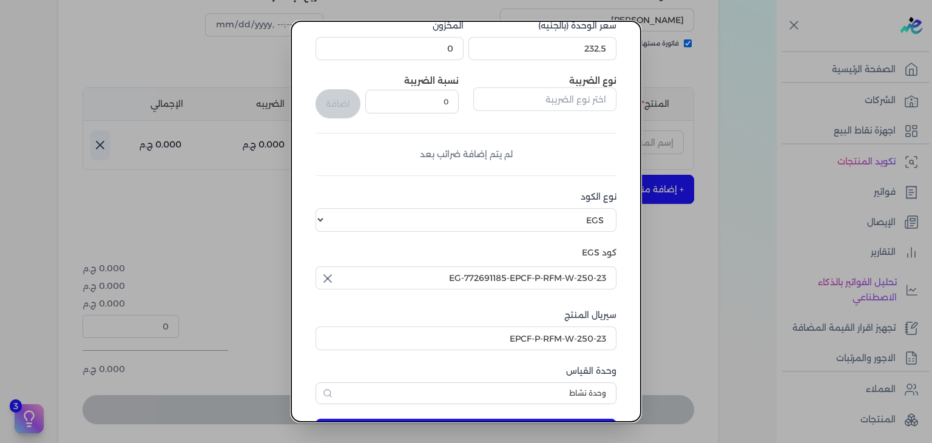
scroll to position [186, 0]
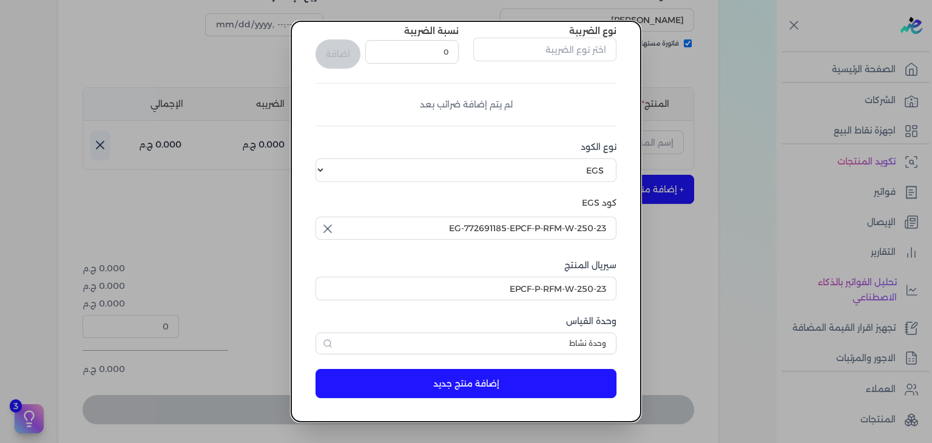
type input "اي كاندي رذاذ عطري منعش نسائي - 250 مللي"
click at [557, 383] on button "إضافة منتج جديد" at bounding box center [465, 383] width 301 height 29
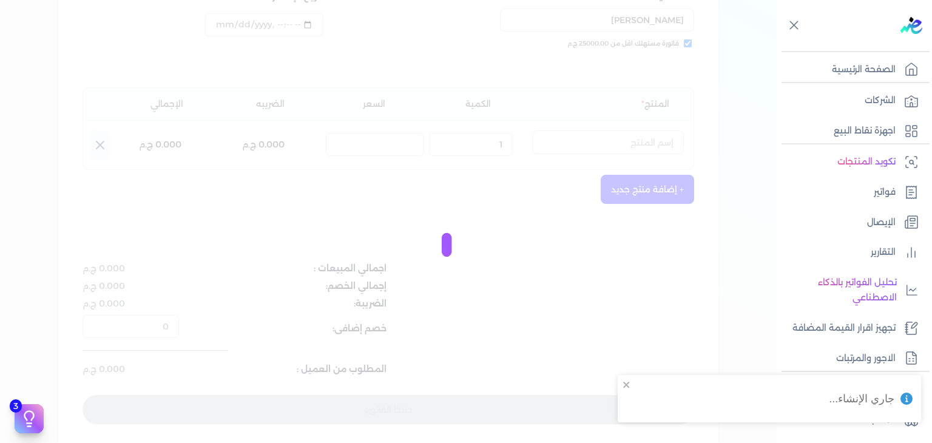
select select "EGS"
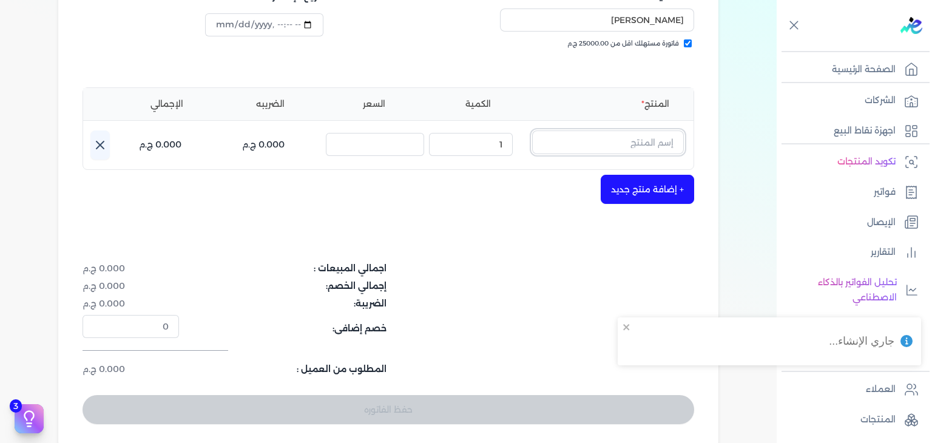
click at [634, 134] on input "text" at bounding box center [608, 141] width 152 height 23
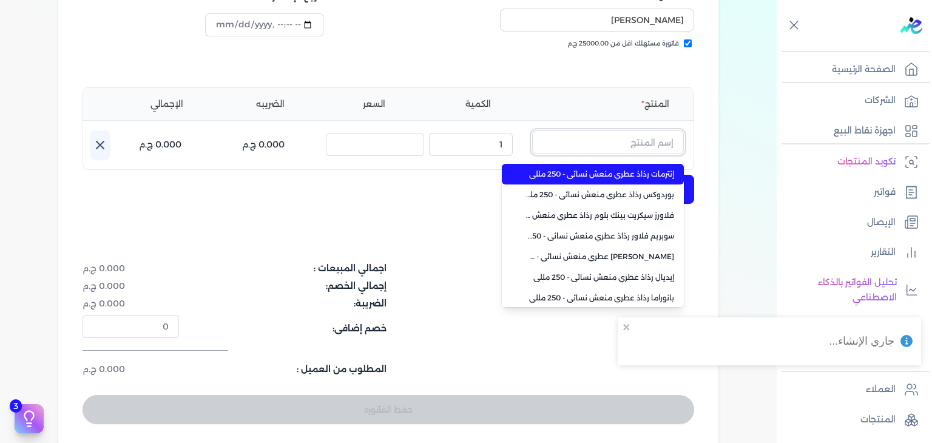
paste input "اي كاندي رذاذ عطري منعش نسائي - 250 مللي"
type input "اي كاندي رذاذ عطري منعش نسائي - 250 مللي"
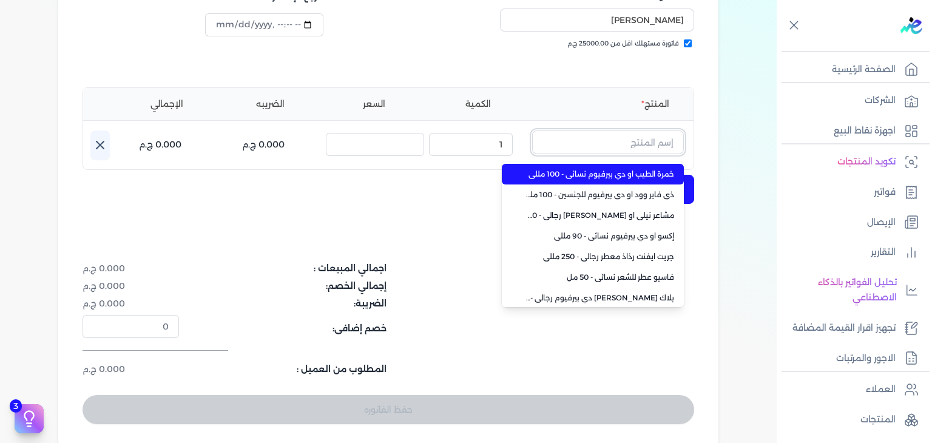
scroll to position [0, 0]
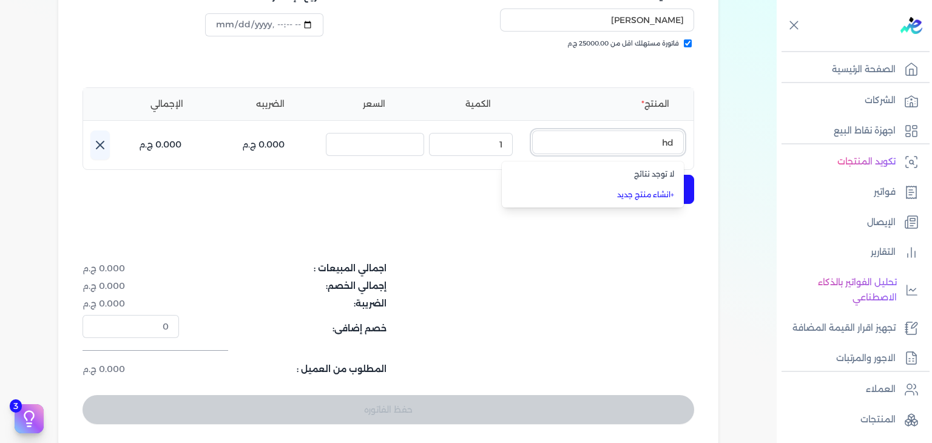
type input "h"
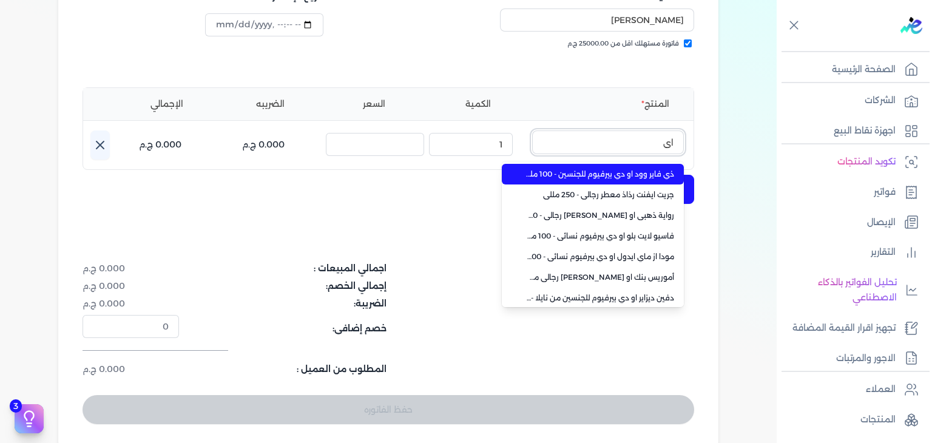
click at [532, 130] on button "اي" at bounding box center [608, 144] width 152 height 28
type input "ا"
click at [532, 130] on button "اي" at bounding box center [608, 144] width 152 height 28
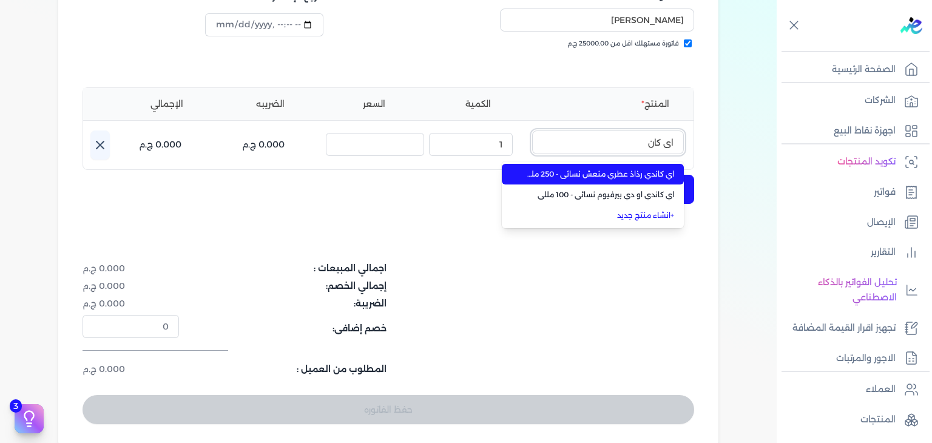
type input "اي كان"
click at [589, 174] on span "اي كاندي رذاذ عطري منعش نسائي - 250 مللي" at bounding box center [600, 174] width 148 height 11
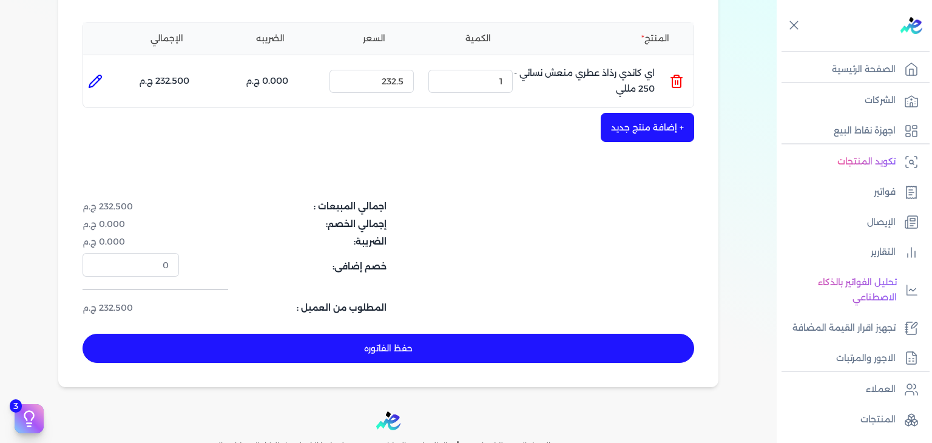
scroll to position [395, 0]
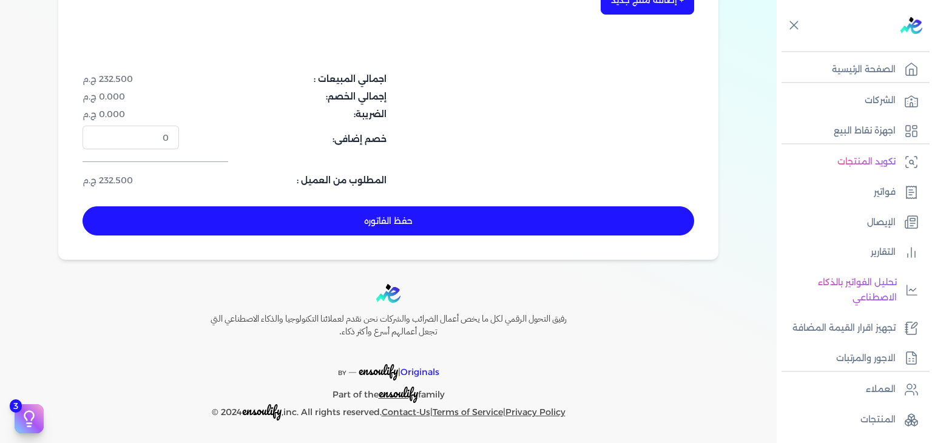
click at [568, 222] on button "حفظ الفاتوره" at bounding box center [387, 220] width 611 height 29
type input "[DATE]"
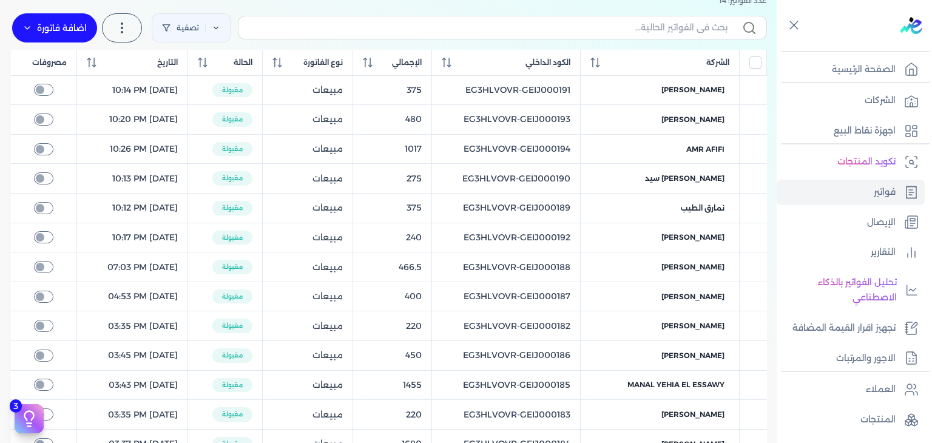
scroll to position [19, 0]
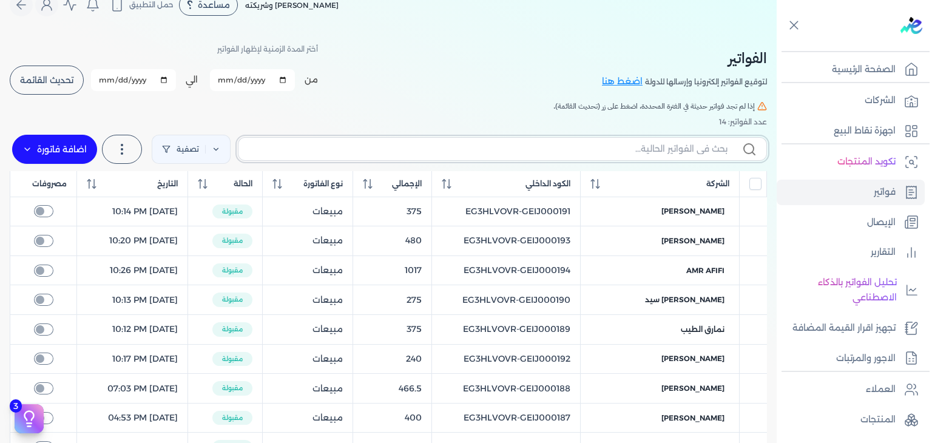
click at [591, 147] on input "text" at bounding box center [487, 149] width 479 height 13
paste input "EG3HLVOVR-GEIJ000195"
type input "EG3HLVOVR-GEIJ000195"
checkbox input "false"
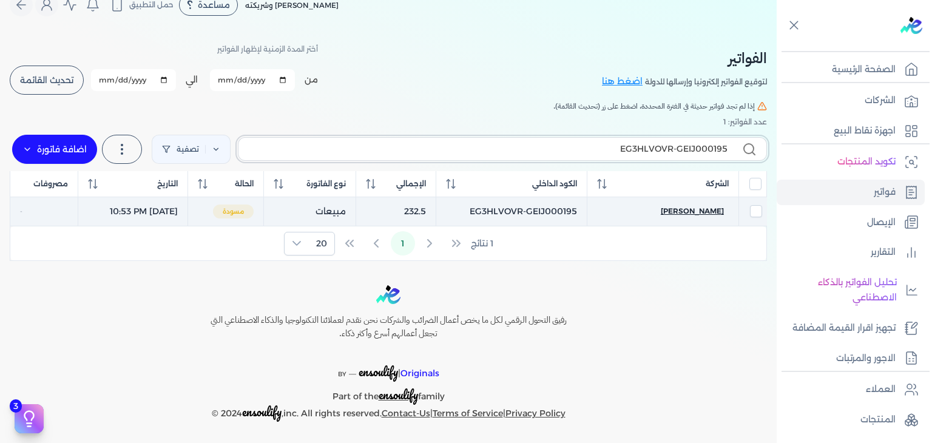
type input "EG3HLVOVR-GEIJ000195"
click at [696, 210] on span "[PERSON_NAME]" at bounding box center [691, 211] width 63 height 11
select select "EGP"
select select "B"
select select "EGS"
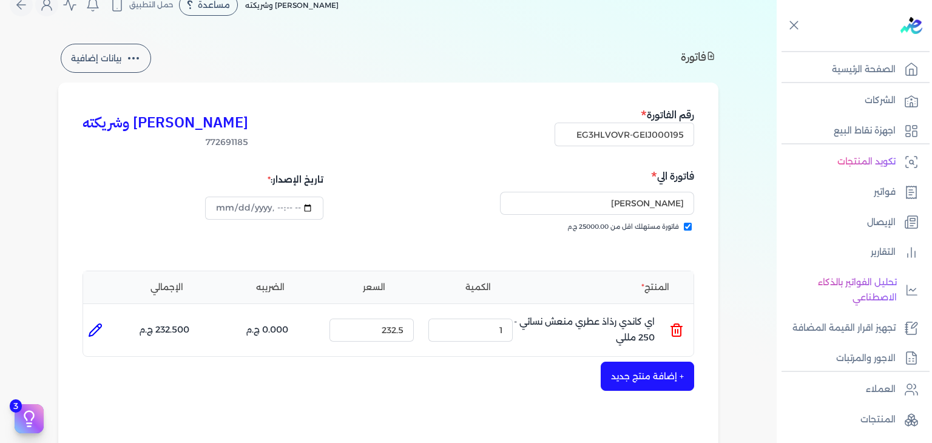
scroll to position [383, 0]
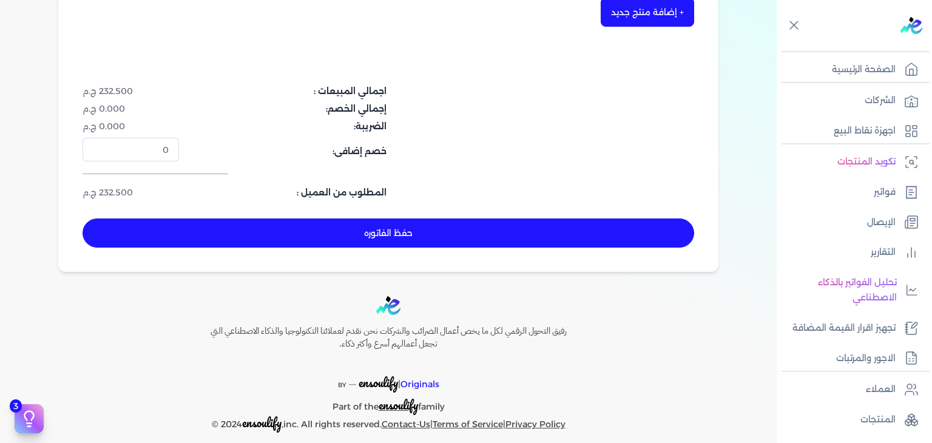
click at [536, 229] on button "حفظ الفاتوره" at bounding box center [387, 232] width 611 height 29
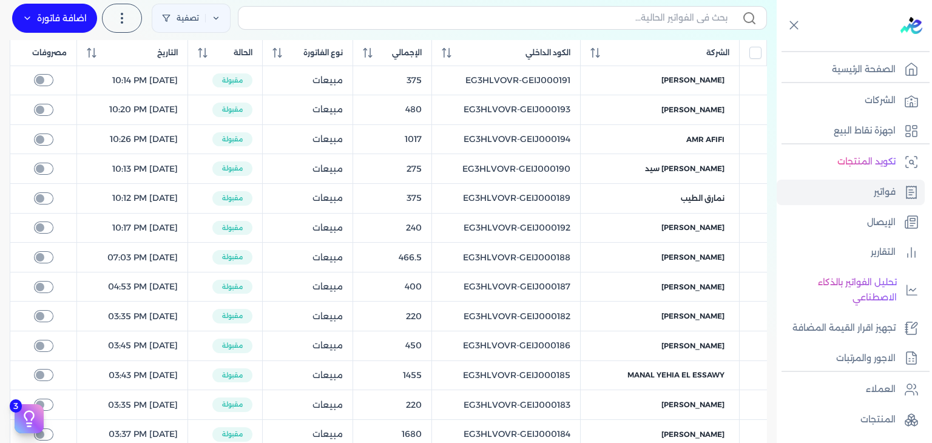
scroll to position [68, 0]
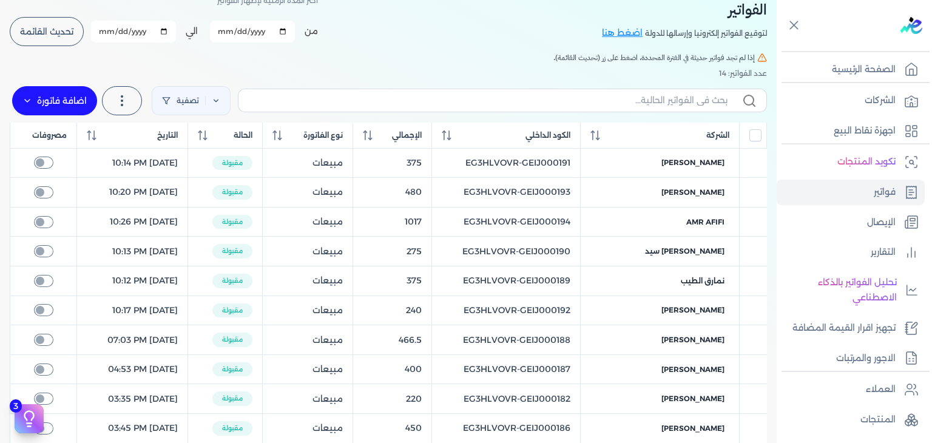
click at [70, 27] on span "تحديث القائمة" at bounding box center [46, 31] width 53 height 8
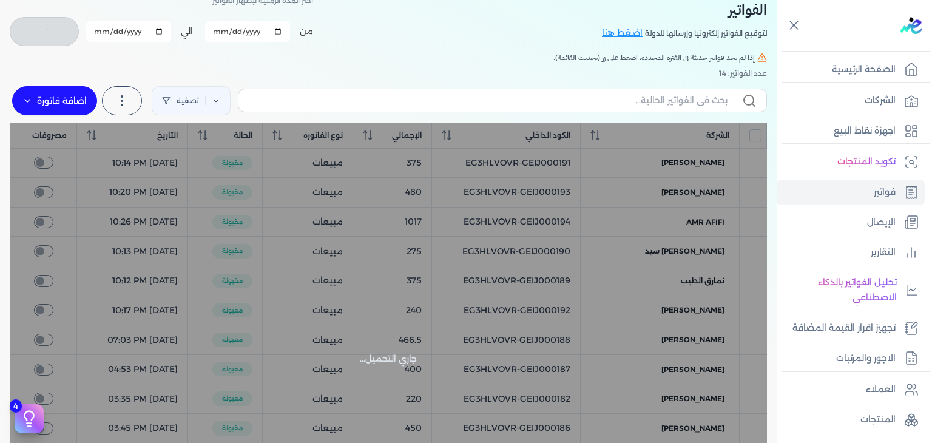
checkbox input "false"
